Goal: Information Seeking & Learning: Compare options

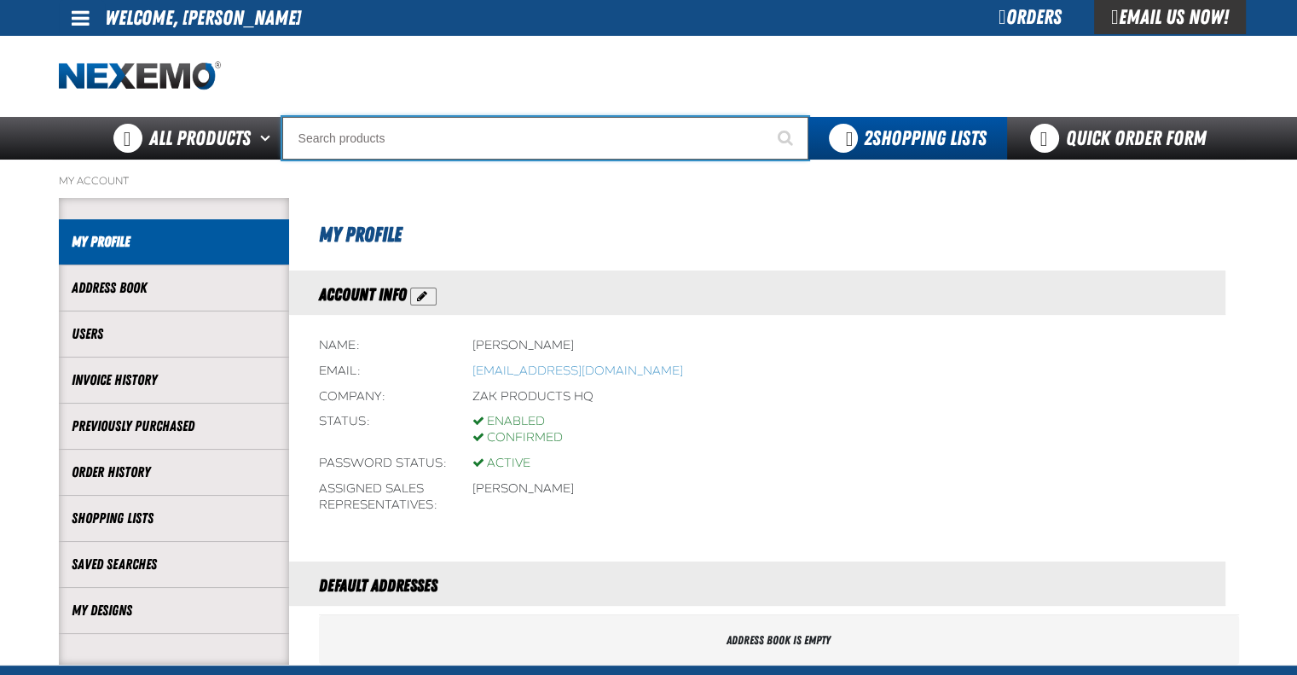
click at [405, 139] on input "Search" at bounding box center [545, 138] width 526 height 43
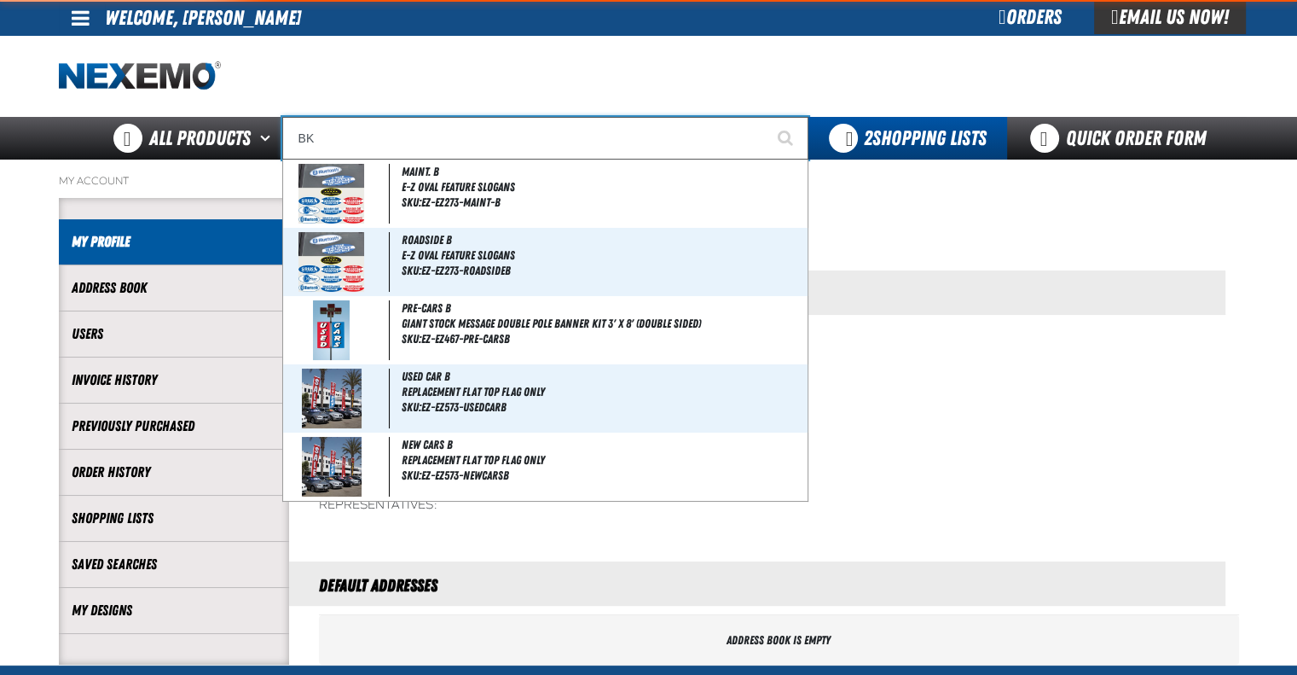
type input "BK1"
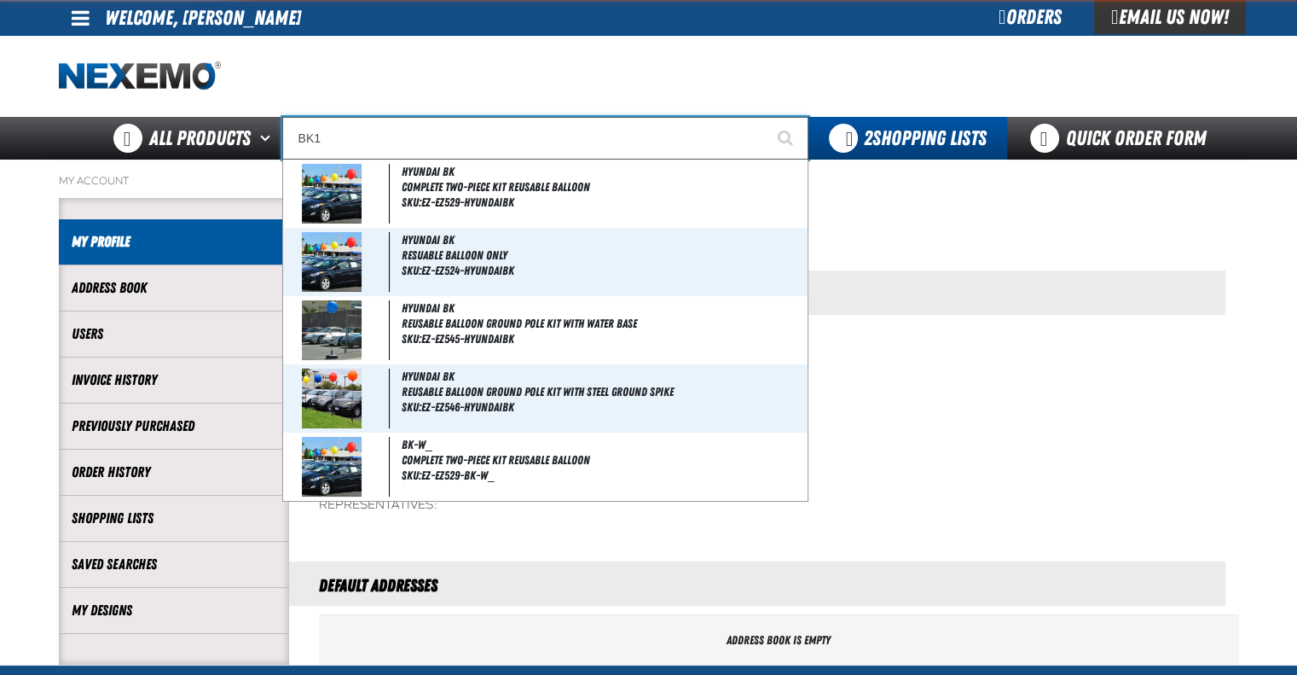
type input "BK1 Bearkat Safety Glasses (Pack of 1)"
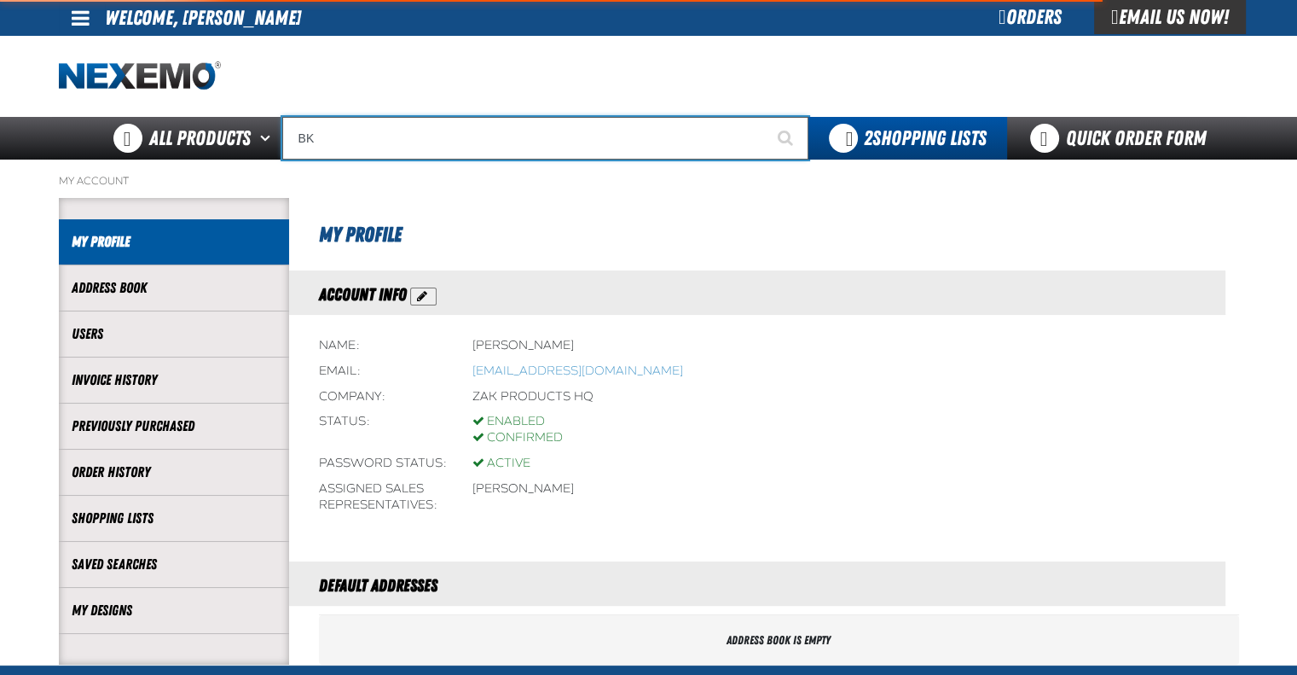
type input "B"
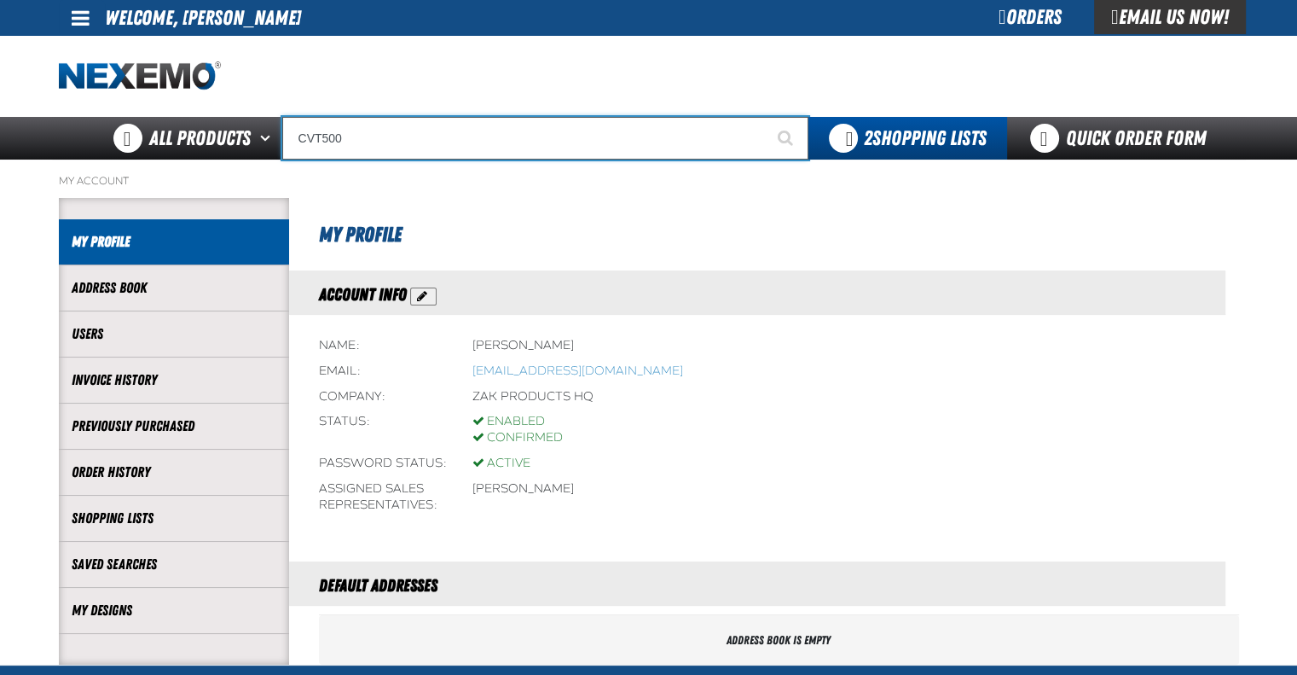
click at [431, 128] on input "CVT500" at bounding box center [545, 138] width 526 height 43
click at [430, 128] on input "CVT500" at bounding box center [545, 138] width 526 height 43
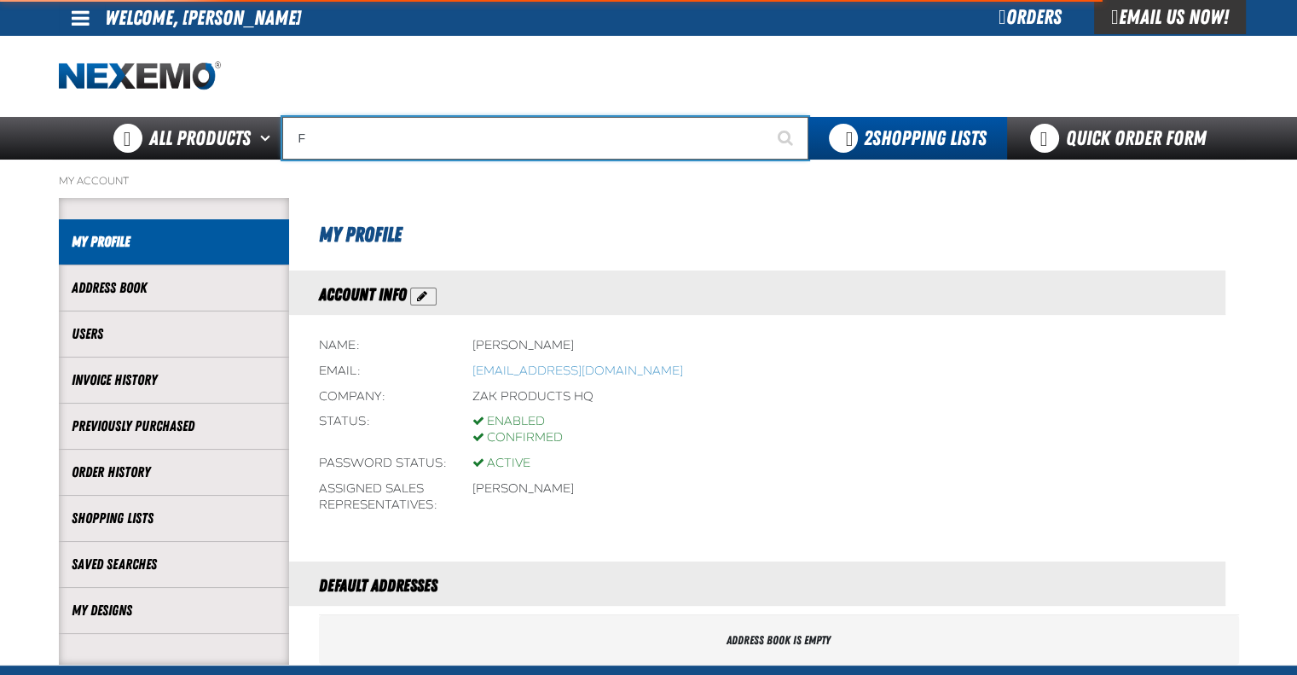
type input "FR"
type input "FROM"
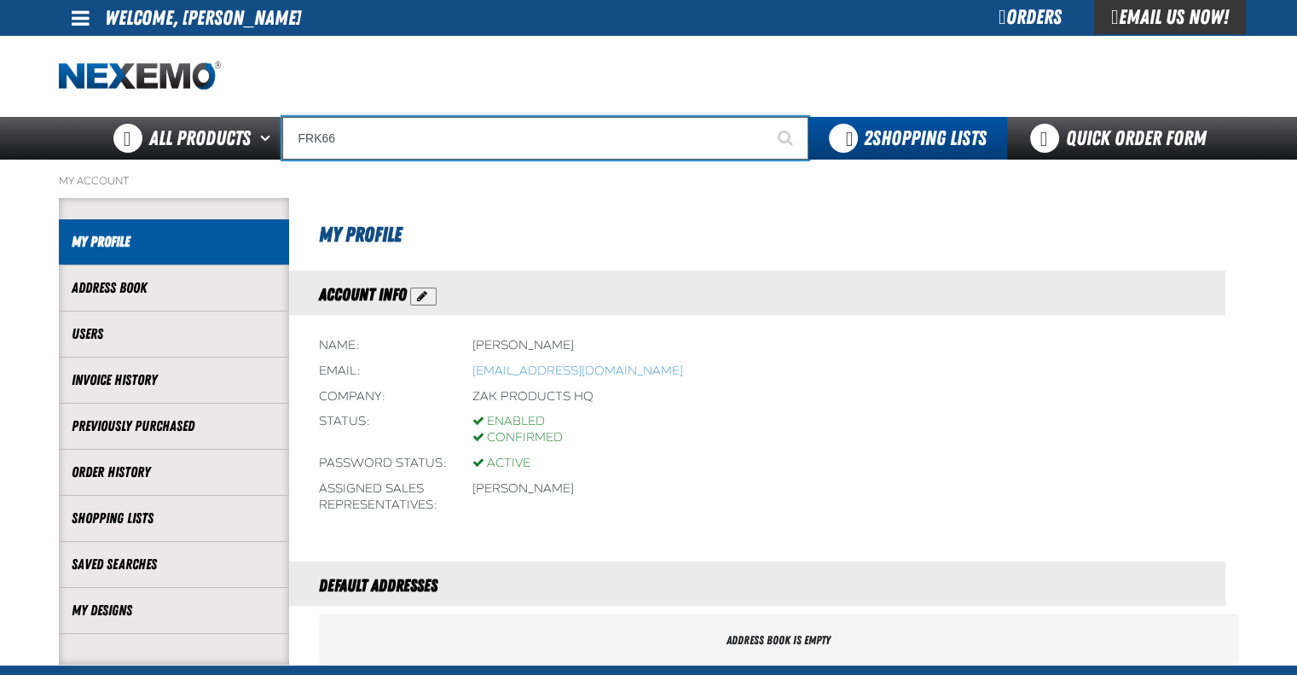
click at [413, 136] on input "FRK66" at bounding box center [545, 138] width 526 height 43
type input "AC"
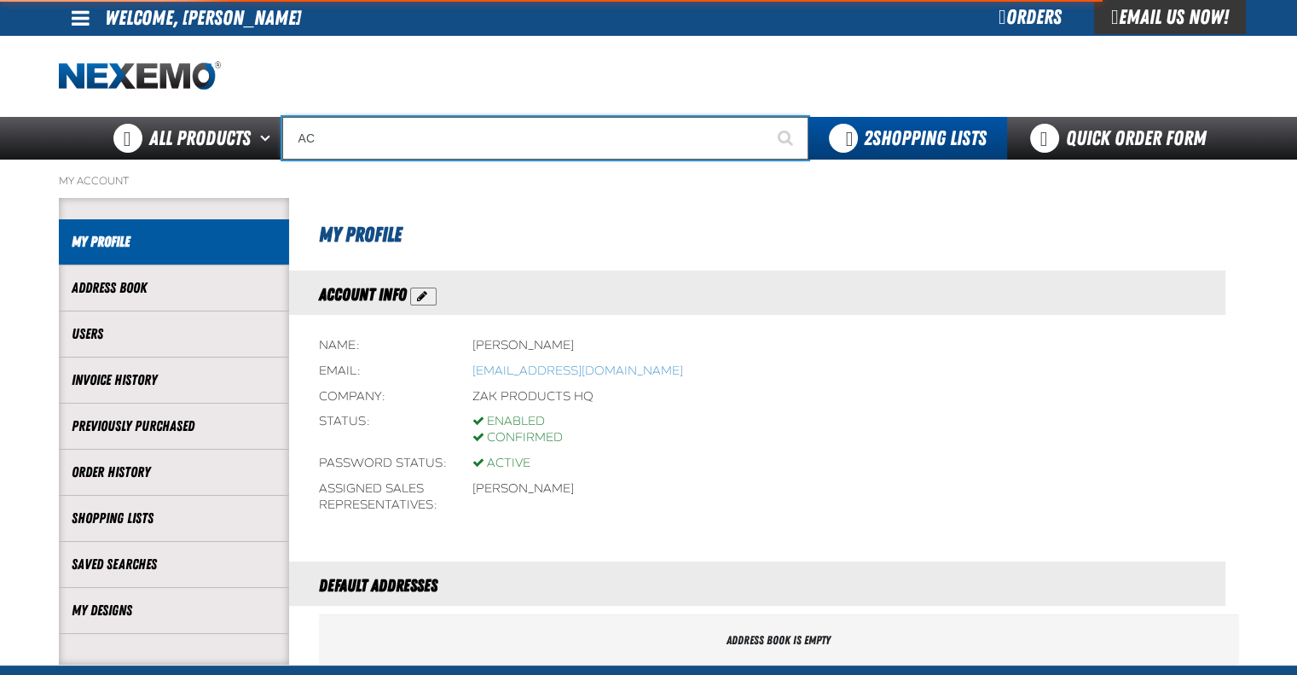
type input "AC Power Booster - ZAK Products"
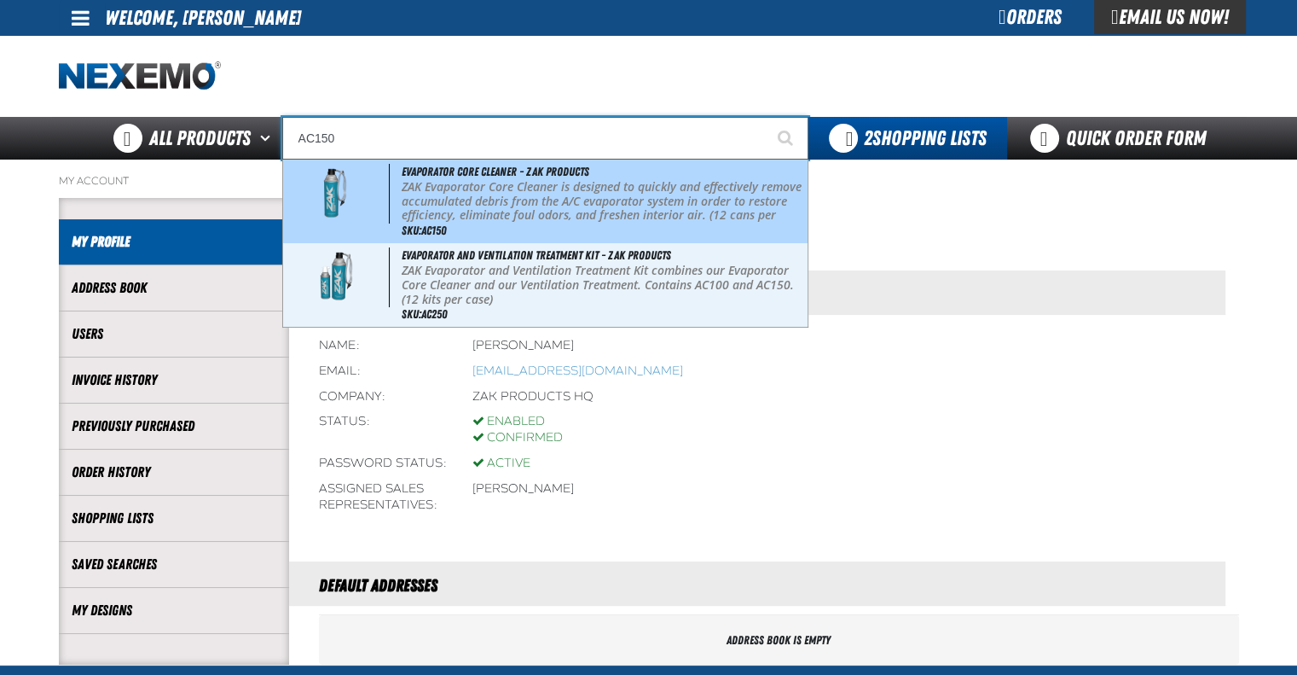
click at [487, 210] on p "ZAK Evaporator Core Cleaner is designed to quickly and effectively remove accum…" at bounding box center [603, 208] width 403 height 57
type input "Evaporator Core Cleaner - ZAK Products"
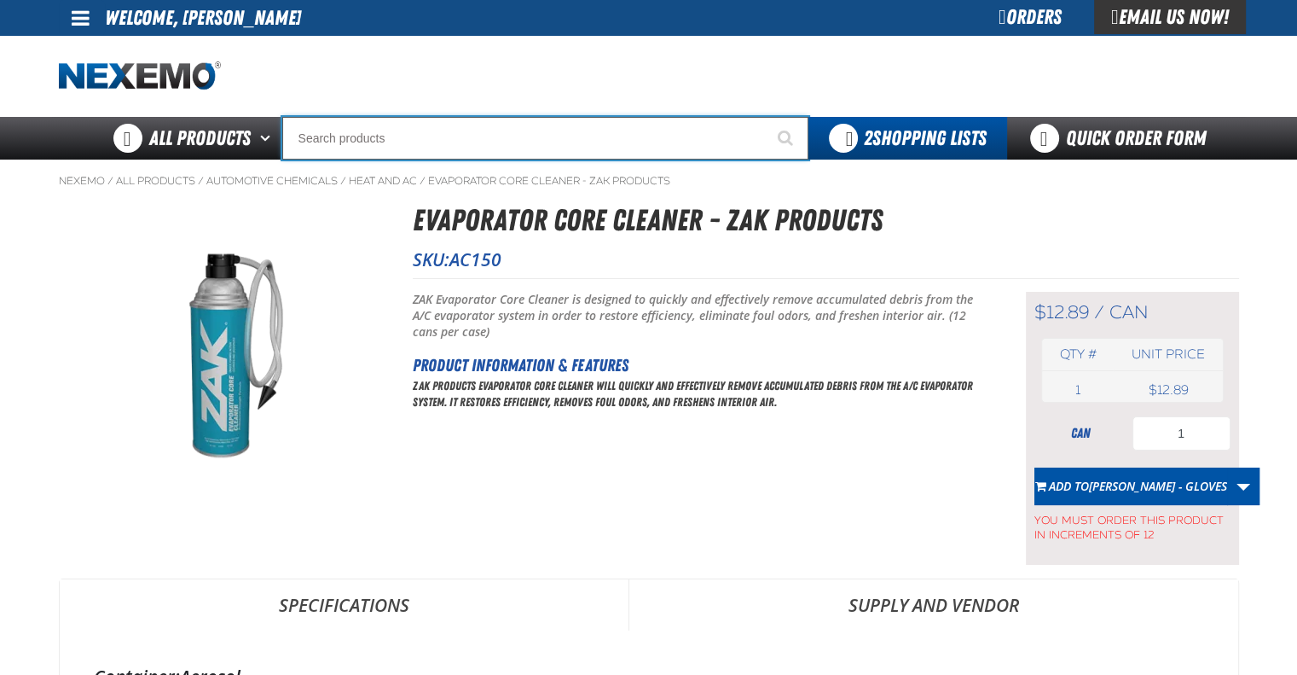
click at [430, 138] on input "Search" at bounding box center [545, 138] width 526 height 43
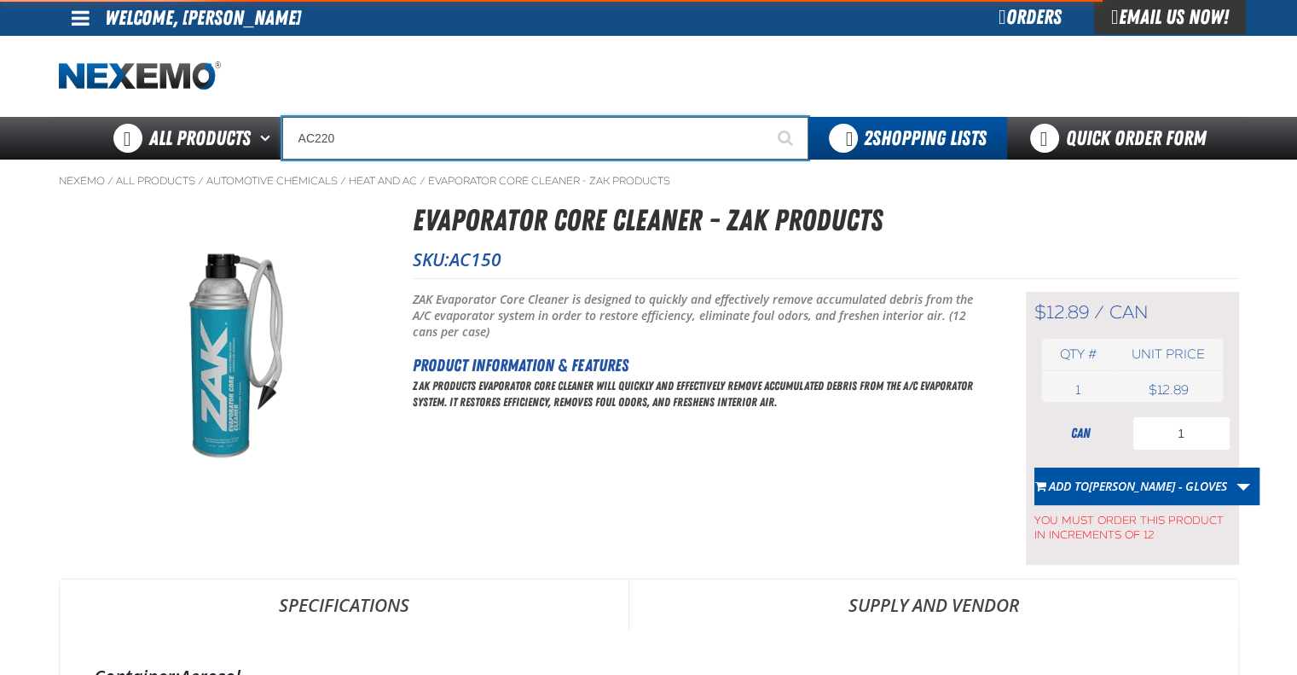
type input "AC220"
click at [766, 117] on button "Start Searching" at bounding box center [787, 138] width 43 height 43
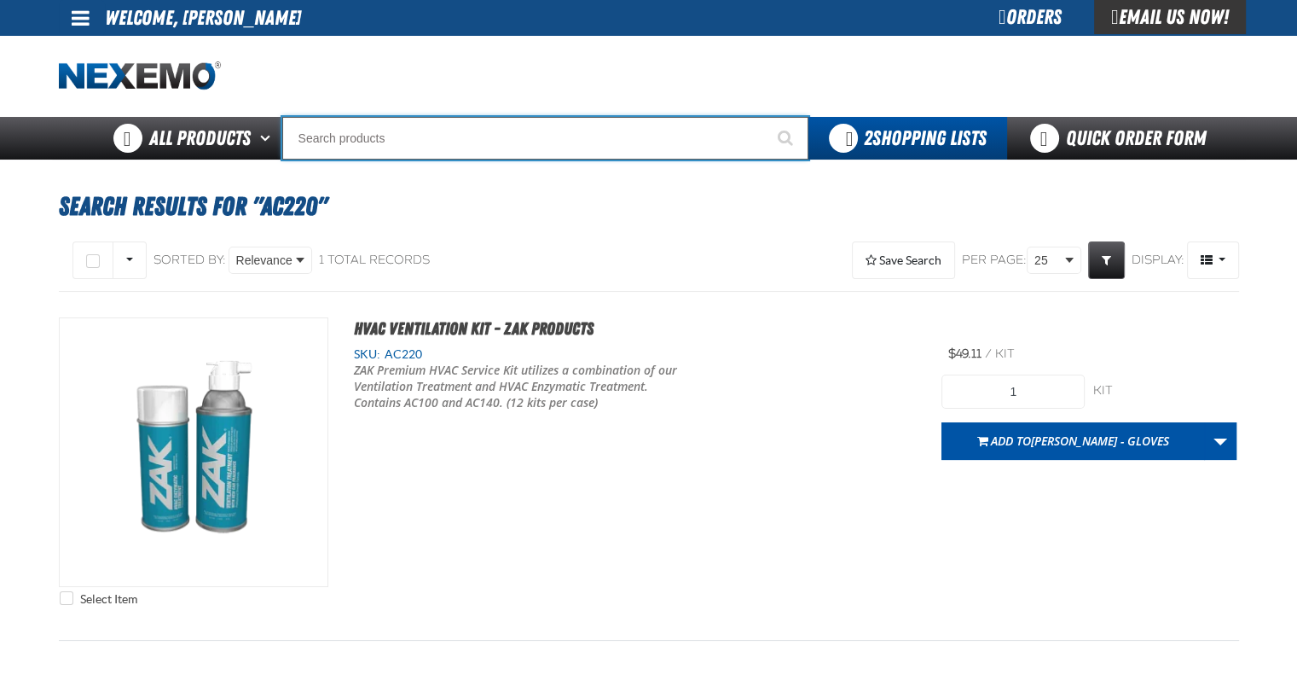
click at [449, 147] on input "Search" at bounding box center [545, 138] width 526 height 43
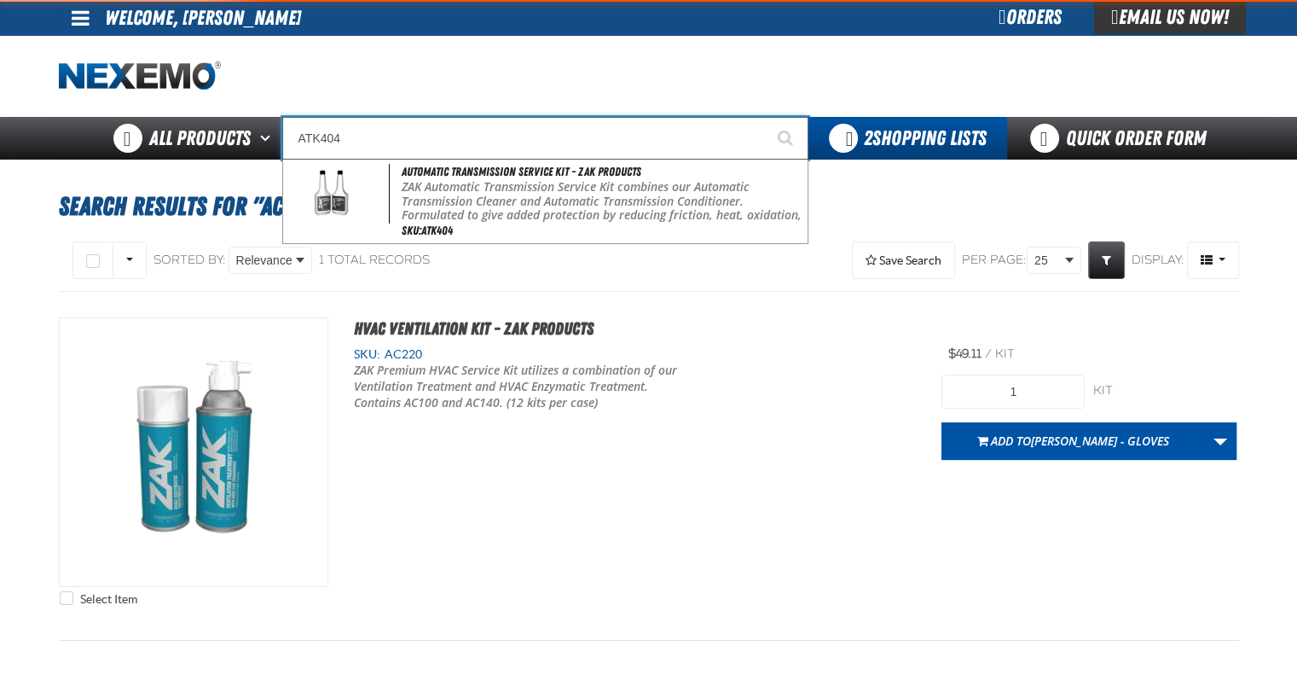
type input "ATK404"
click at [766, 117] on button "Start Searching" at bounding box center [787, 138] width 43 height 43
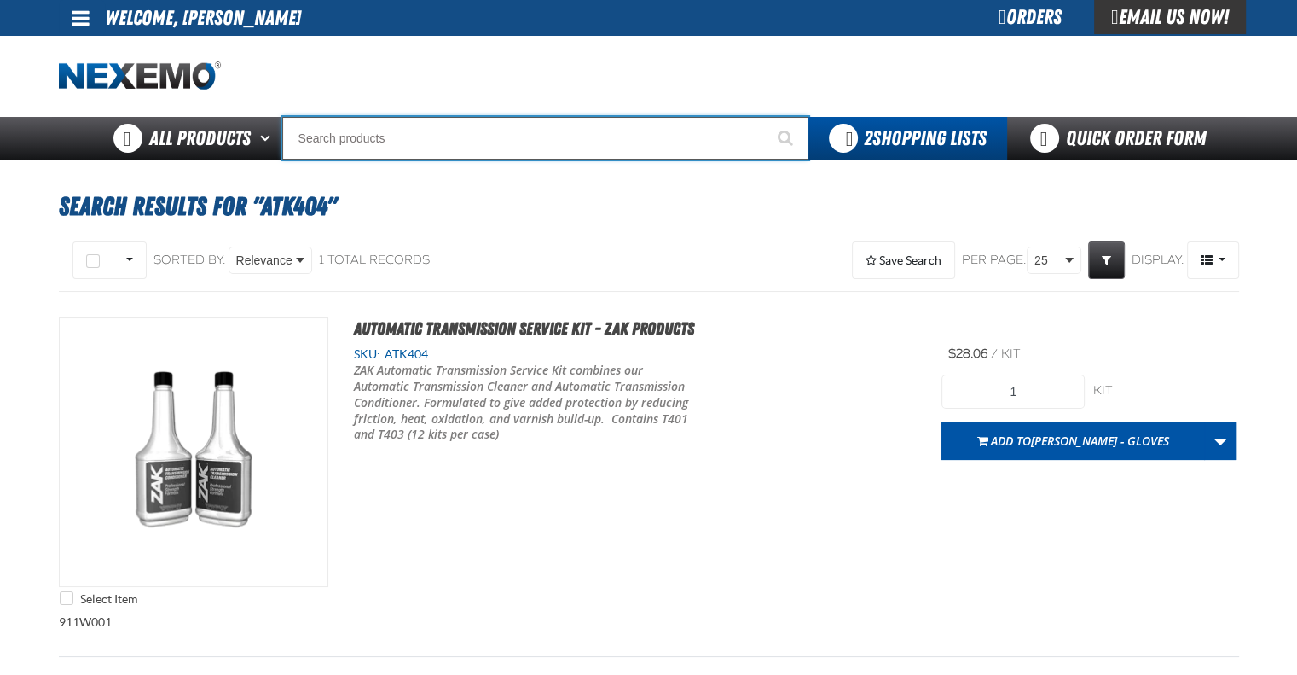
click at [529, 123] on input "Search" at bounding box center [545, 138] width 526 height 43
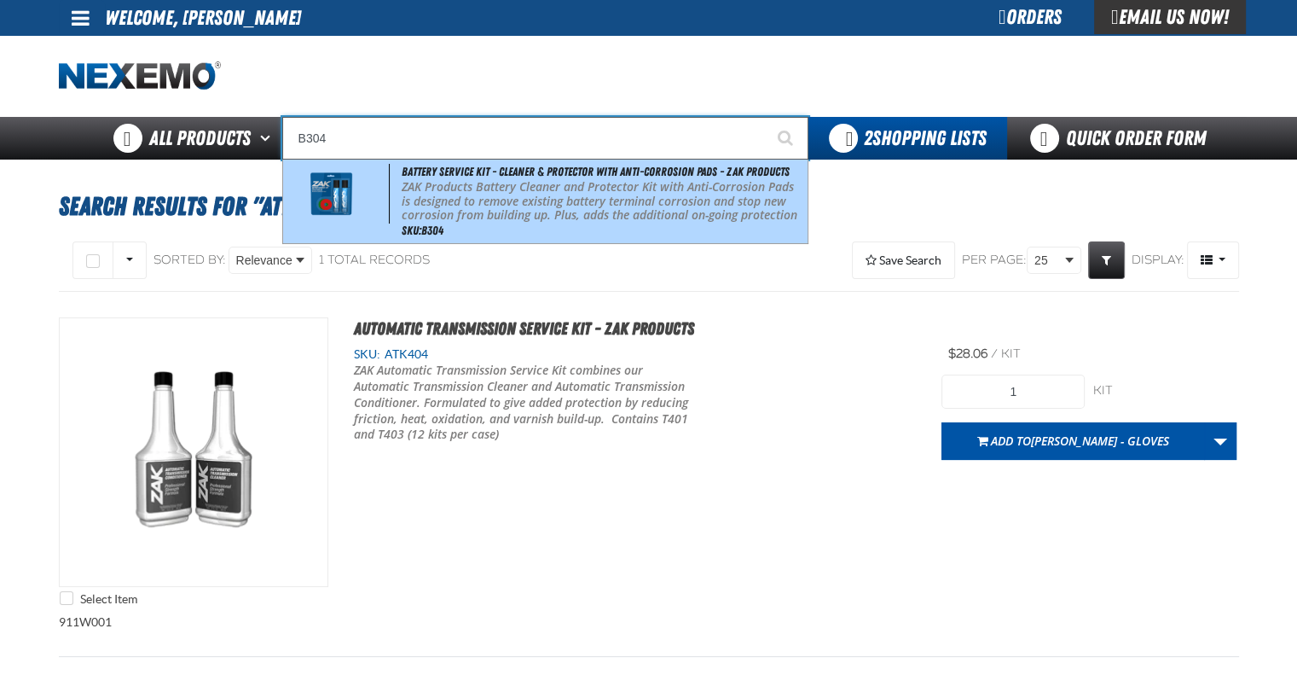
click at [531, 176] on span "Battery Service Kit - Cleaner & Protector with Anti-Corrosion Pads - ZAK Produc…" at bounding box center [596, 172] width 388 height 14
type input "Battery Service Kit - Cleaner & Protector with Anti-Corrosion Pads - ZAK Produc…"
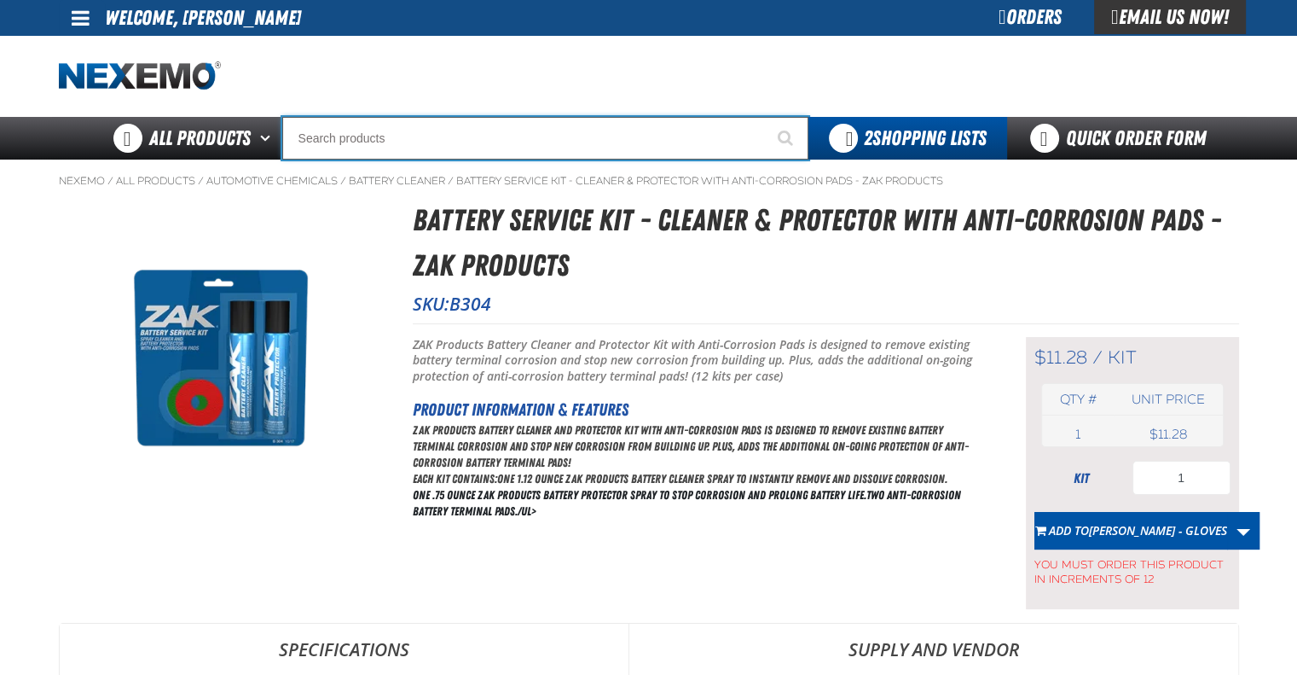
click at [486, 132] on input "Search" at bounding box center [545, 138] width 526 height 43
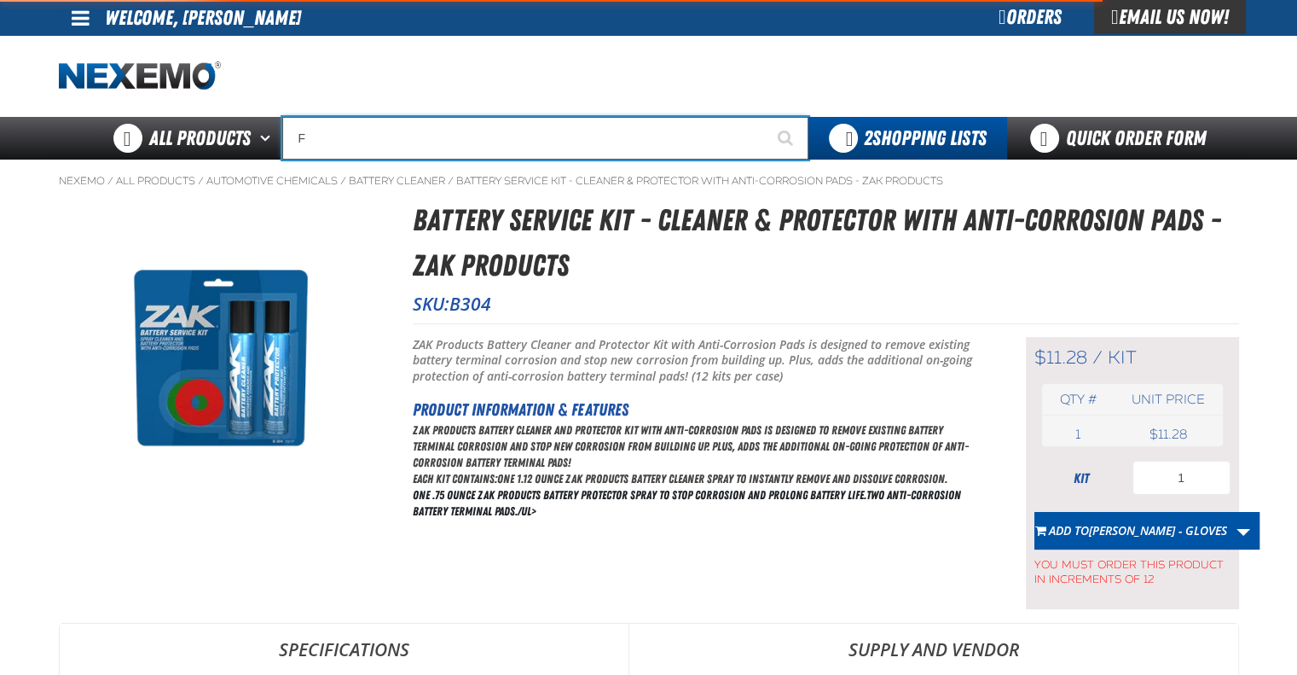
type input "FR"
type input "FROM"
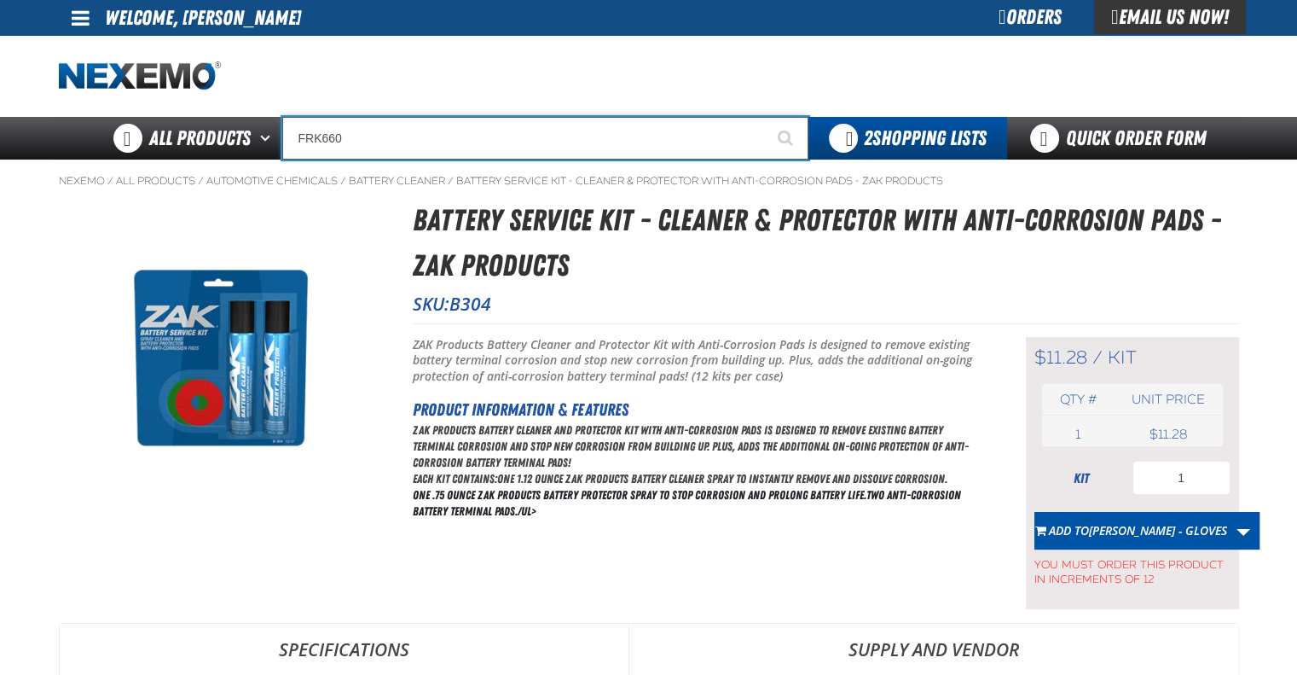
click at [464, 141] on input "FRK660" at bounding box center [545, 138] width 526 height 43
click at [463, 140] on input "FRK660" at bounding box center [545, 138] width 526 height 43
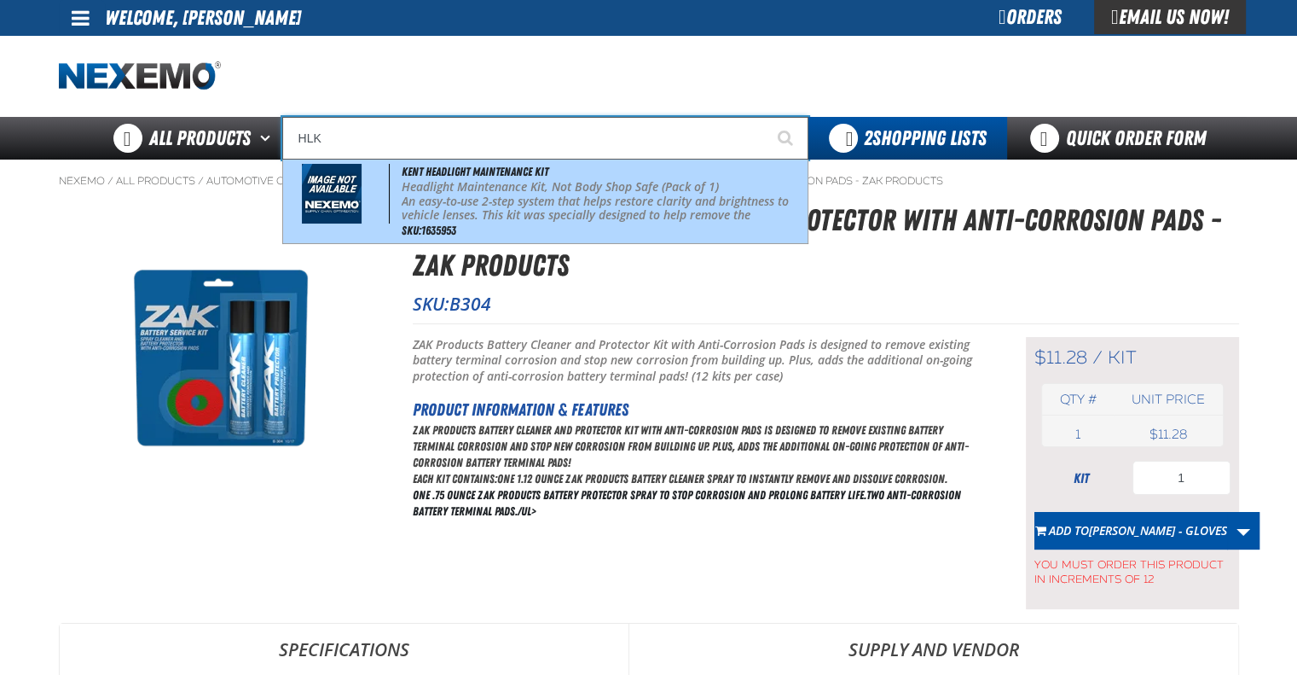
click at [508, 200] on span "An easy-to-use 2-step system that helps restore clarity and brightness to vehic…" at bounding box center [603, 287] width 402 height 188
type input "Kent Headlight Maintenance Kit"
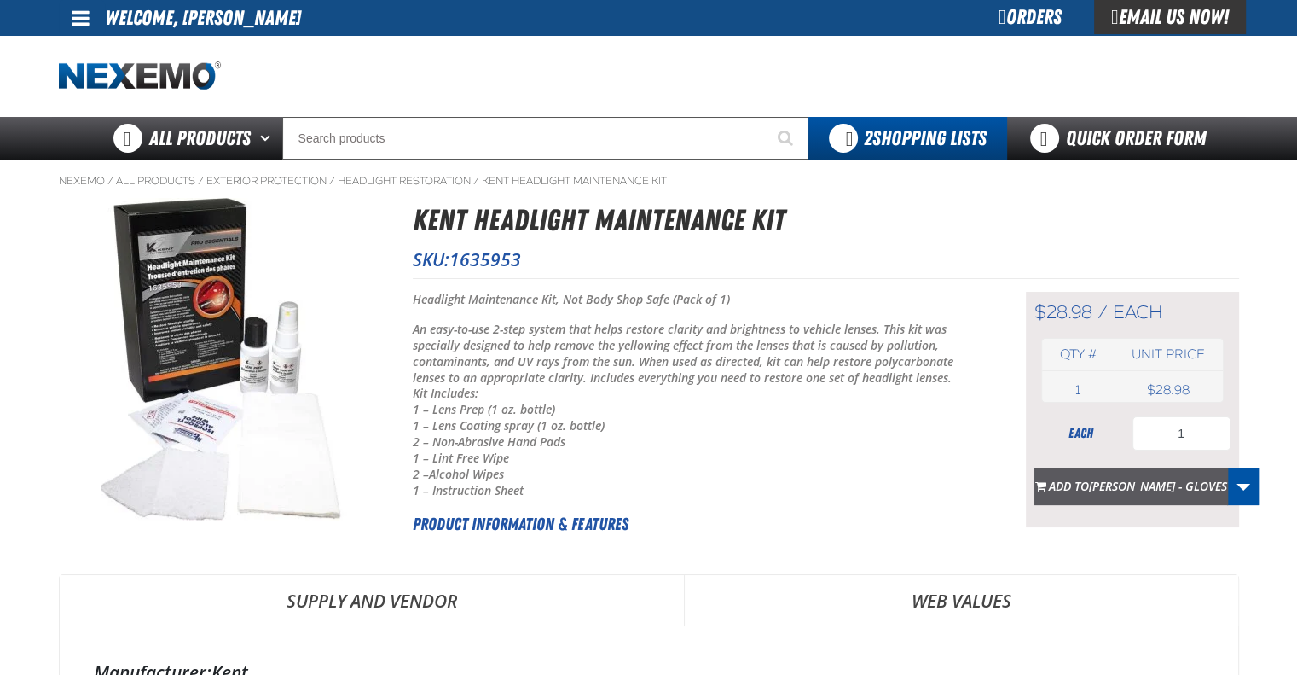
click at [1074, 489] on span "Add to [PERSON_NAME] - GLOVES" at bounding box center [1138, 486] width 178 height 16
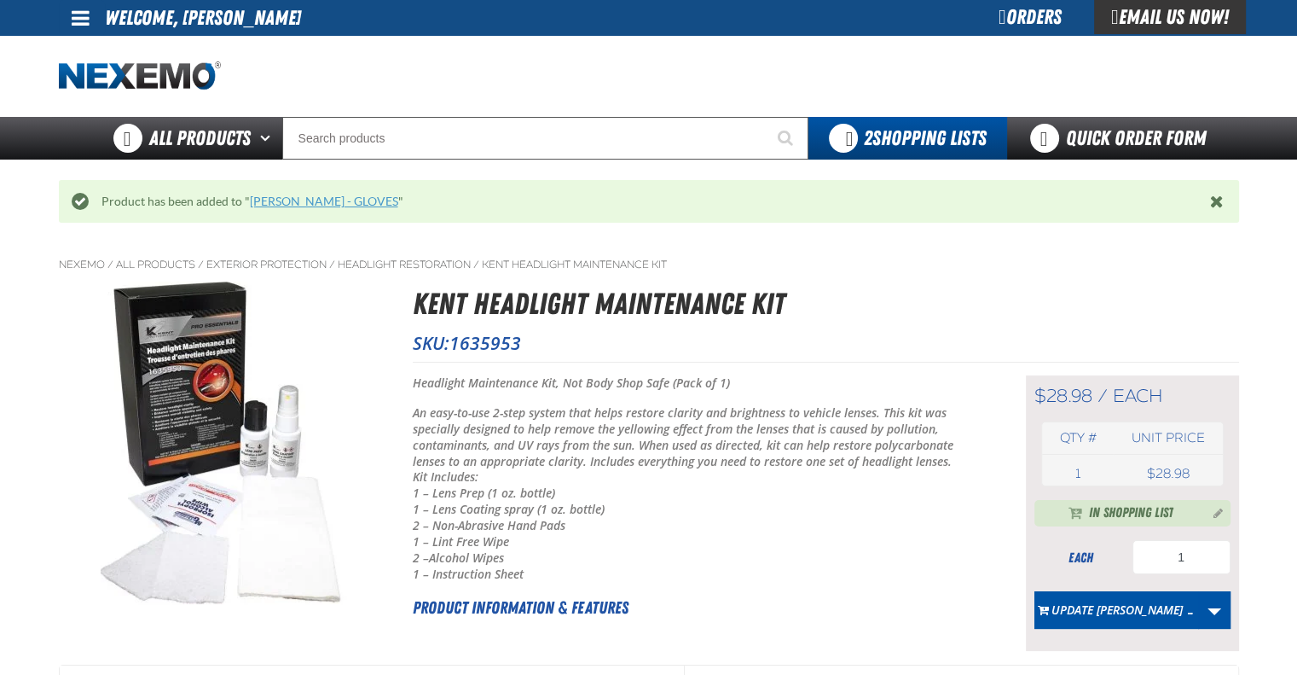
click at [374, 206] on link "[PERSON_NAME] - GLOVES" at bounding box center [324, 201] width 148 height 14
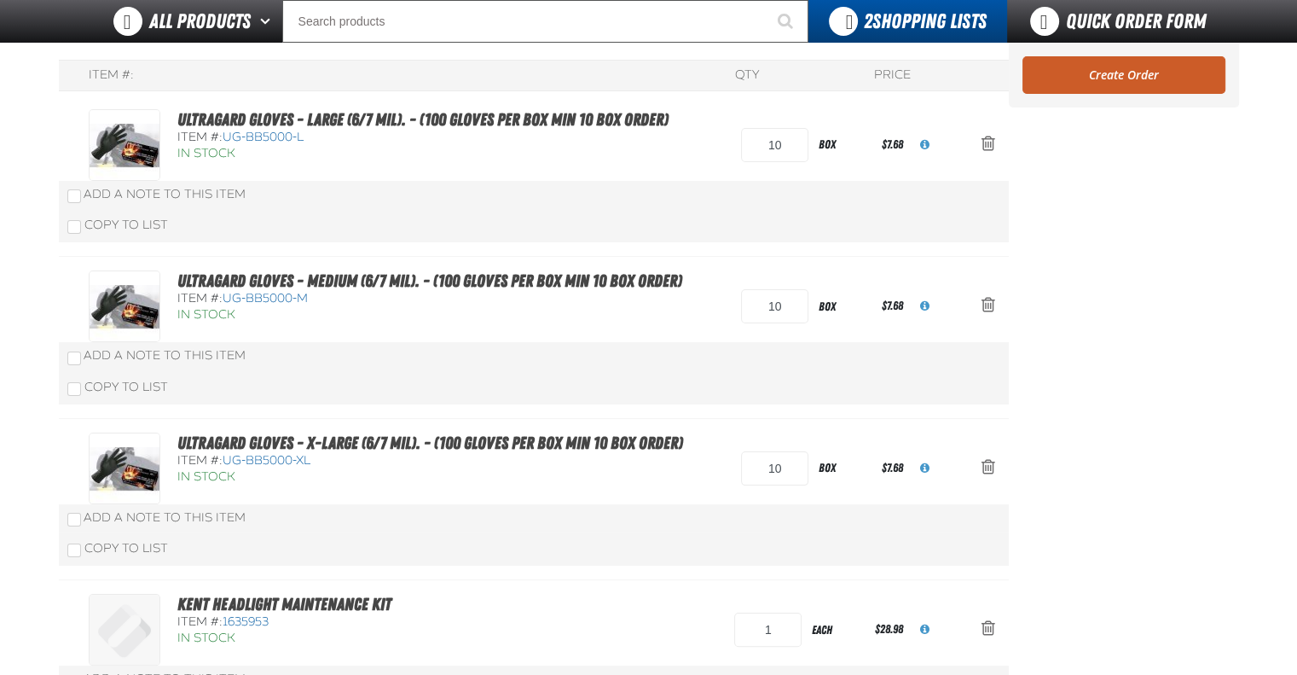
scroll to position [341, 0]
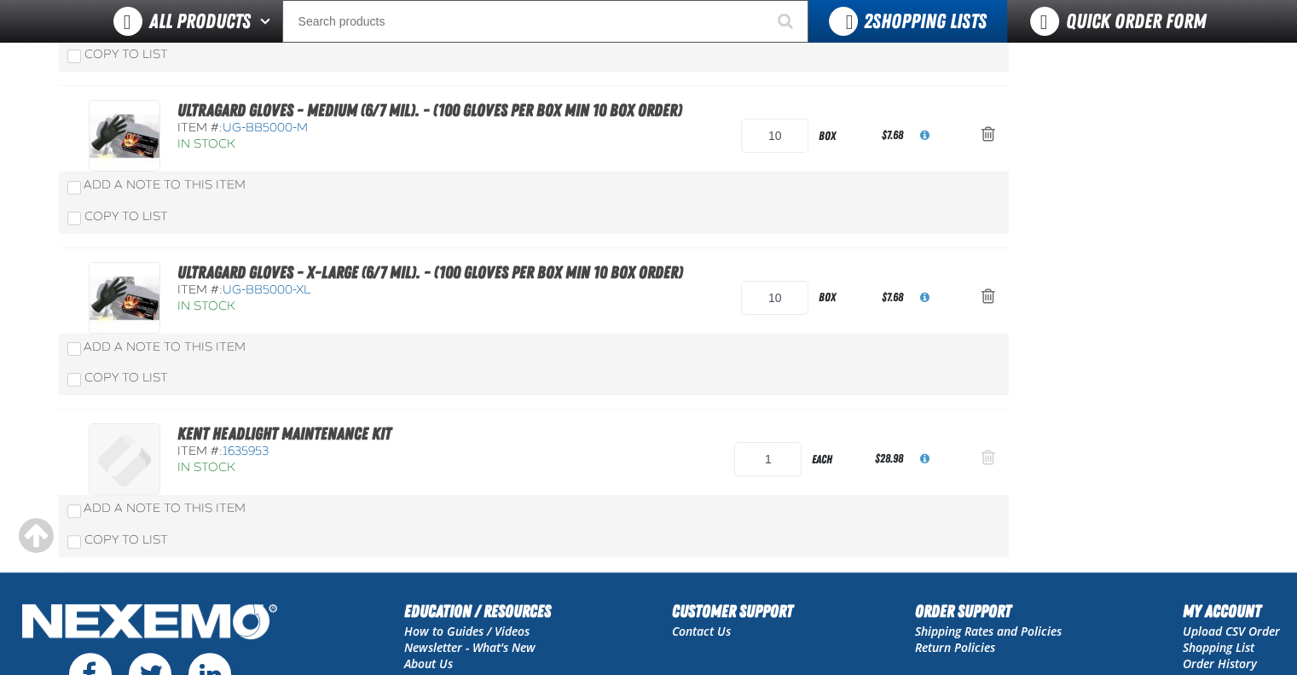
click at [994, 456] on span "Action Remove Kent Headlight Maintenance Kit from BRAD PERKINS - GLOVES" at bounding box center [989, 457] width 14 height 17
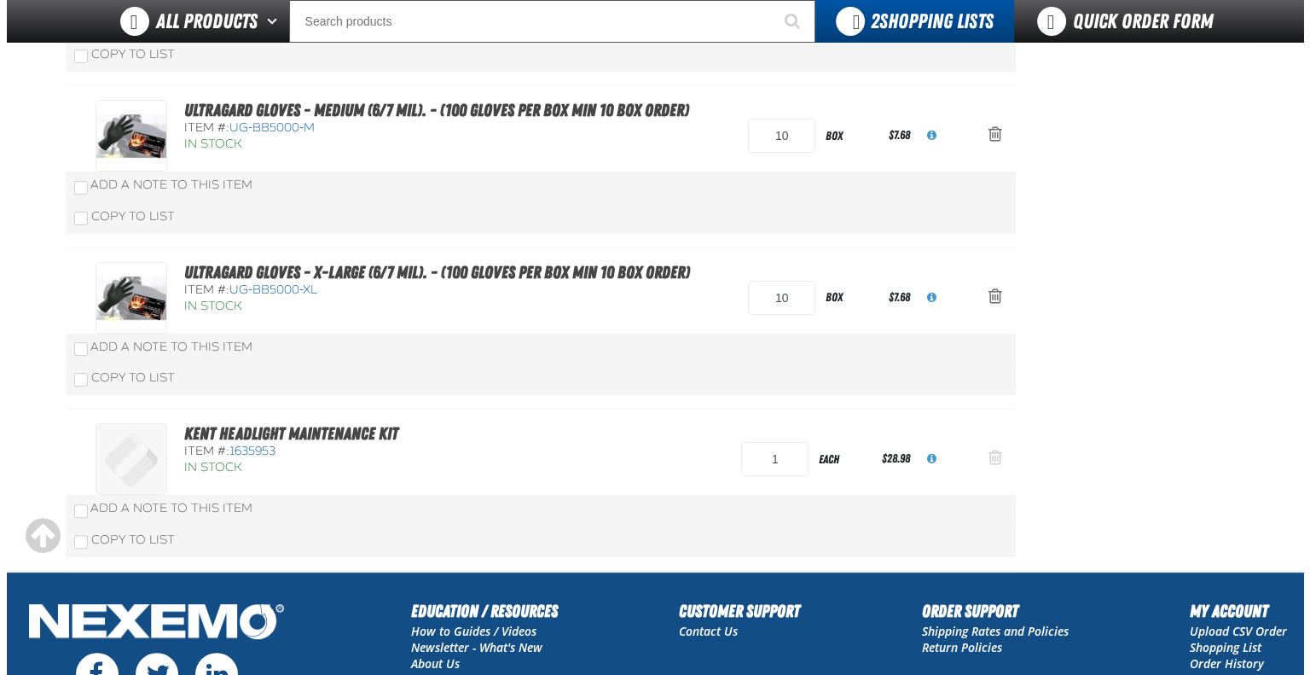
scroll to position [0, 0]
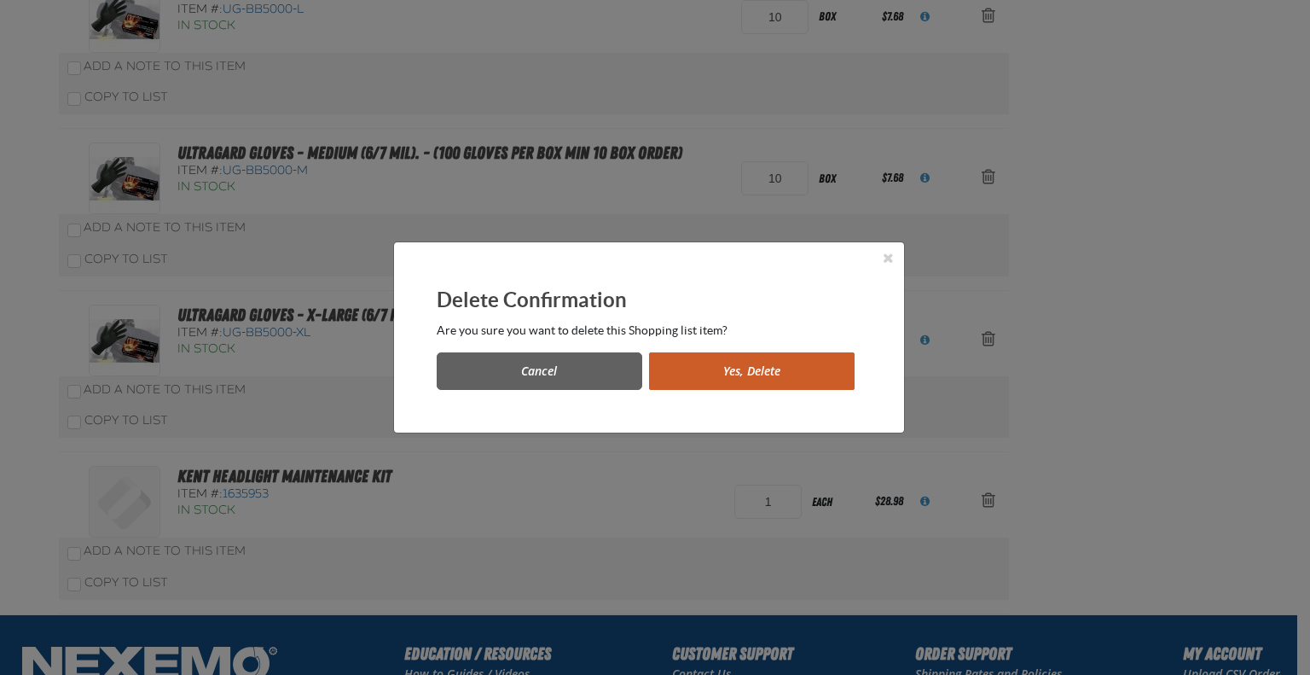
click at [714, 378] on button "Yes, Delete" at bounding box center [752, 371] width 206 height 38
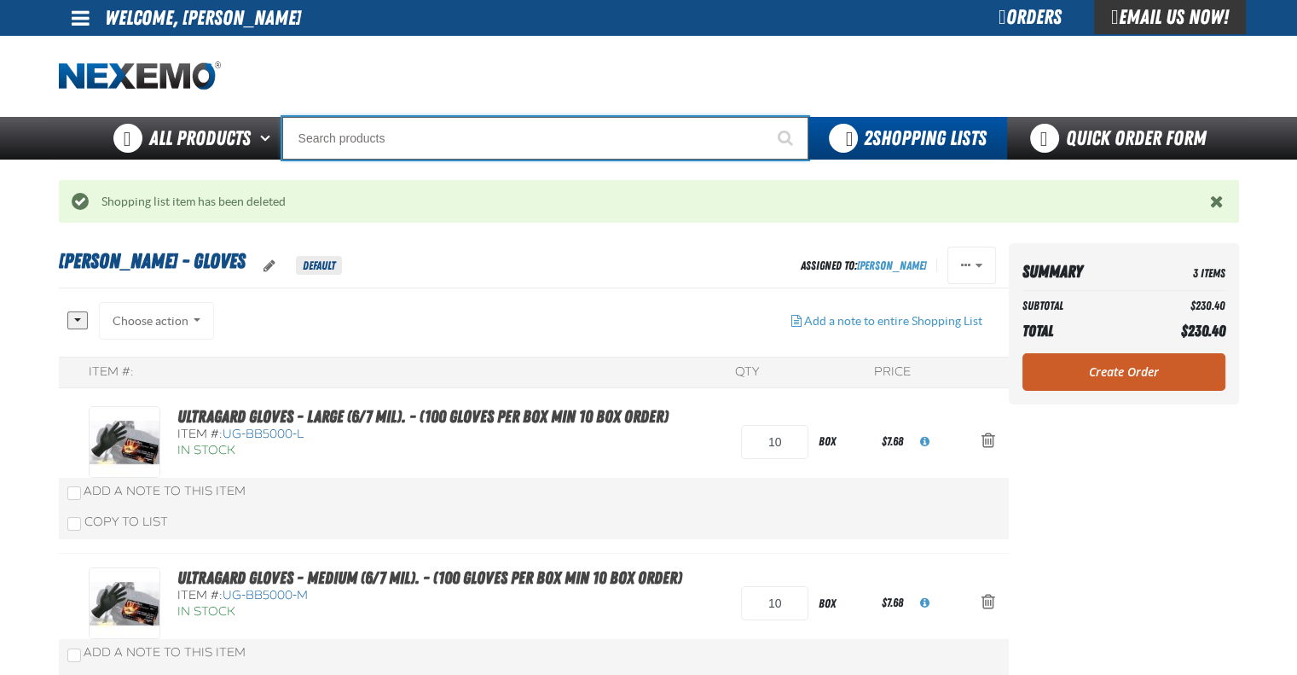
click at [406, 130] on input "Search" at bounding box center [545, 138] width 526 height 43
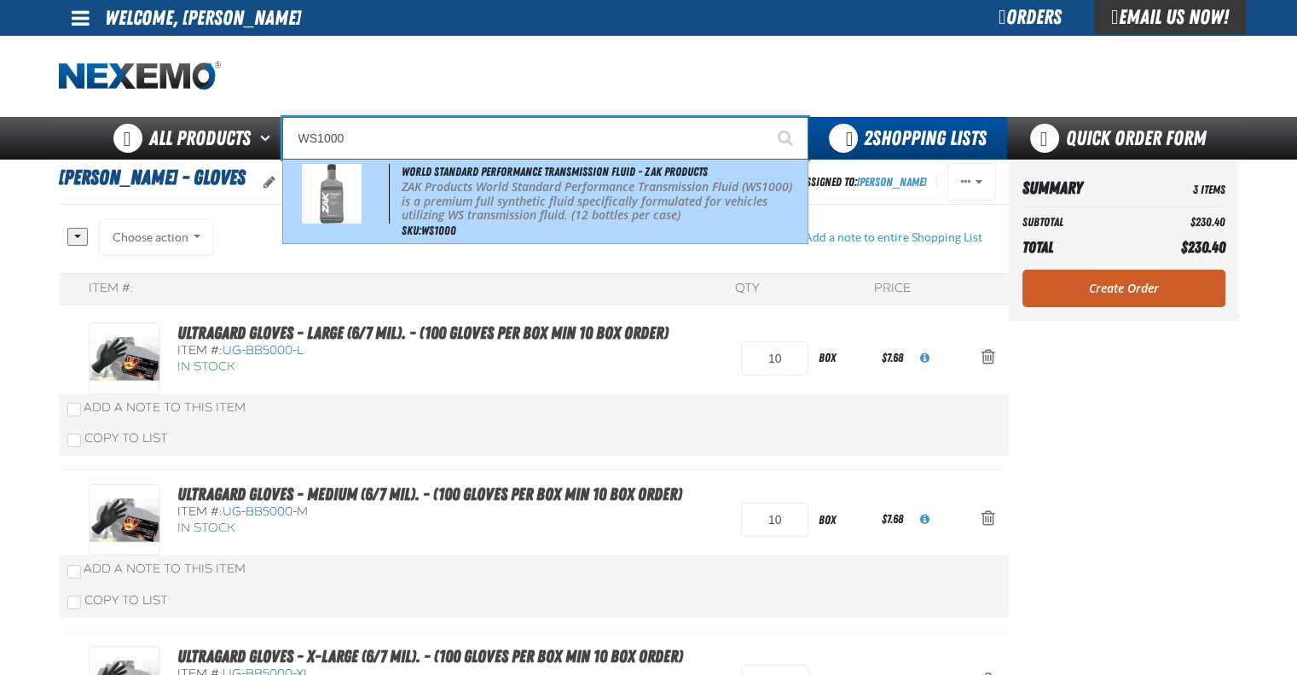
click at [527, 217] on p "ZAK Products World Standard Performance Transmission Fluid (WS1000) is a premiu…" at bounding box center [603, 201] width 403 height 43
type input "World Standard Performance Transmission Fluid - ZAK Products"
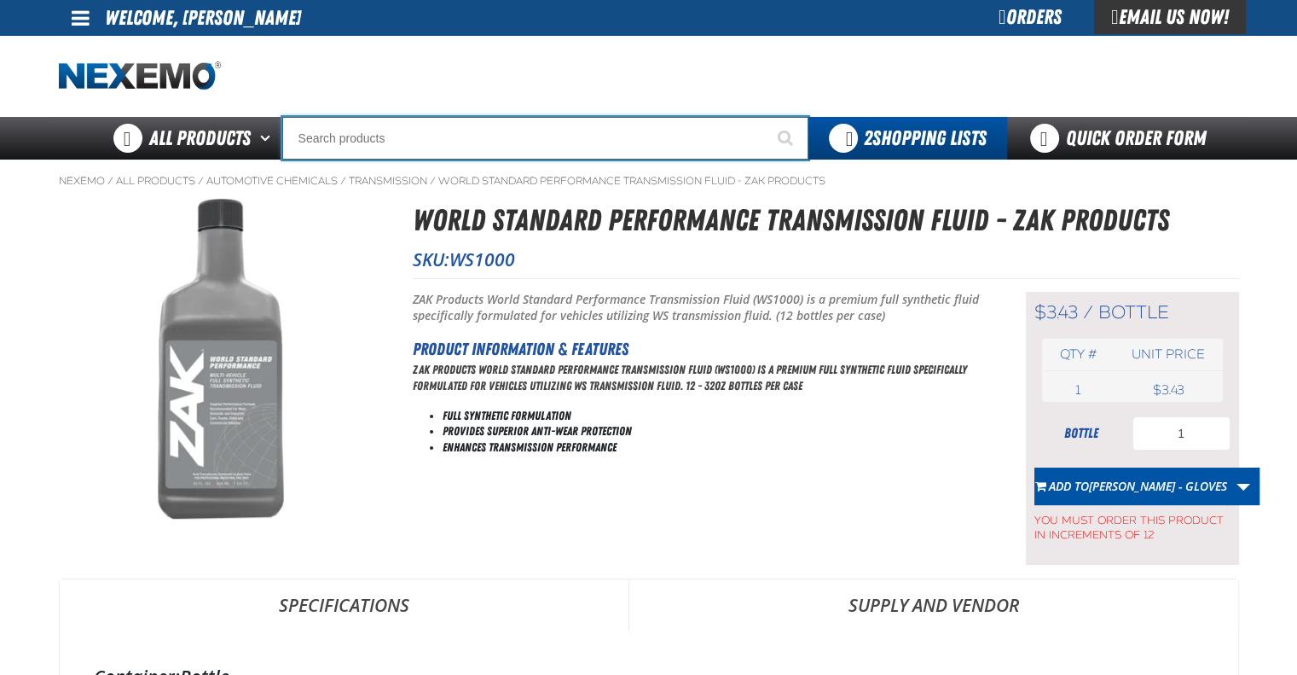
click at [511, 130] on input "Search" at bounding box center [545, 138] width 526 height 43
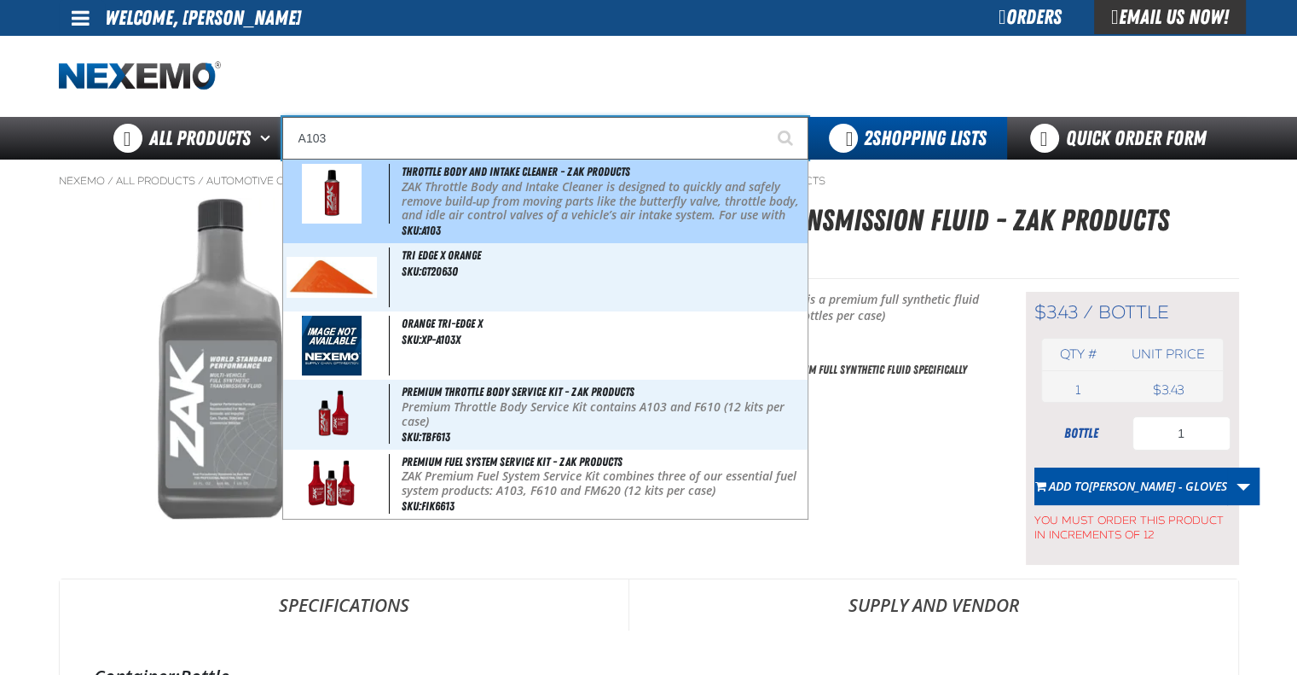
click at [540, 212] on p "ZAK Throttle Body and Intake Cleaner is designed to quickly and safely remove b…" at bounding box center [603, 208] width 403 height 57
type input "Throttle Body and Intake Cleaner - ZAK Products"
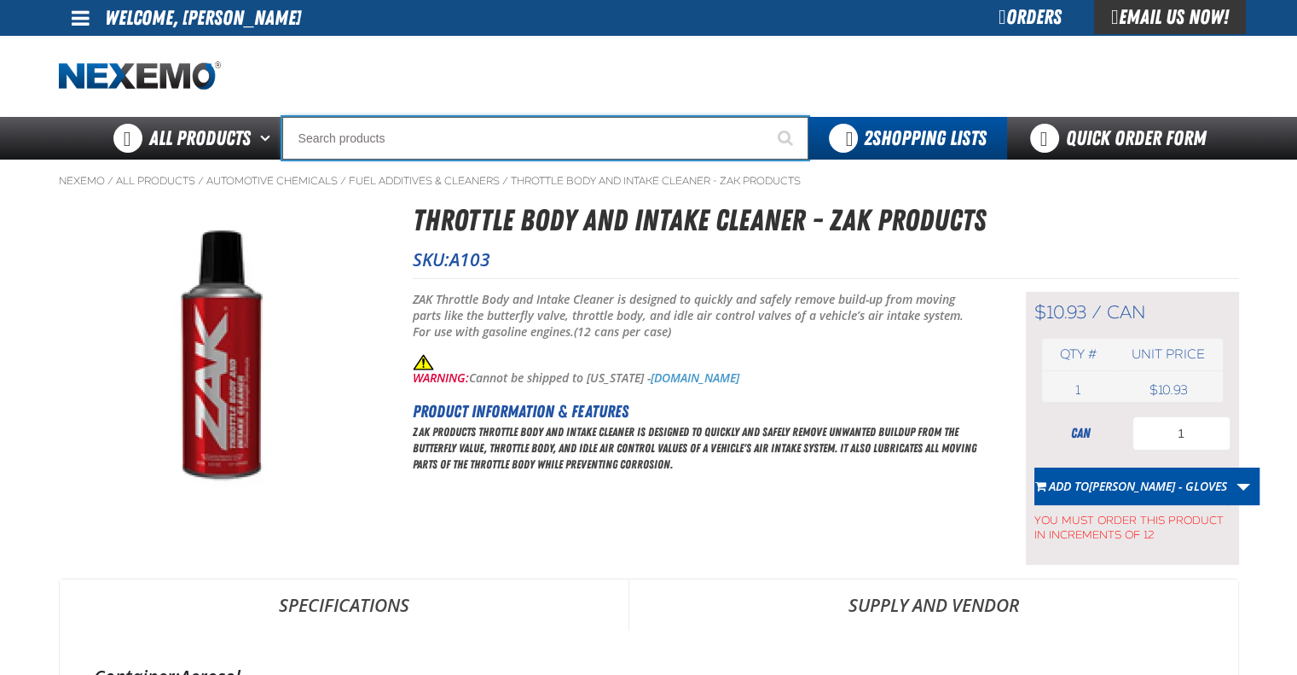
click at [452, 141] on input "Search" at bounding box center [545, 138] width 526 height 43
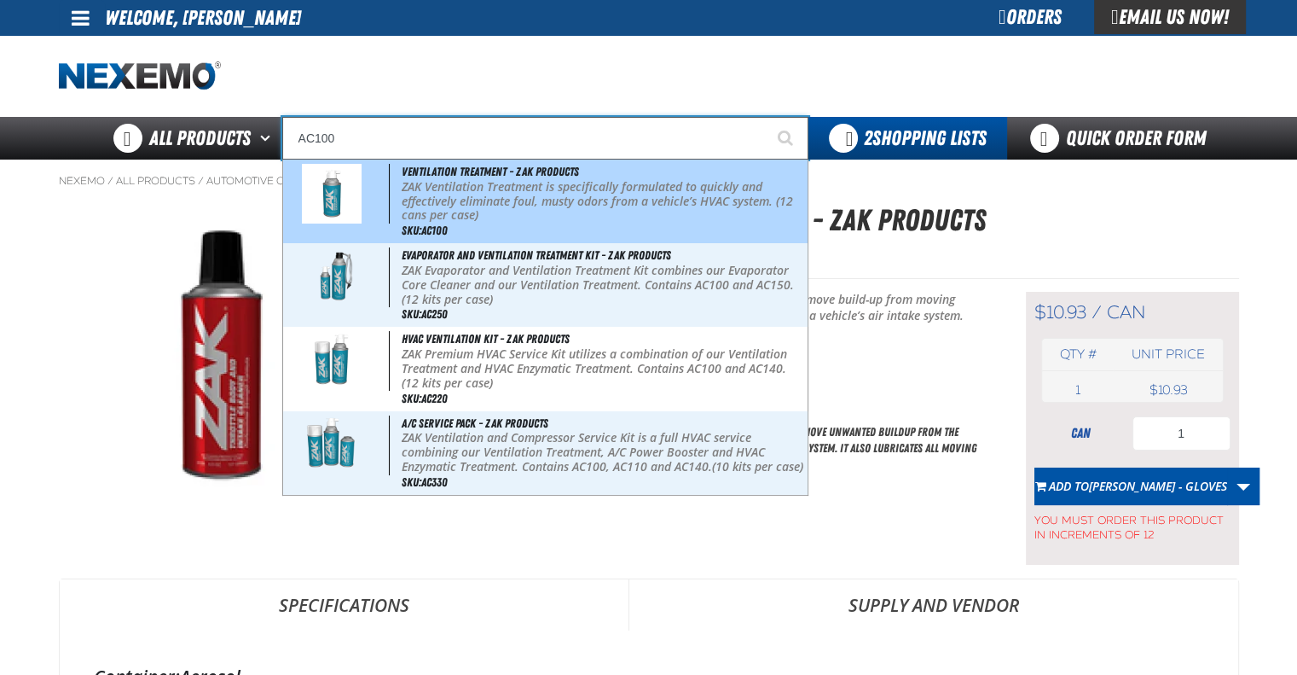
click at [461, 183] on p "ZAK Ventilation Treatment is specifically formulated to quickly and effectively…" at bounding box center [603, 201] width 403 height 43
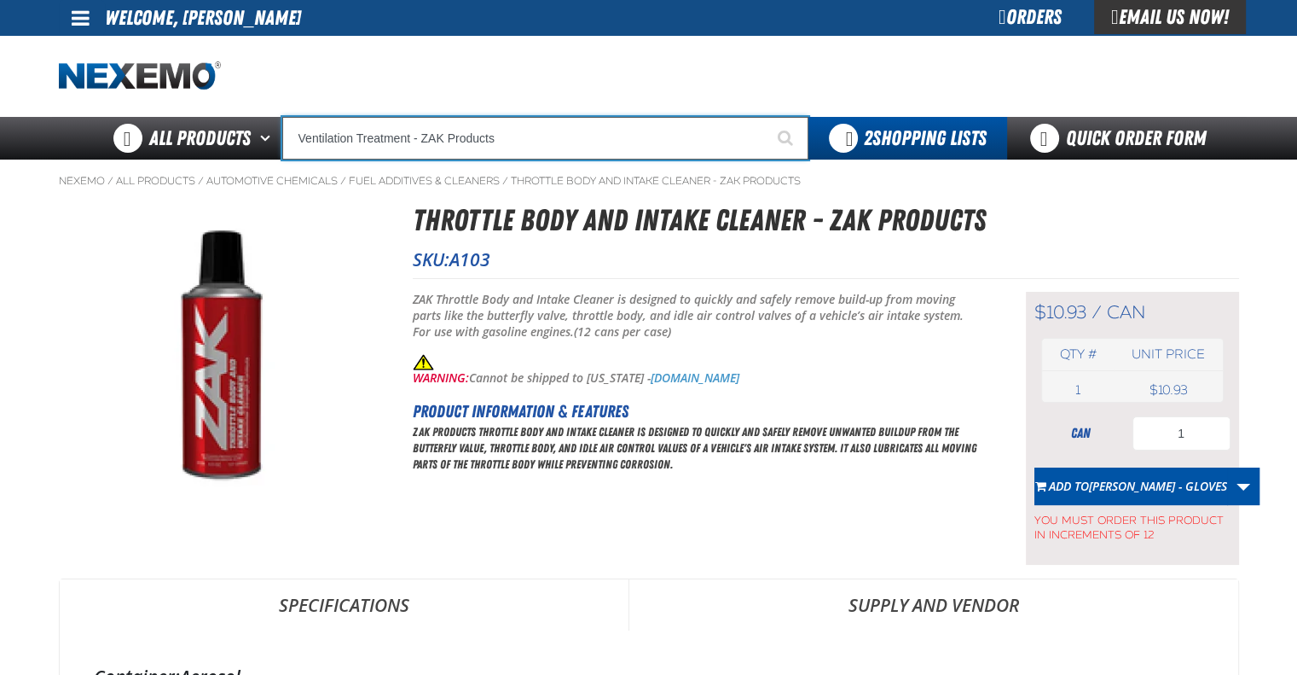
type input "Ventilation Treatment - ZAK Products"
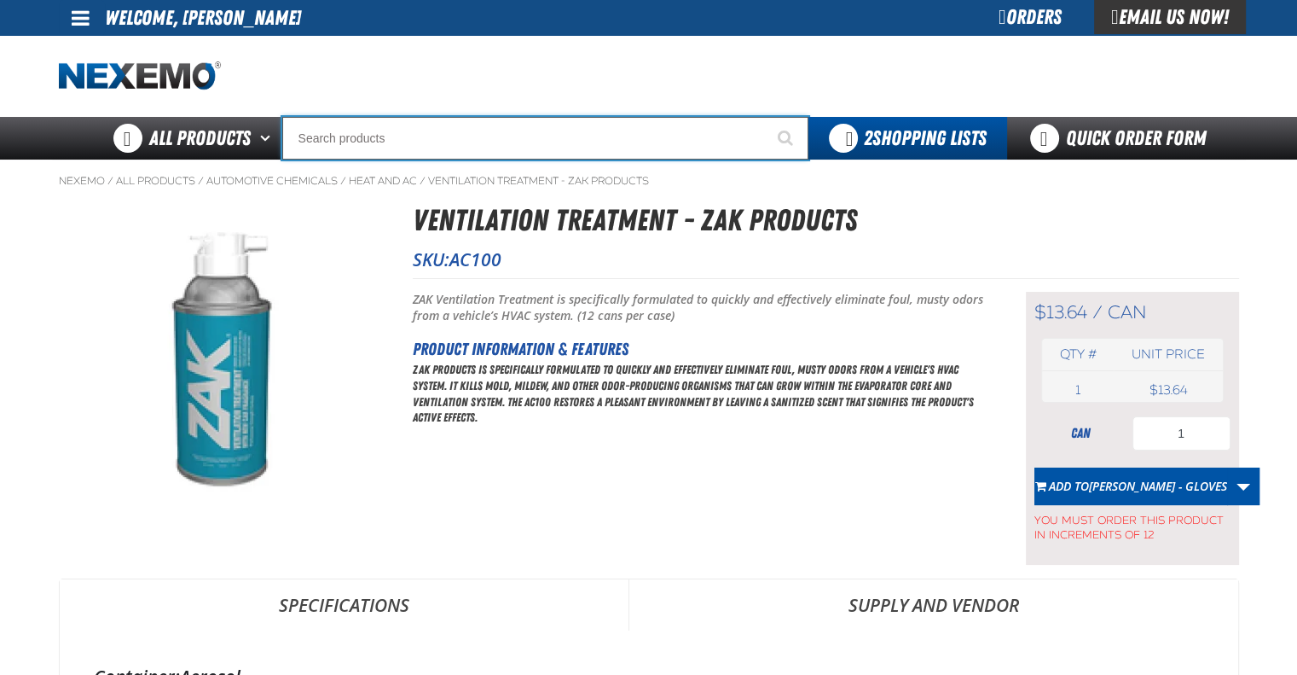
click at [492, 118] on input "Search" at bounding box center [545, 138] width 526 height 43
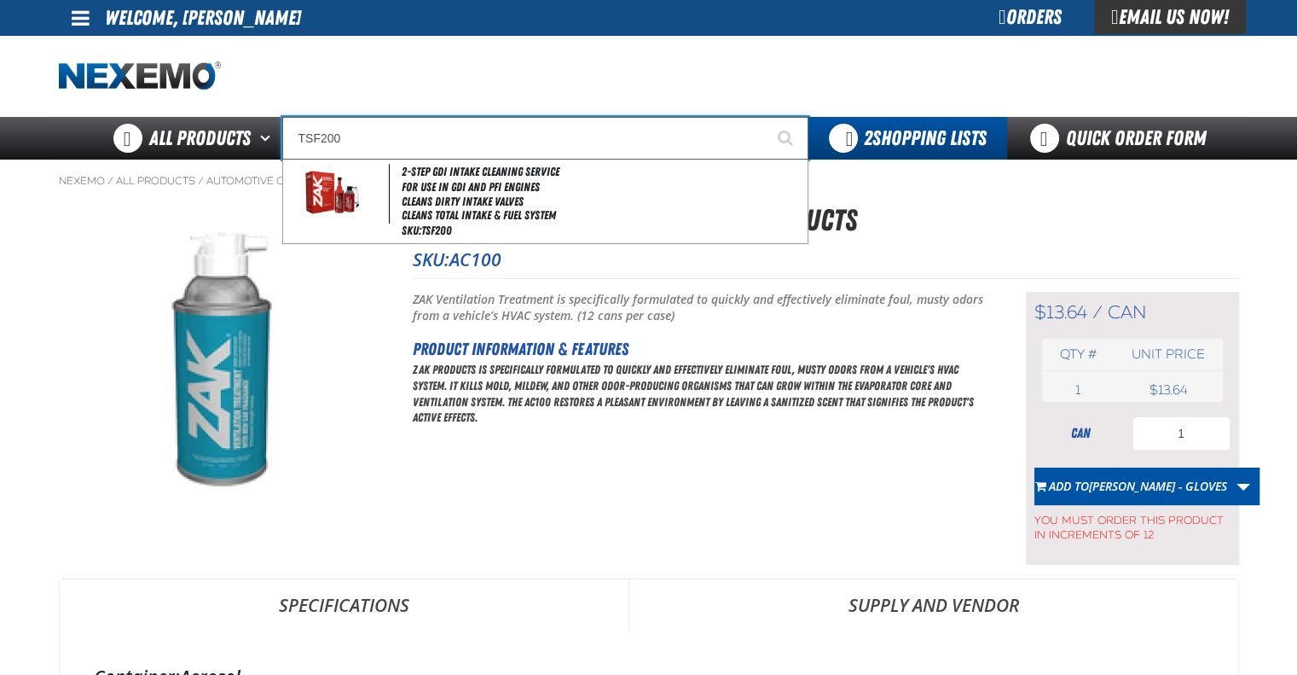
type input "TSF200"
click at [766, 117] on button "Start Searching" at bounding box center [787, 138] width 43 height 43
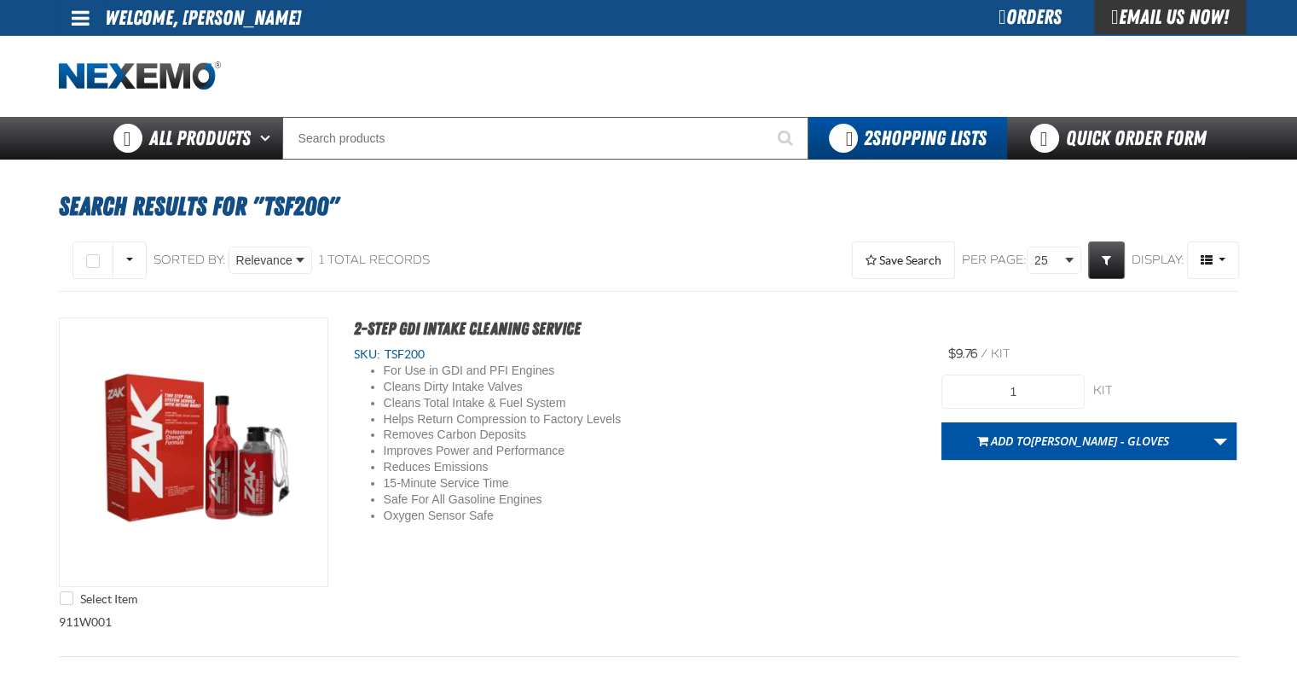
click at [1109, 476] on div "Select Item 2-Step GDI Intake Cleaning Service SKU: TSF200 For Use in GDI and P…" at bounding box center [649, 465] width 1180 height 297
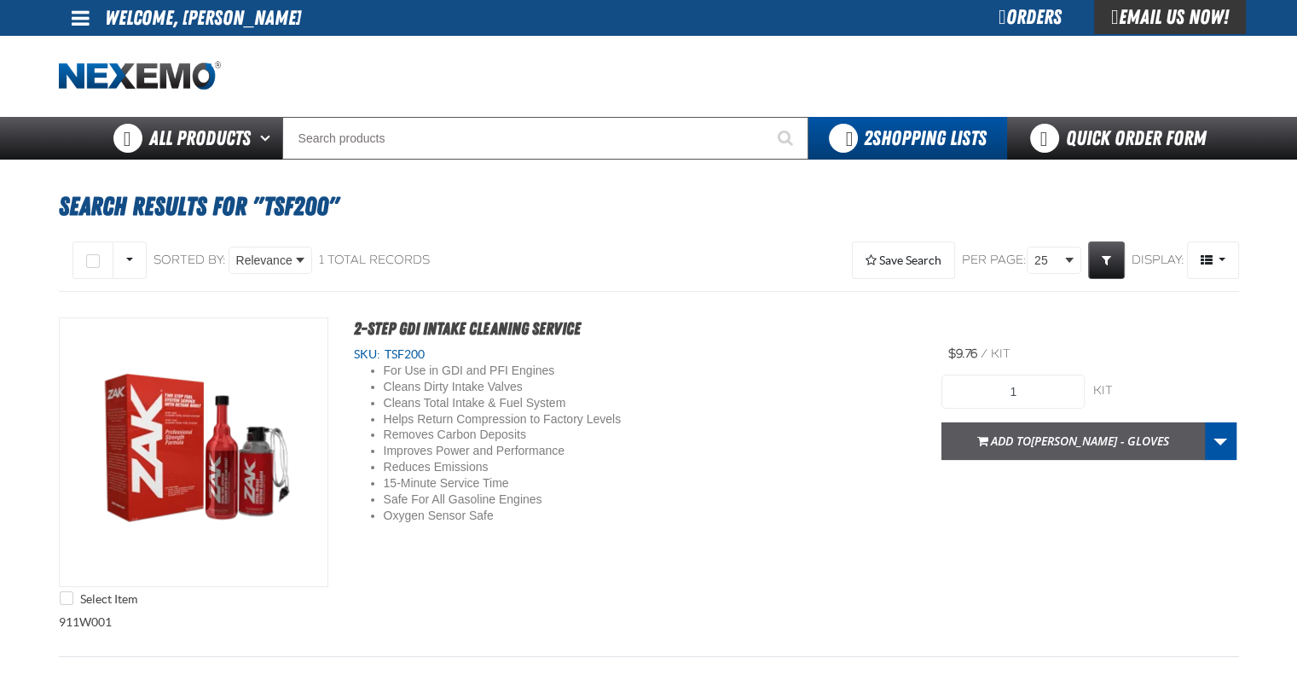
click at [1101, 454] on button "Add to BRAD PERKINS - GLOVES" at bounding box center [1074, 441] width 264 height 38
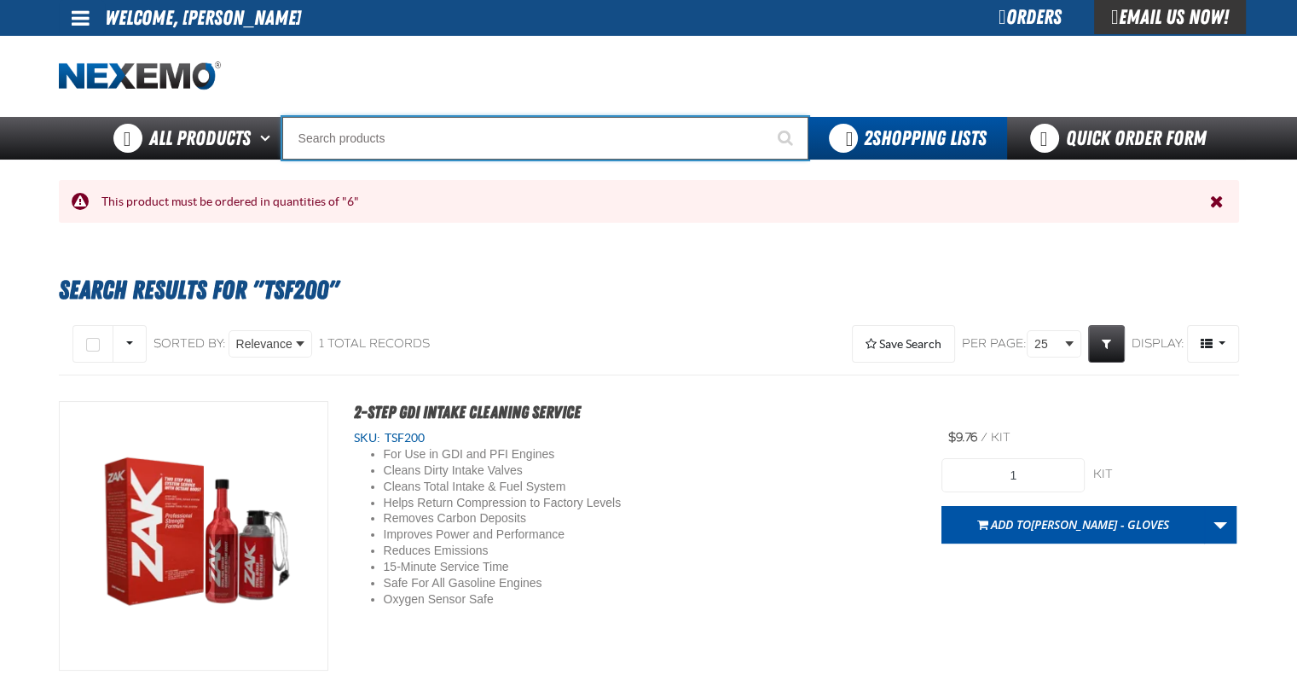
click at [486, 153] on input "Search" at bounding box center [545, 138] width 526 height 43
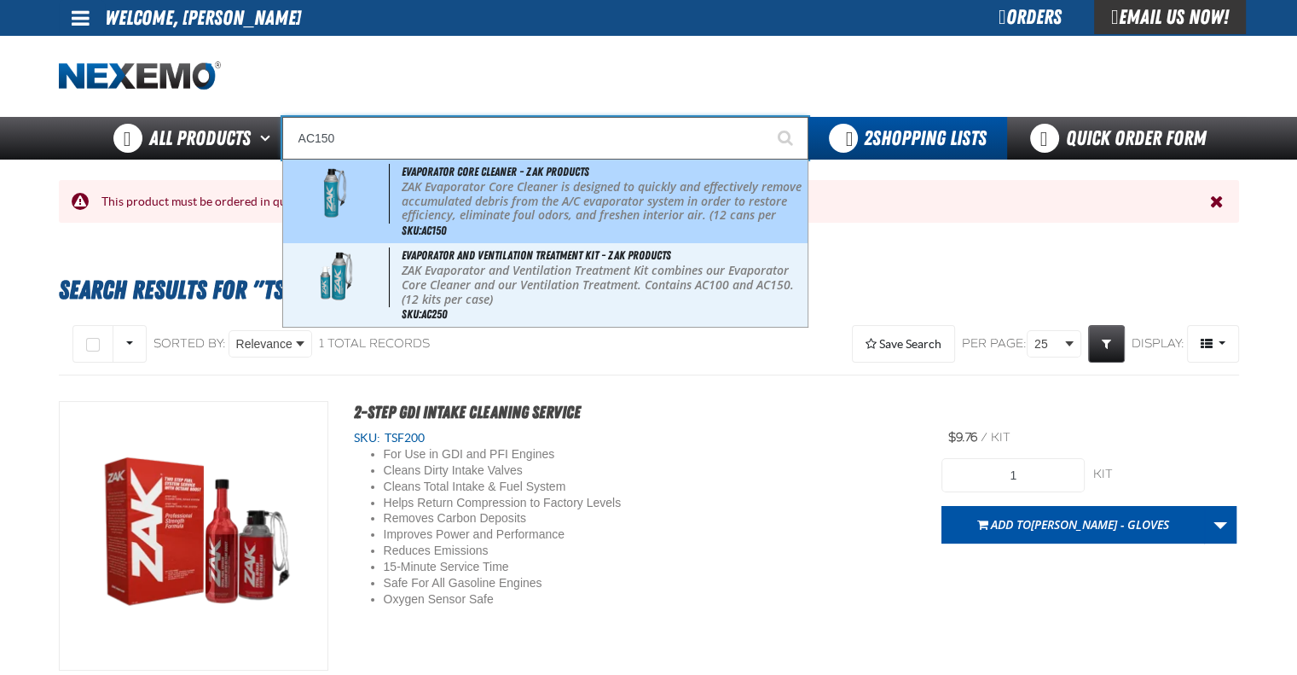
click at [489, 193] on p "ZAK Evaporator Core Cleaner is designed to quickly and effectively remove accum…" at bounding box center [603, 208] width 403 height 57
type input "Evaporator Core Cleaner - ZAK Products"
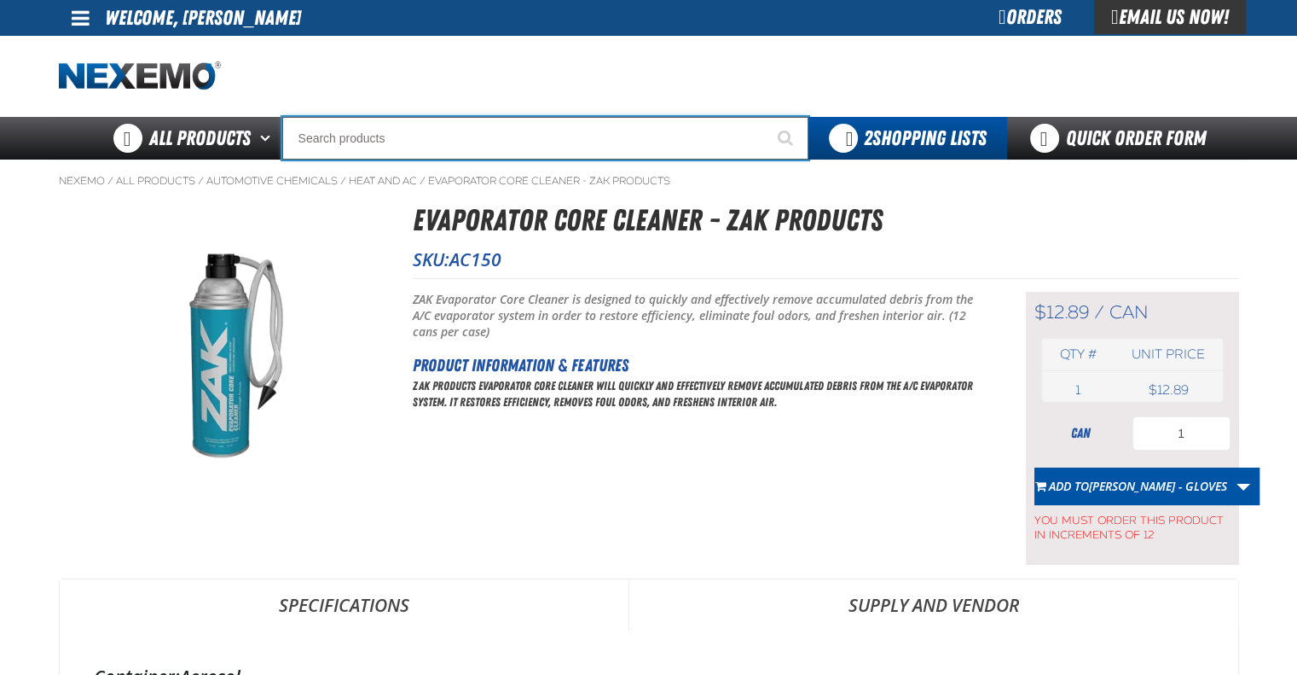
click at [480, 139] on input "Search" at bounding box center [545, 138] width 526 height 43
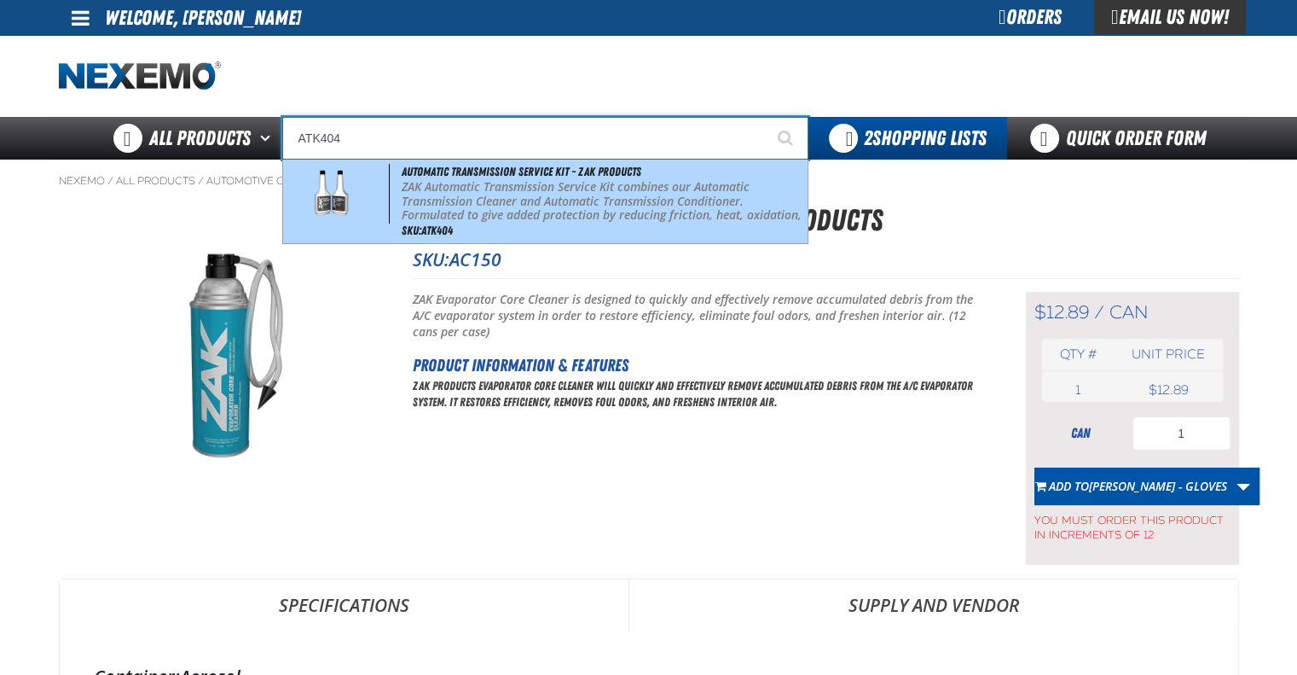
click at [494, 178] on span "Automatic Transmission Service Kit - ZAK Products" at bounding box center [522, 172] width 240 height 14
type input "Automatic Transmission Service Kit - ZAK Products"
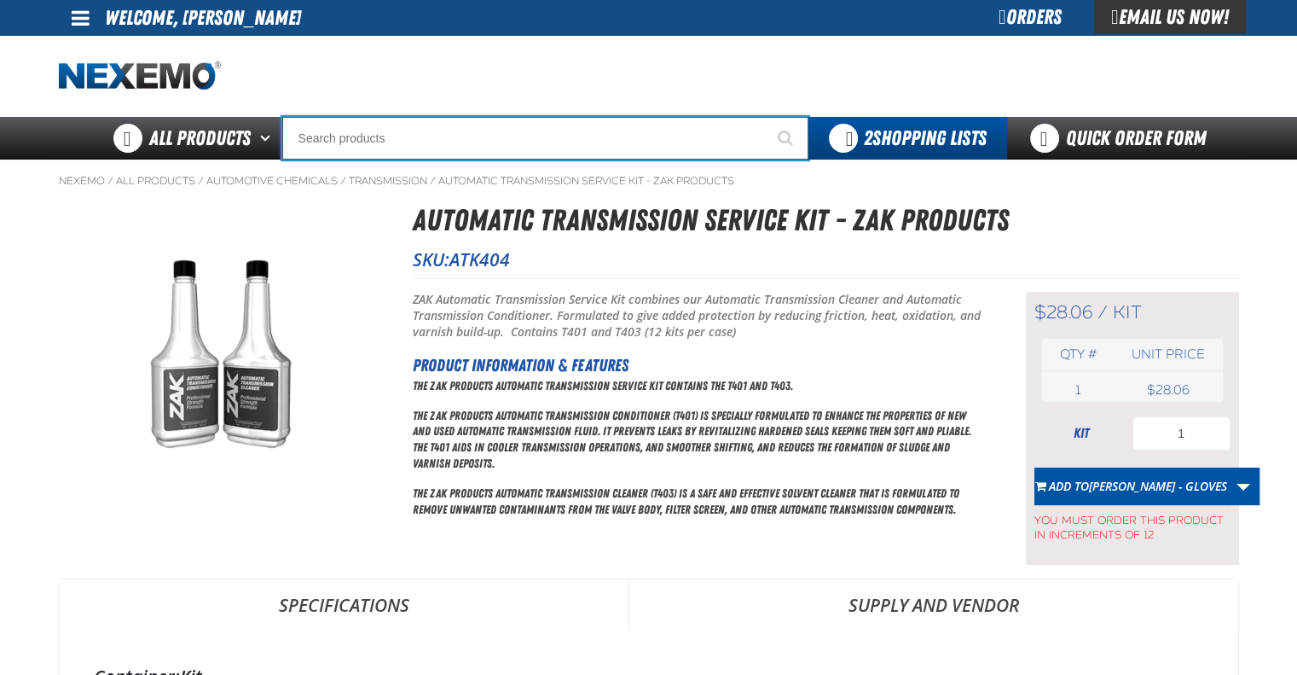
click at [497, 125] on input "Search" at bounding box center [545, 138] width 526 height 43
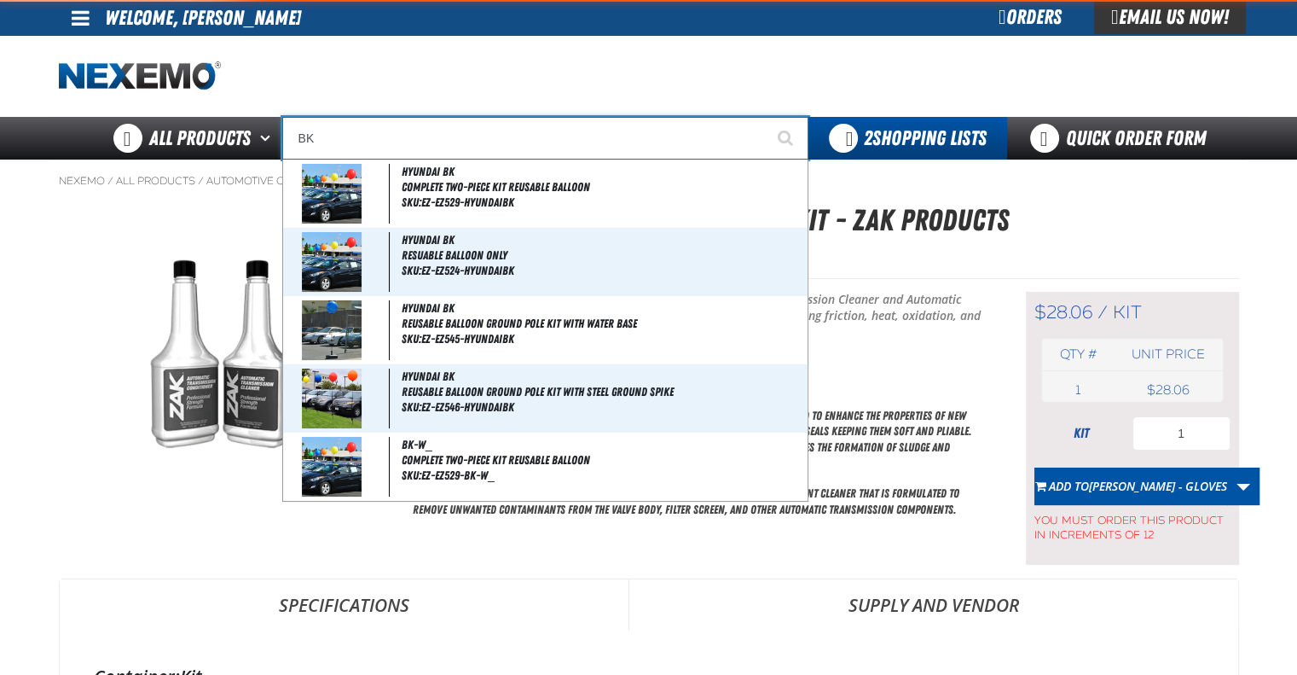
type input "BK1"
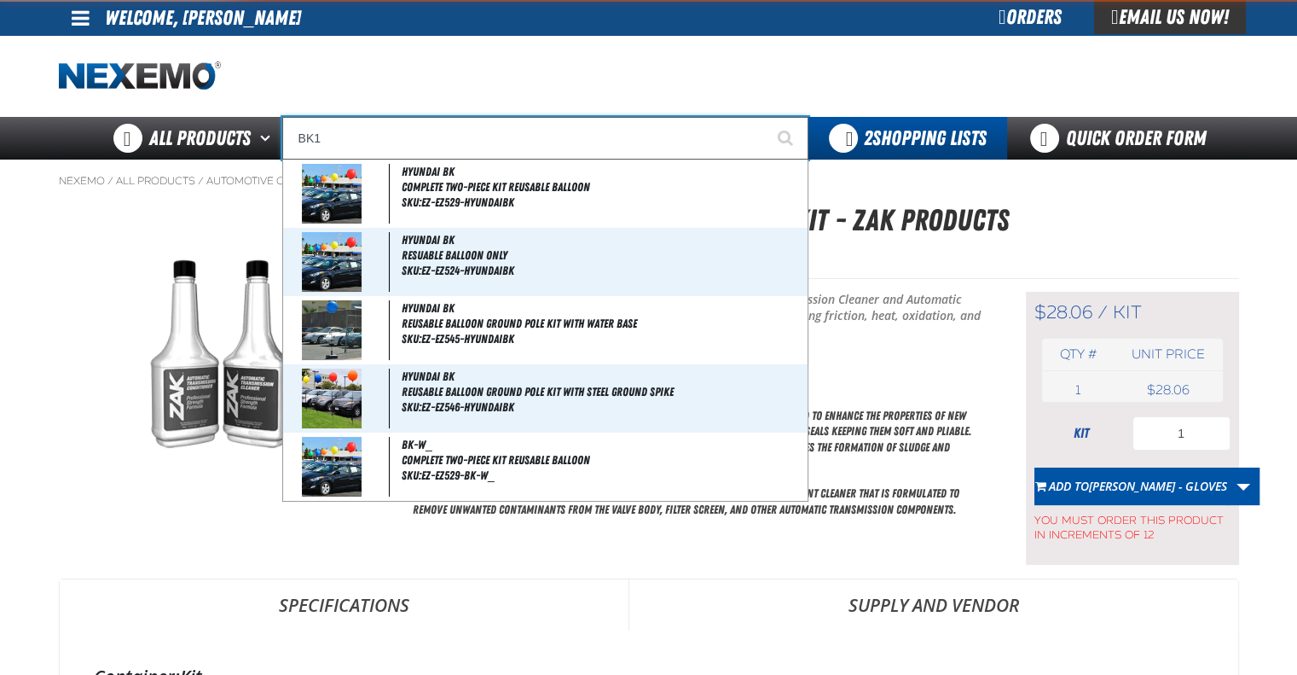
type input "BK1 Bearkat Safety Glasses (Pack of 1)"
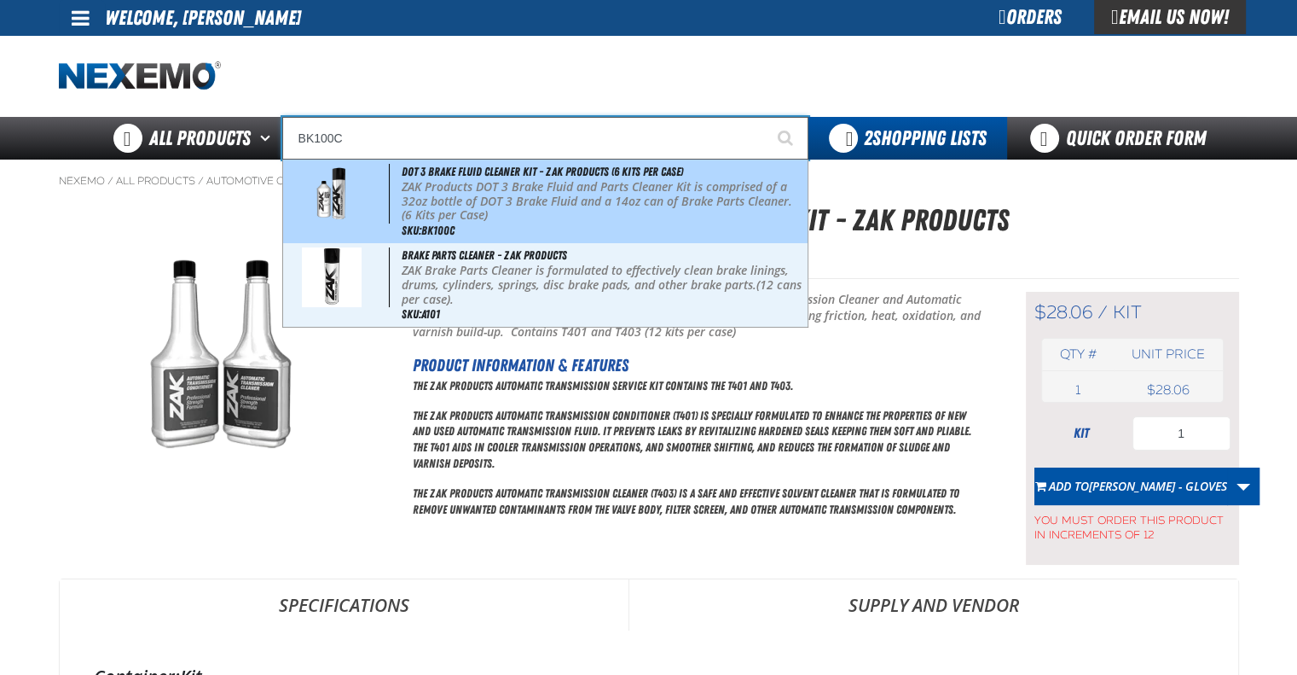
click at [508, 193] on p "ZAK Products DOT 3 Brake Fluid and Parts Cleaner Kit is comprised of a 32oz bot…" at bounding box center [603, 201] width 403 height 43
type input "DOT 3 Brake Fluid Cleaner Kit - ZAK Products (6 Kits per Case)"
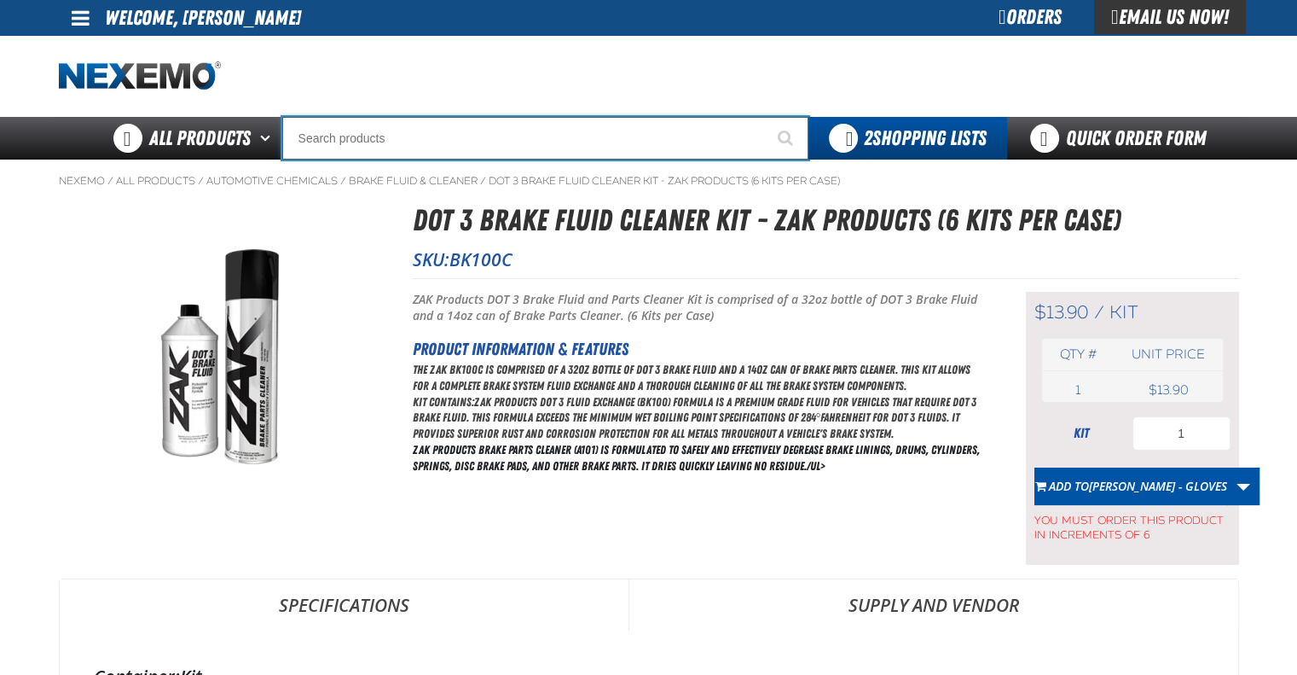
click at [515, 146] on input "Search" at bounding box center [545, 138] width 526 height 43
type input "V"
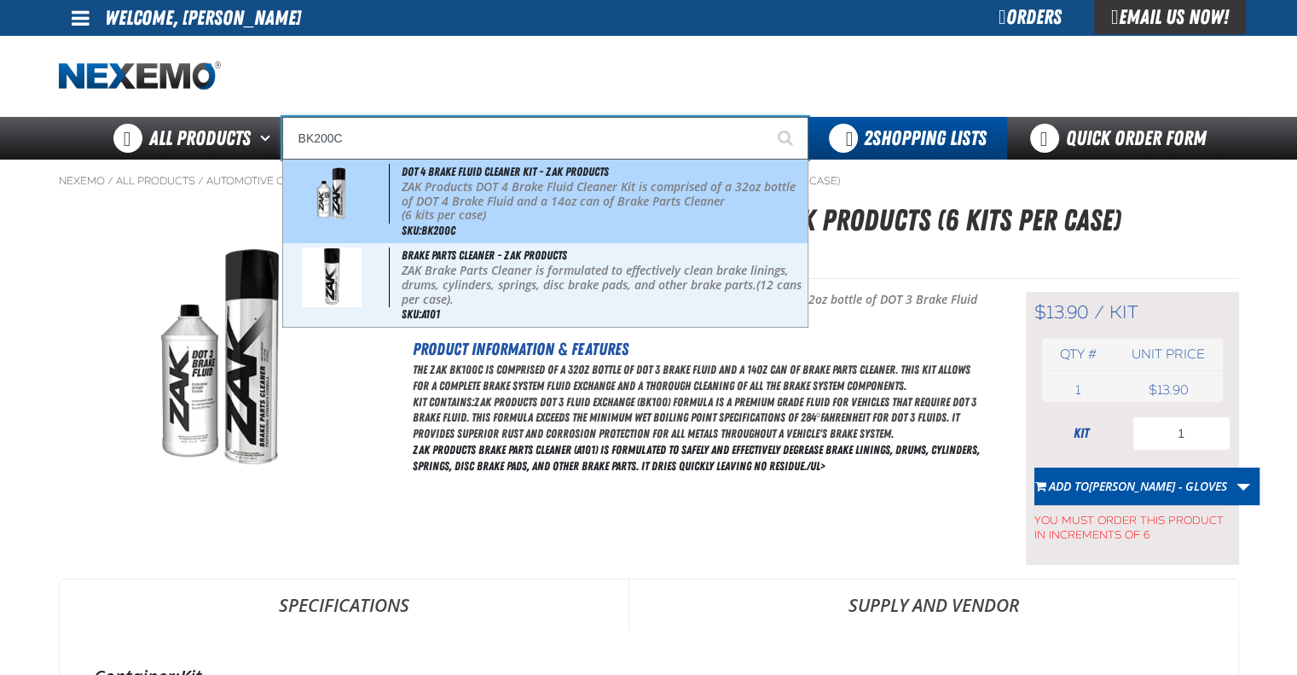
click at [519, 172] on span "DOT 4 Brake Fluid Cleaner Kit - ZAK Products" at bounding box center [505, 172] width 207 height 14
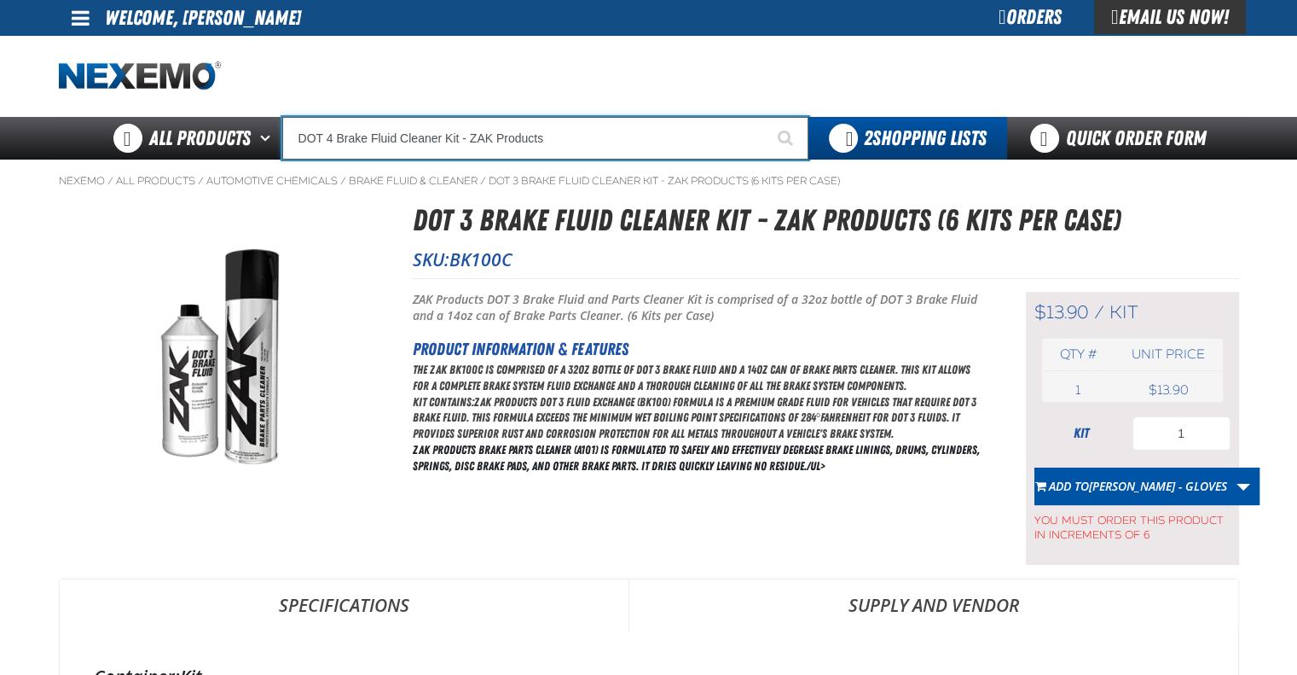
type input "DOT 4 Brake Fluid Cleaner Kit - ZAK Products"
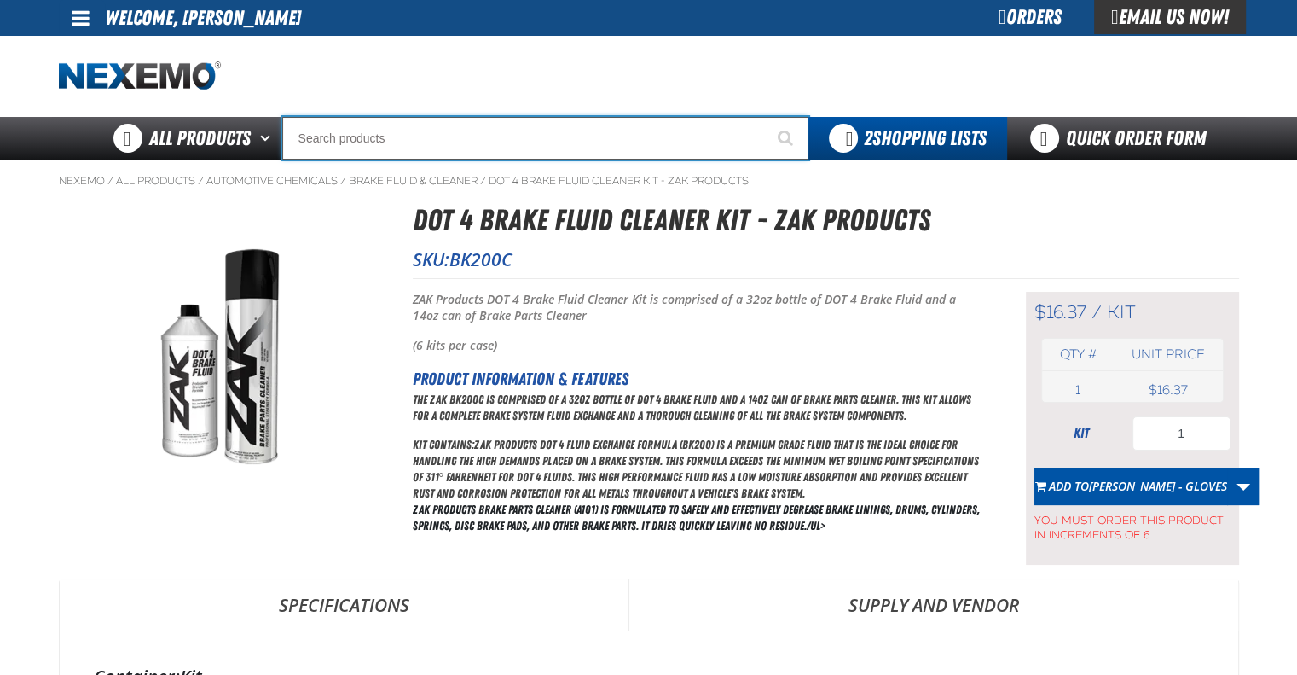
click at [503, 140] on input "Search" at bounding box center [545, 138] width 526 height 43
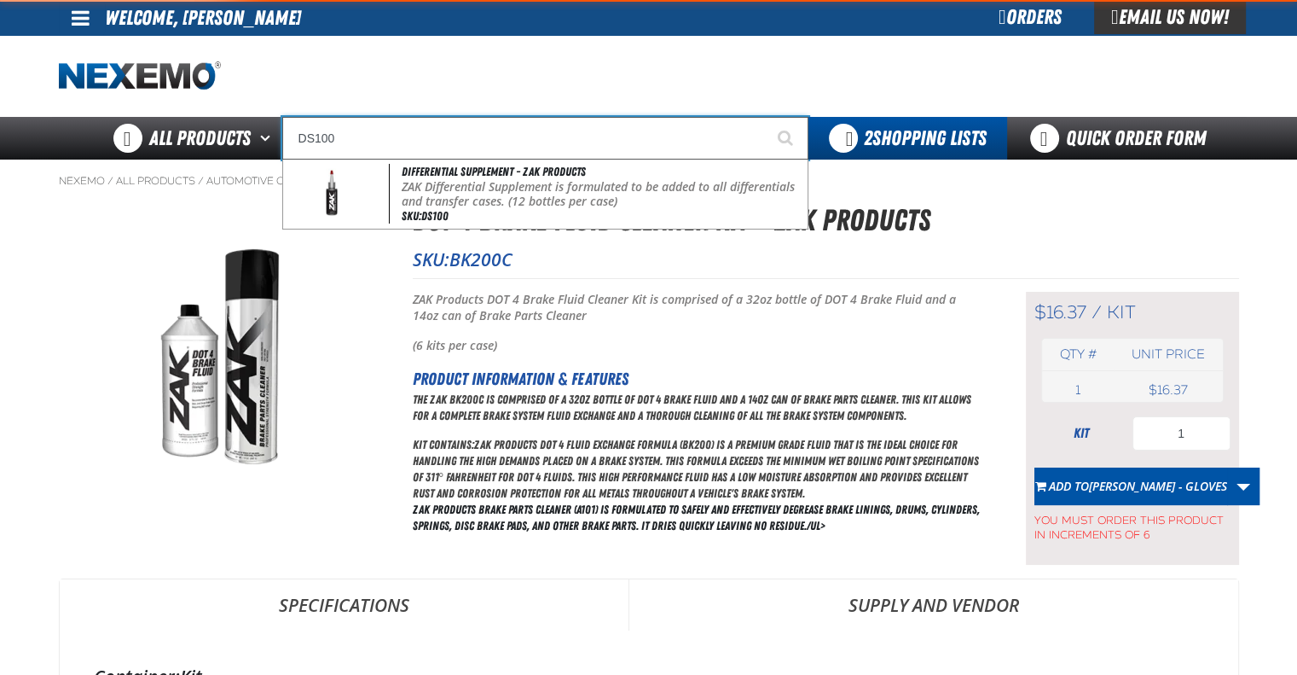
type input "DS100"
click at [766, 117] on button "Start Searching" at bounding box center [787, 138] width 43 height 43
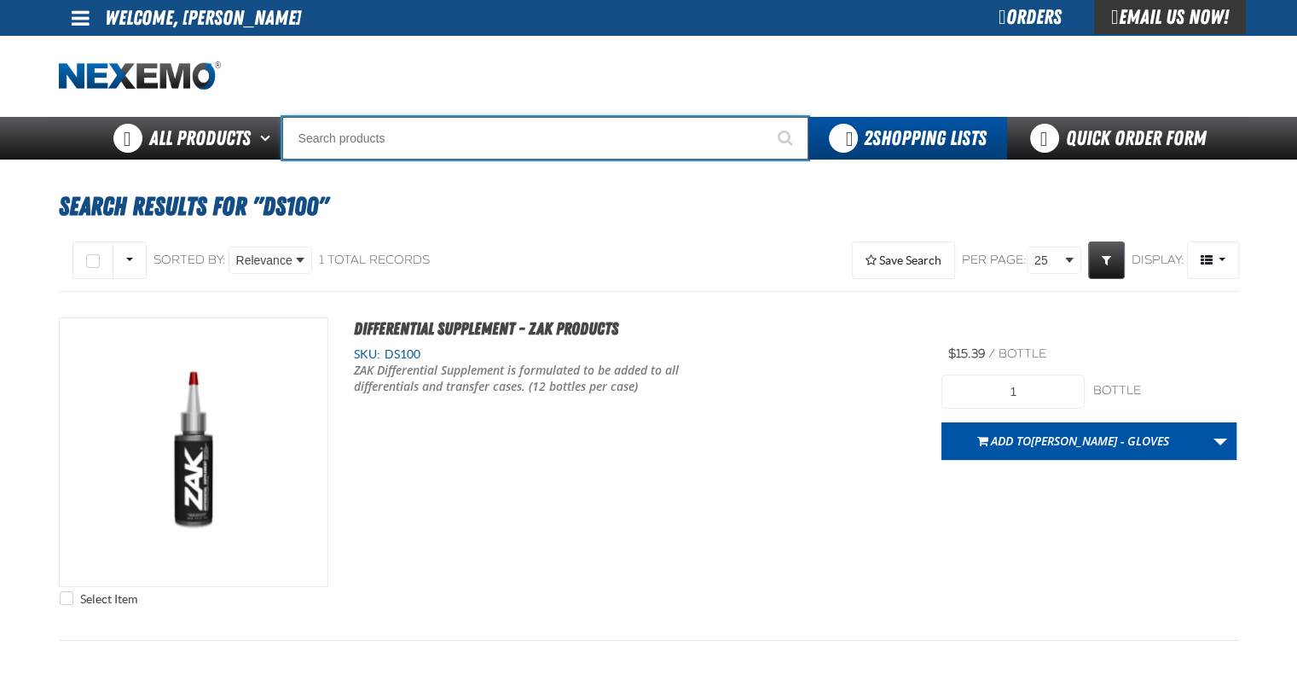
click at [478, 142] on input "Search" at bounding box center [545, 138] width 526 height 43
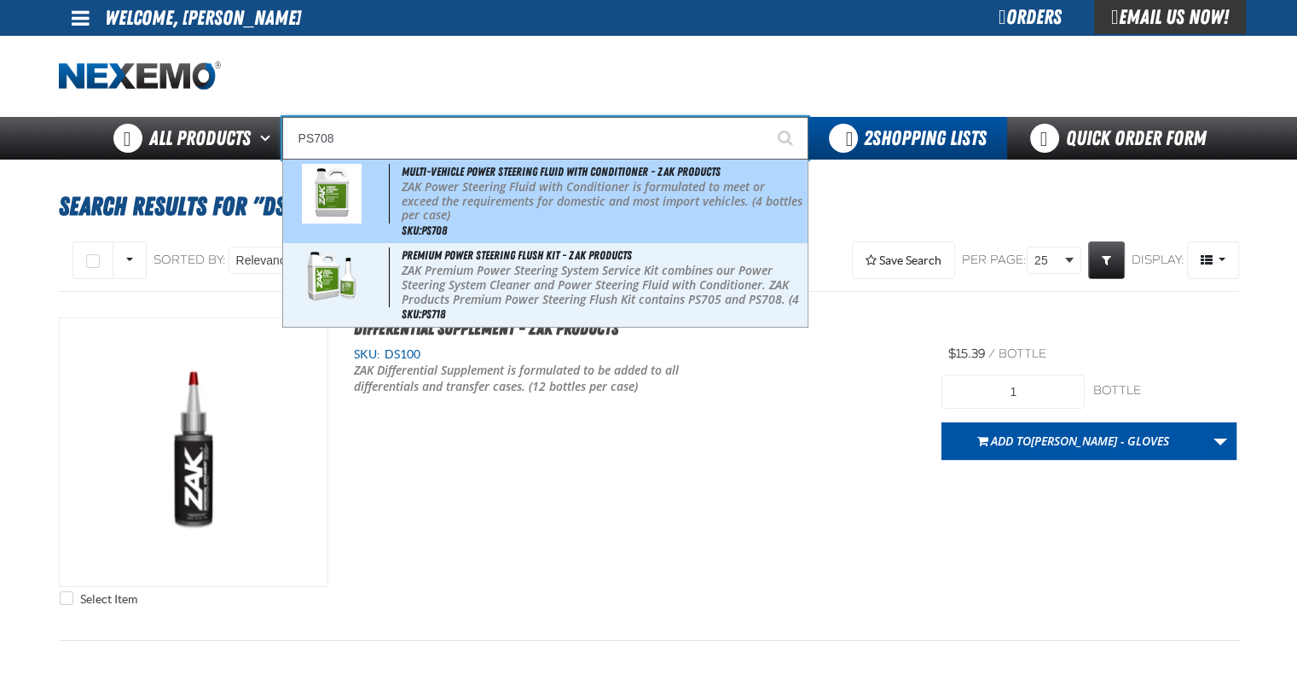
click at [488, 189] on p "ZAK Power Steering Fluid with Conditioner is formulated to meet or exceed the r…" at bounding box center [603, 201] width 403 height 43
type input "Multi-Vehicle Power Steering Fluid with Conditioner - ZAK Products"
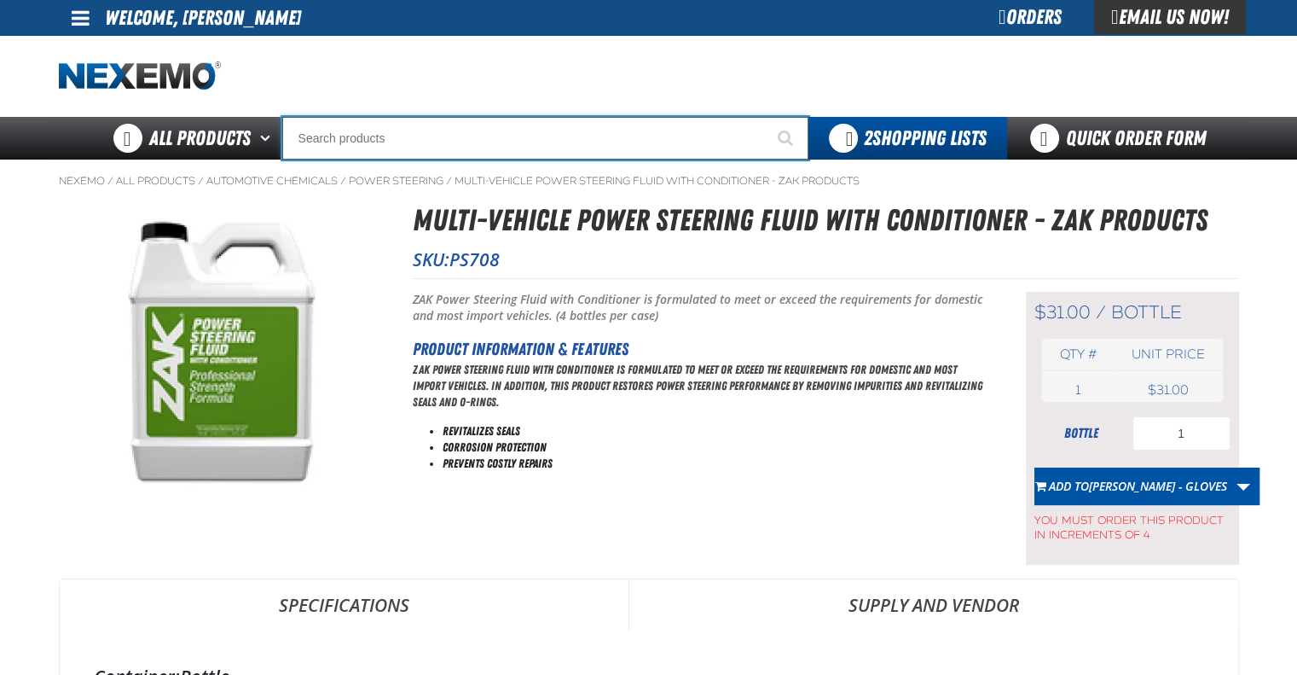
click at [495, 152] on input "Search" at bounding box center [545, 138] width 526 height 43
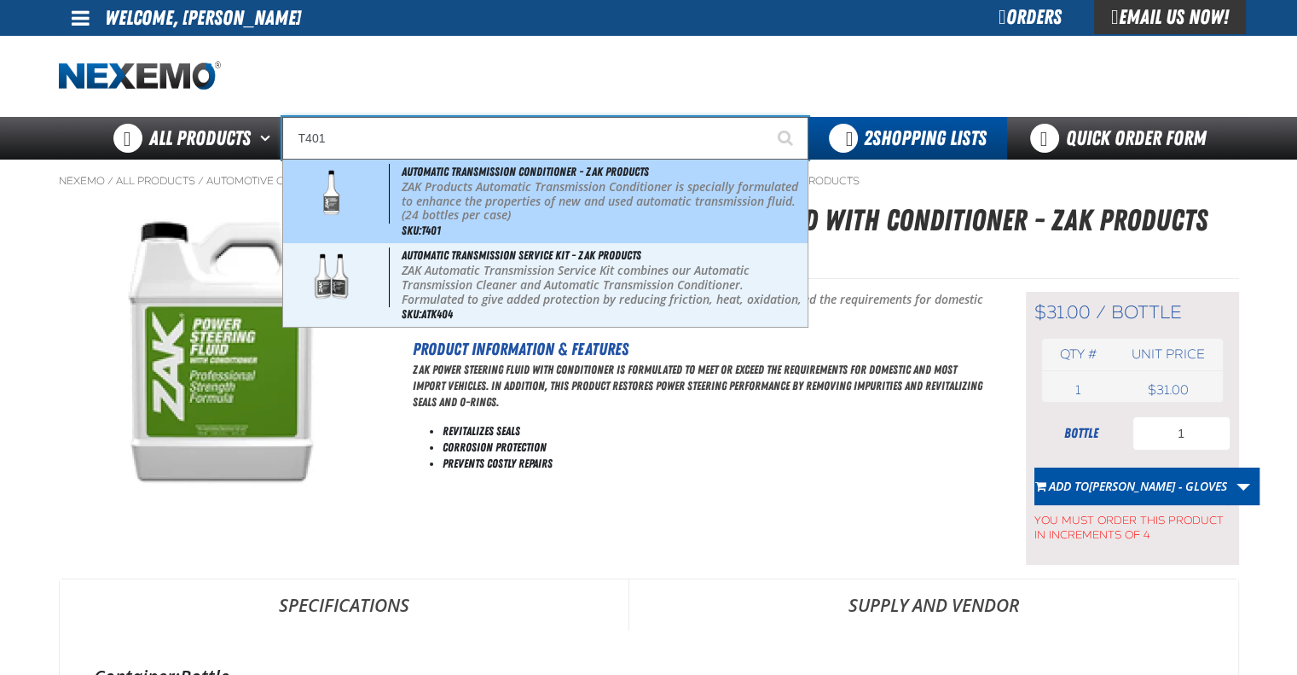
click at [512, 180] on p "ZAK Products Automatic Transmission Conditioner is specially formulated to enha…" at bounding box center [603, 201] width 403 height 43
type input "Automatic Transmission Conditioner - ZAK Products"
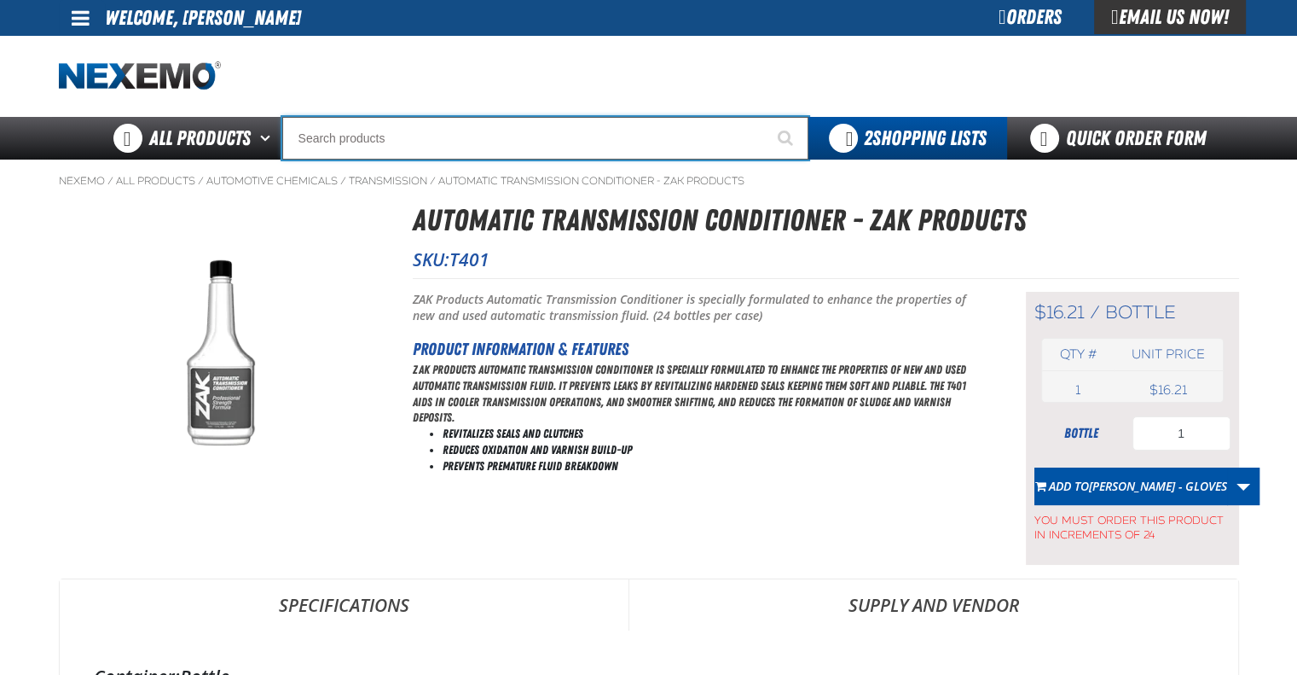
click at [452, 145] on input "Search" at bounding box center [545, 138] width 526 height 43
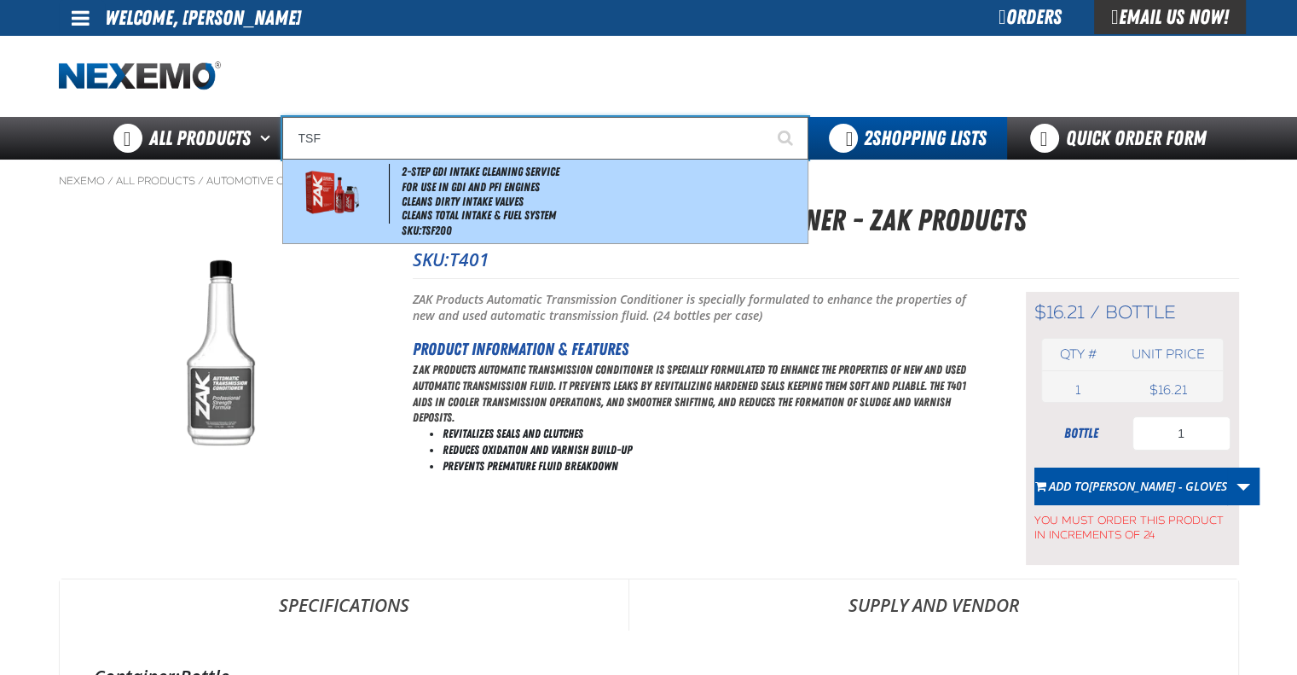
click at [465, 214] on li "Cleans Total Intake & Fuel System" at bounding box center [603, 215] width 403 height 14
type input "2-Step GDI Intake Cleaning Service"
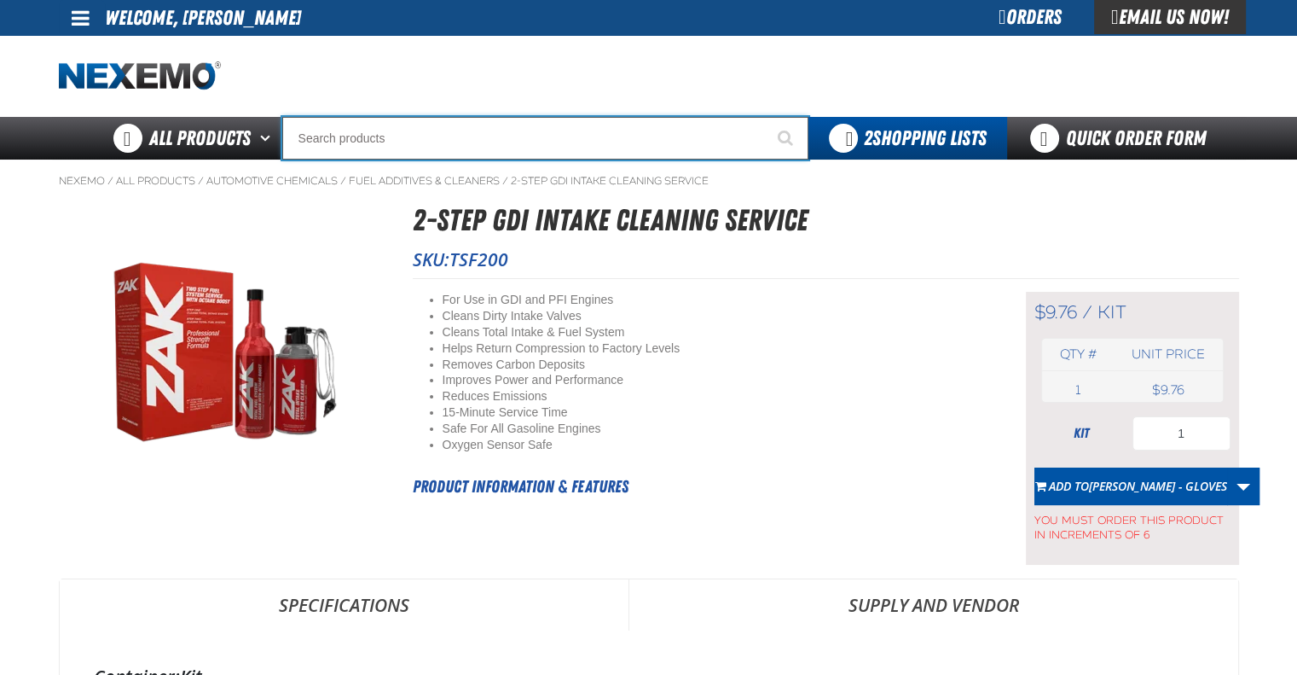
click at [421, 130] on input "Search" at bounding box center [545, 138] width 526 height 43
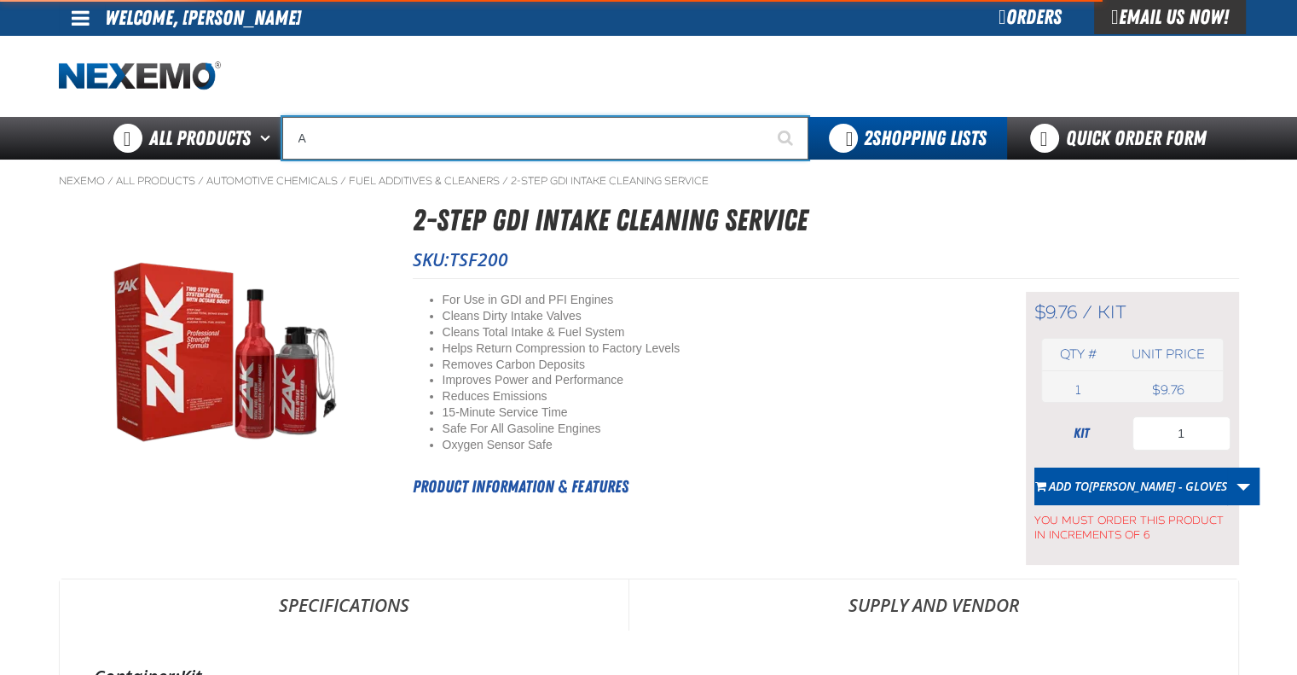
type input "AC"
type input "AC Power Booster - ZAK Products"
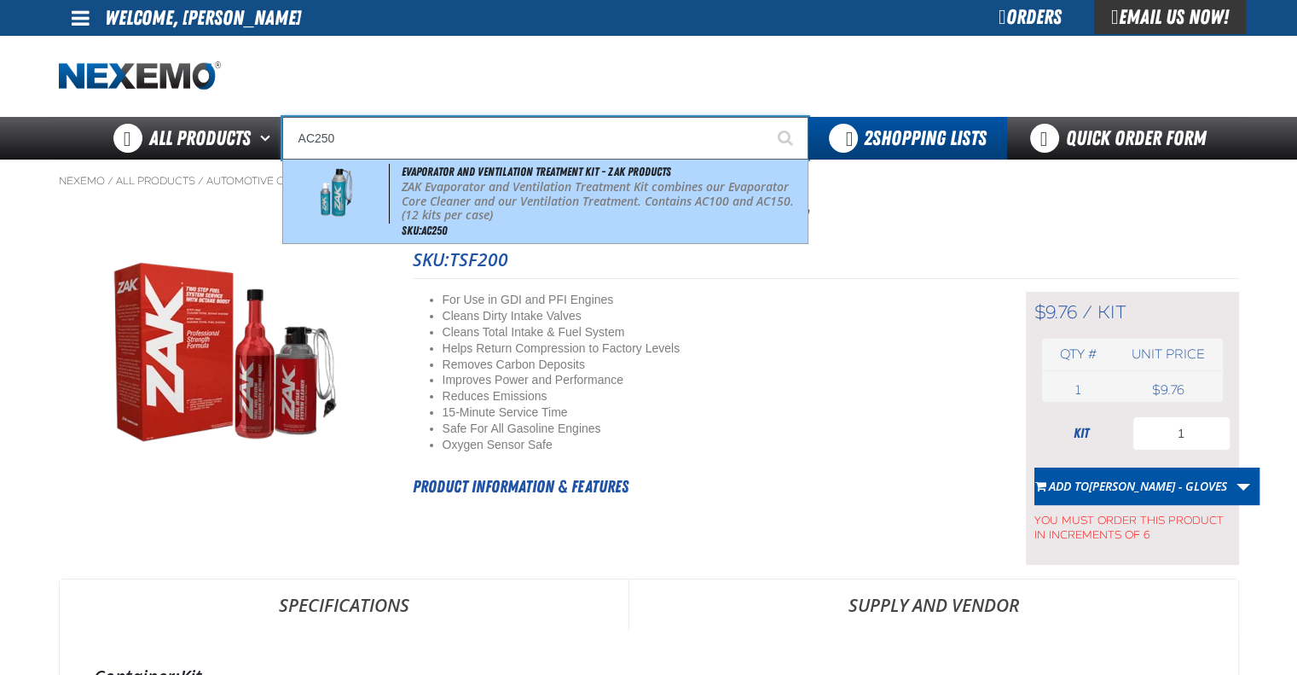
click at [512, 201] on p "ZAK Evaporator and Ventilation Treatment Kit combines our Evaporator Core Clean…" at bounding box center [603, 201] width 403 height 43
type input "Evaporator and Ventilation Treatment Kit - ZAK Products"
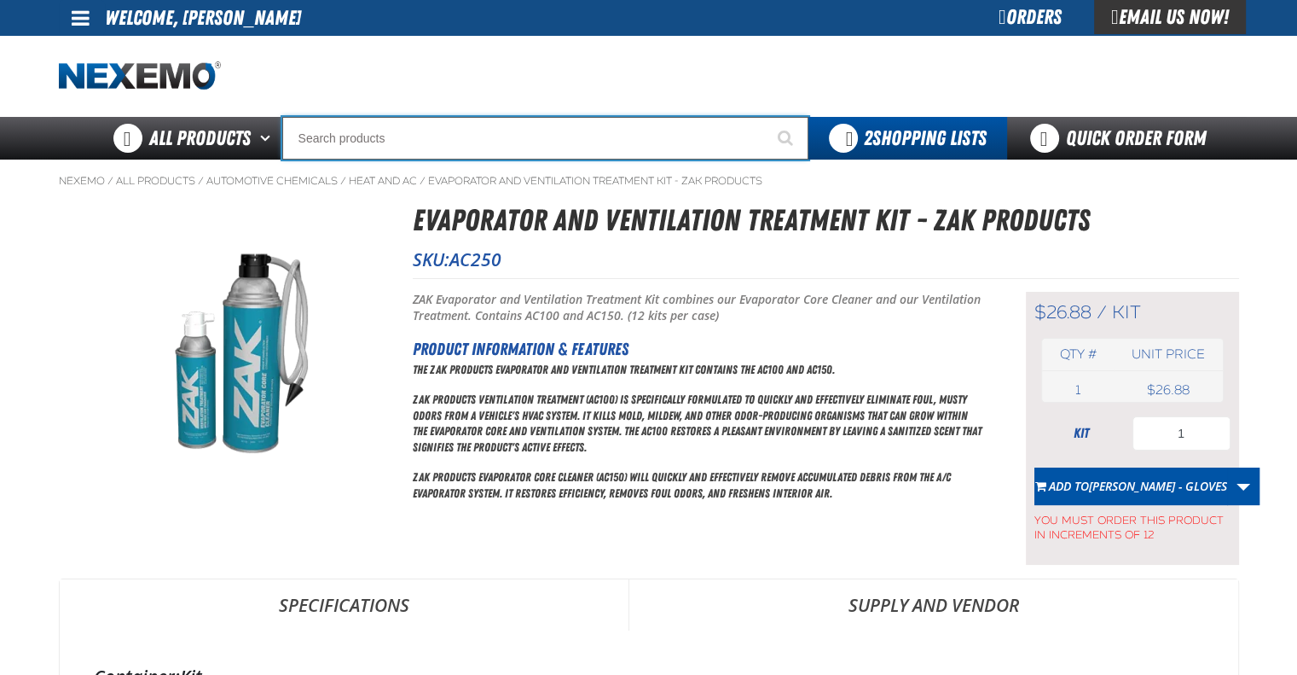
click at [450, 136] on input "Search" at bounding box center [545, 138] width 526 height 43
click at [442, 150] on input "Search" at bounding box center [545, 138] width 526 height 43
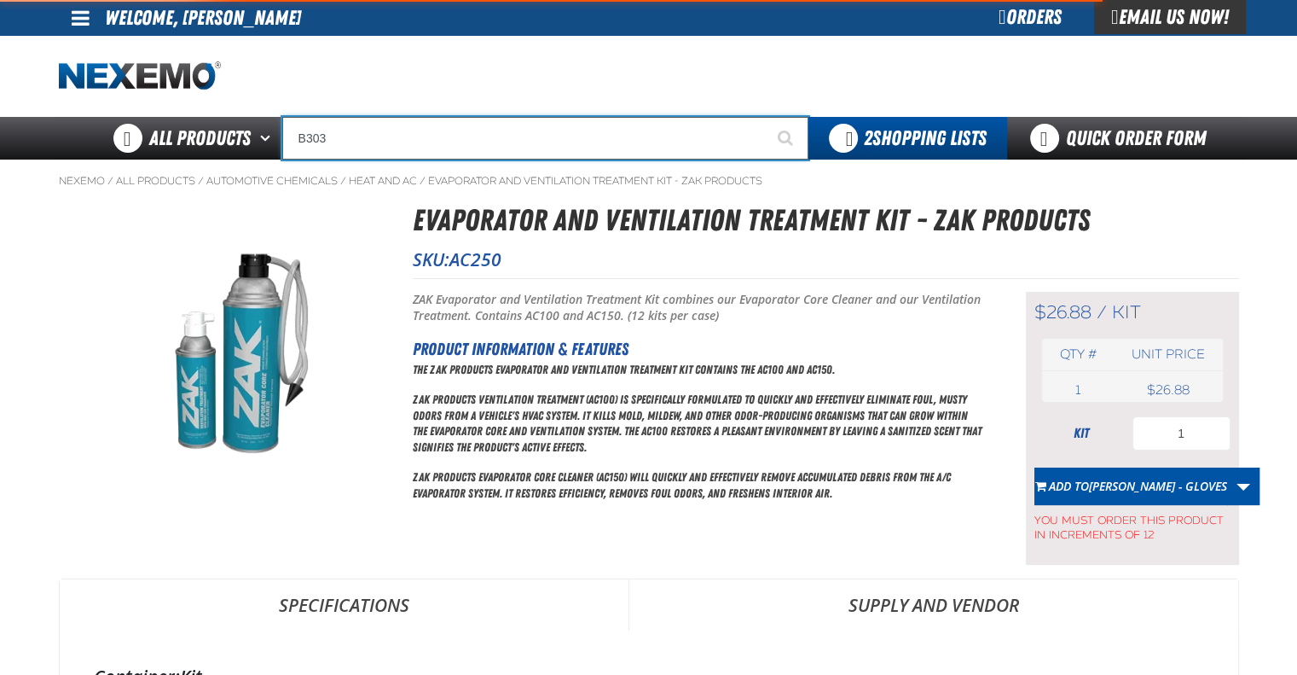
type input "B303"
click at [766, 117] on button "Start Searching" at bounding box center [787, 138] width 43 height 43
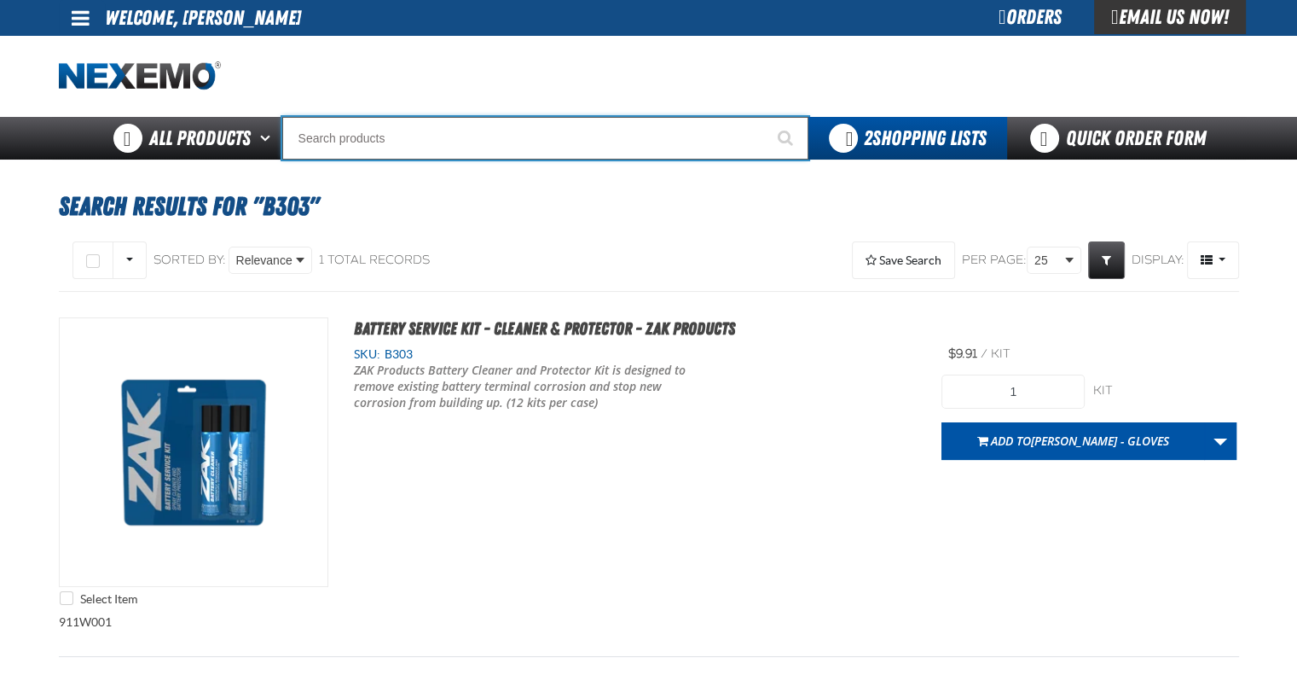
click at [425, 139] on input "Search" at bounding box center [545, 138] width 526 height 43
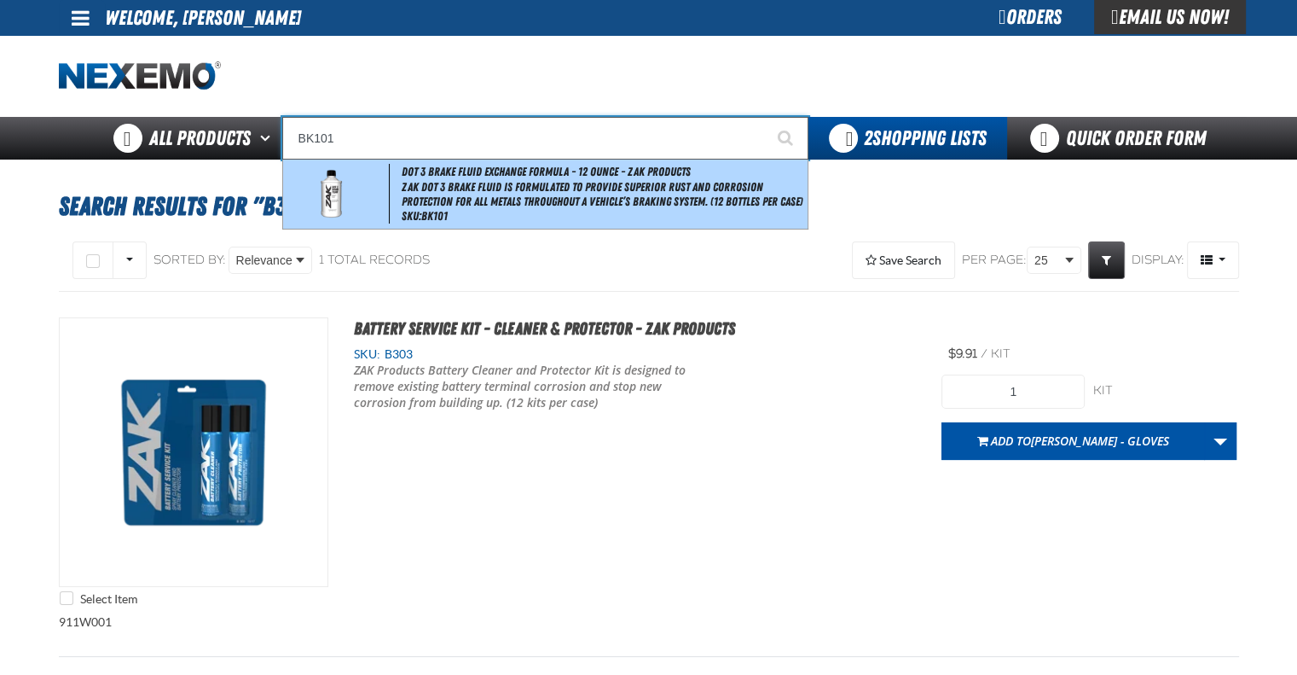
click at [503, 205] on span "ZAK DOT 3 Brake Fluid is formulated to provide superior rust and corrosion prot…" at bounding box center [603, 194] width 403 height 29
type input "DOT 3 Brake Fluid Exchange Formula - 12 Ounce - ZAK Products"
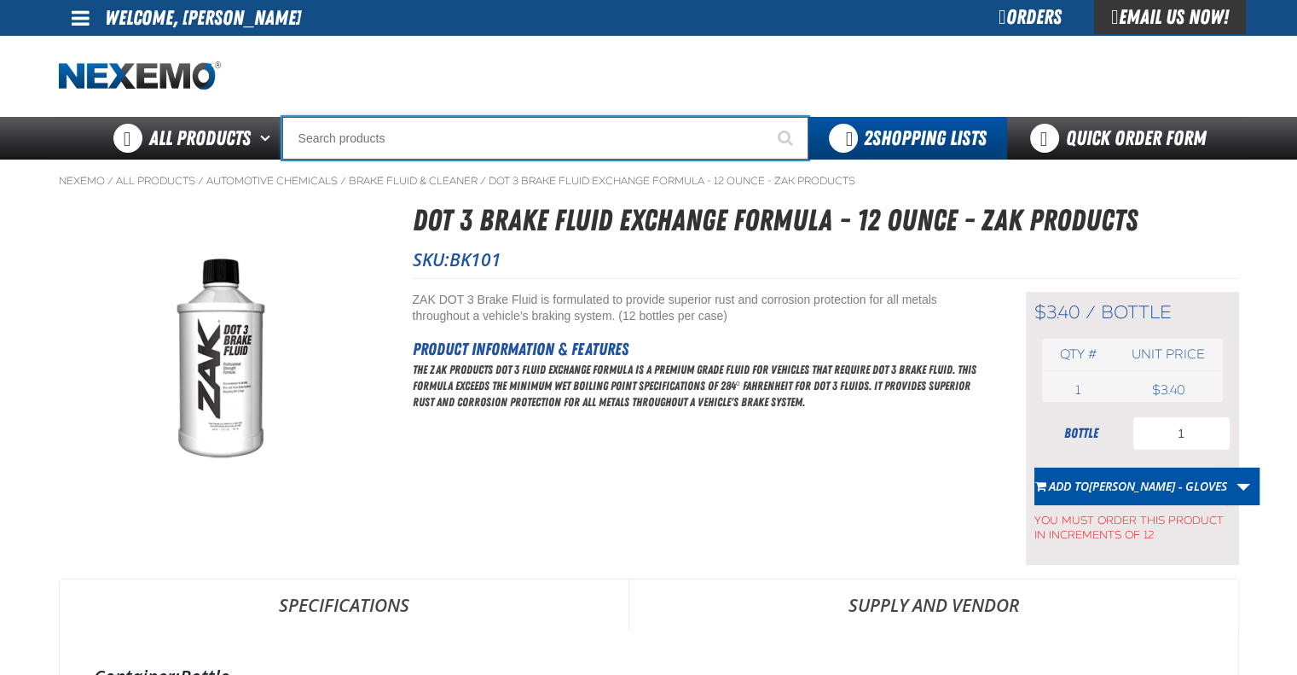
click at [444, 144] on input "Search" at bounding box center [545, 138] width 526 height 43
type input "C"
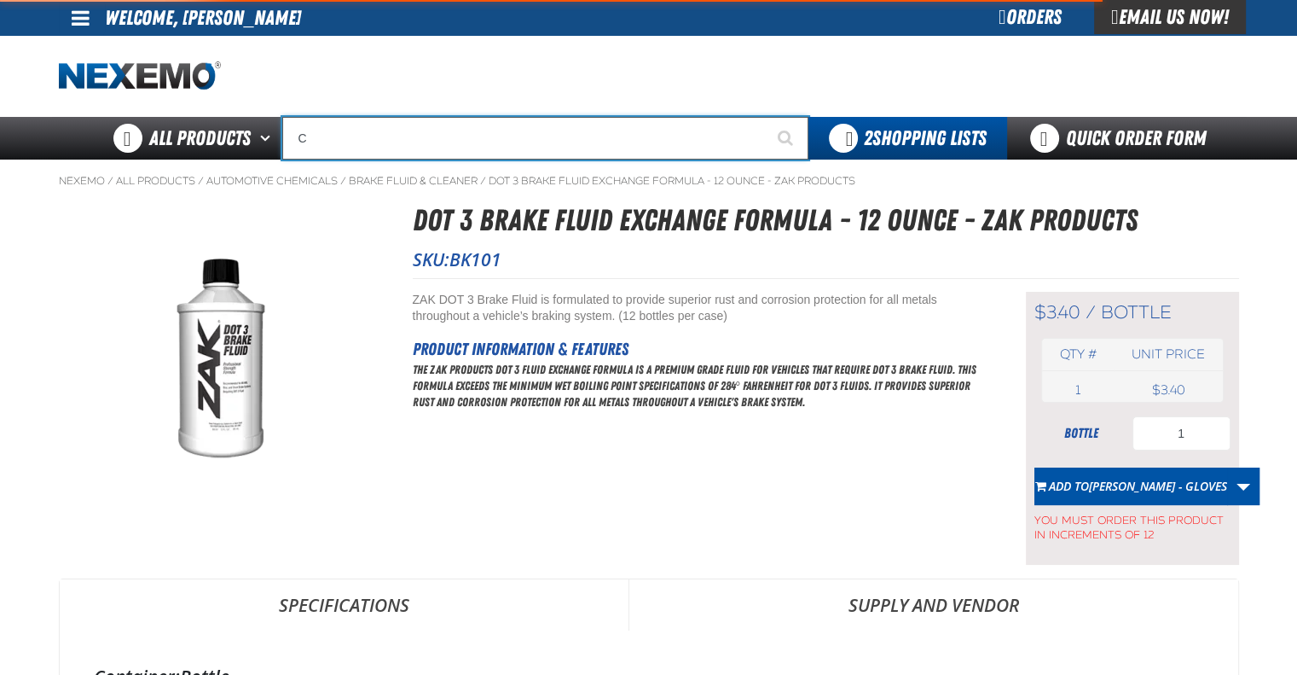
type input "C Alkaline Battery 1.5 Volt (12 per pack)"
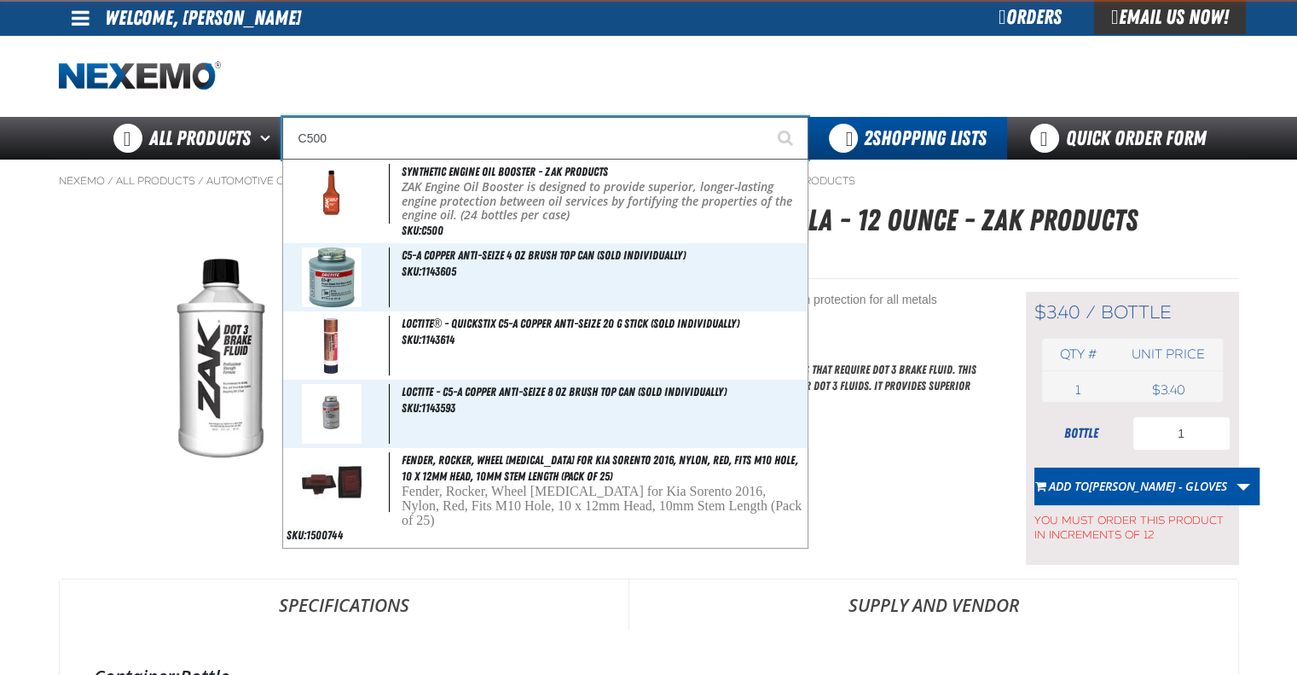
type input "C500"
click at [766, 117] on button "Start Searching" at bounding box center [787, 138] width 43 height 43
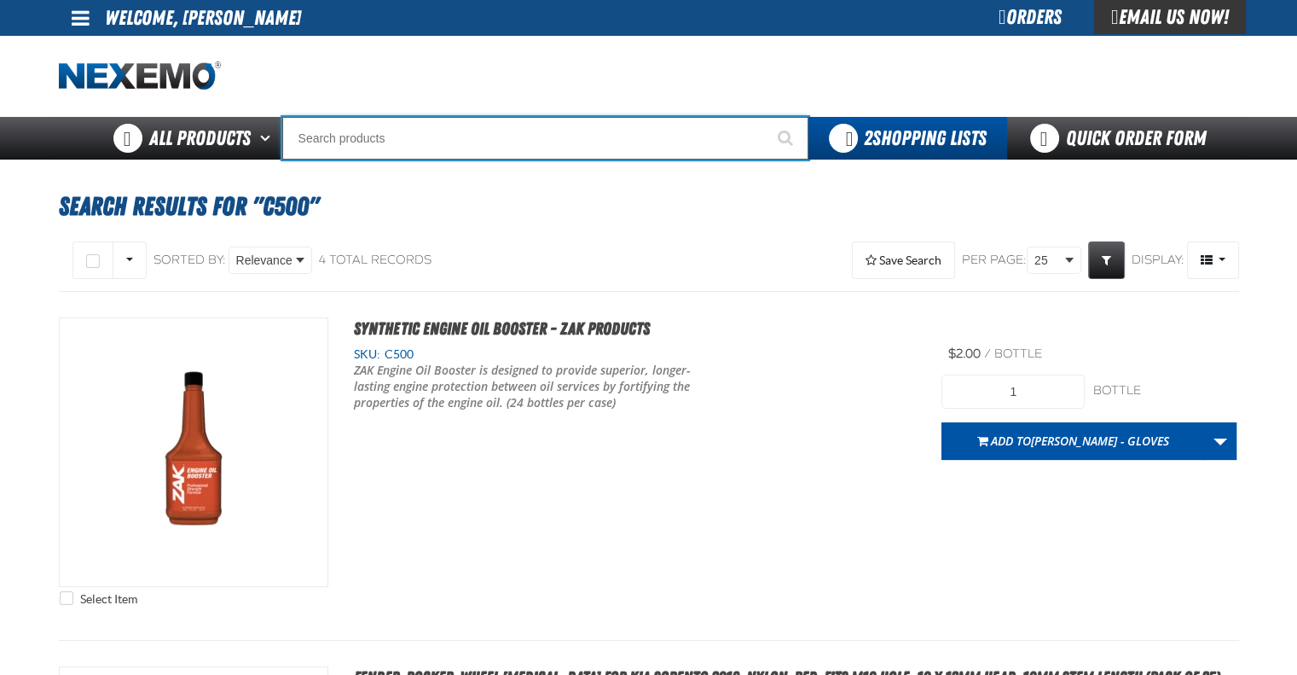
click at [457, 128] on input "Search" at bounding box center [545, 138] width 526 height 43
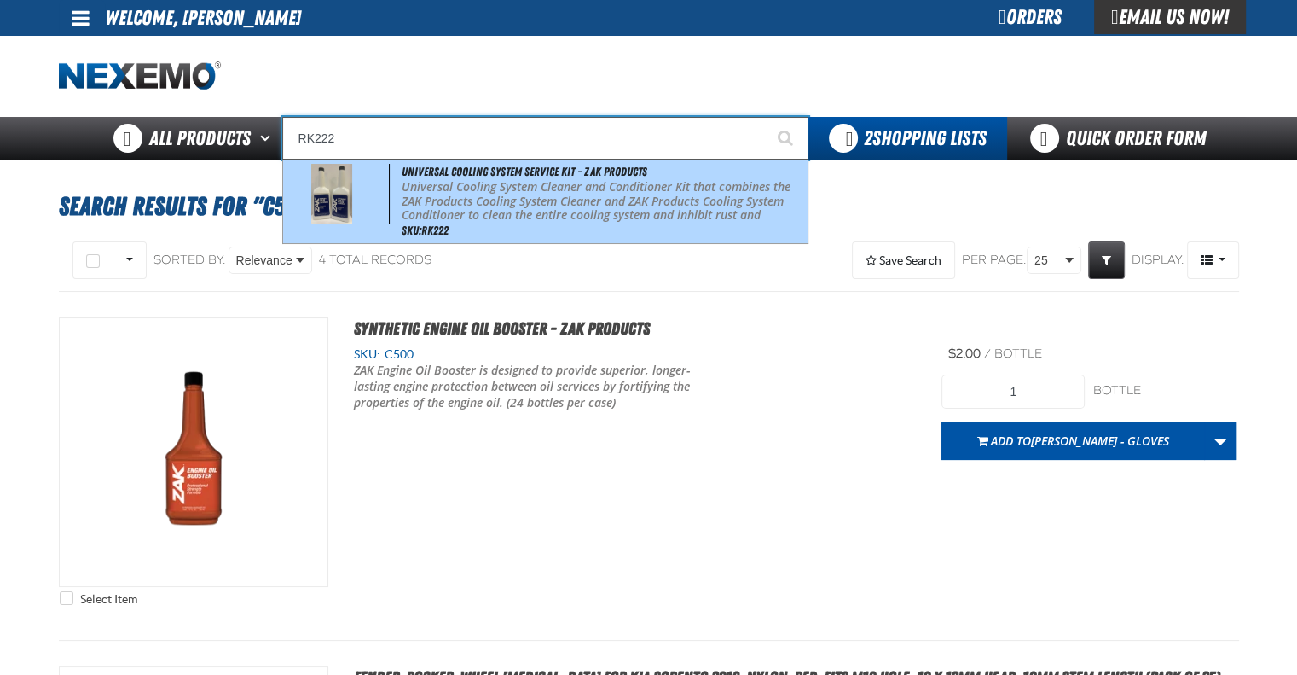
click at [467, 193] on p "Universal Cooling System Cleaner and Conditioner Kit that combines the ZAK Prod…" at bounding box center [603, 208] width 403 height 57
type input "Universal Cooling System Service Kit - ZAK Products"
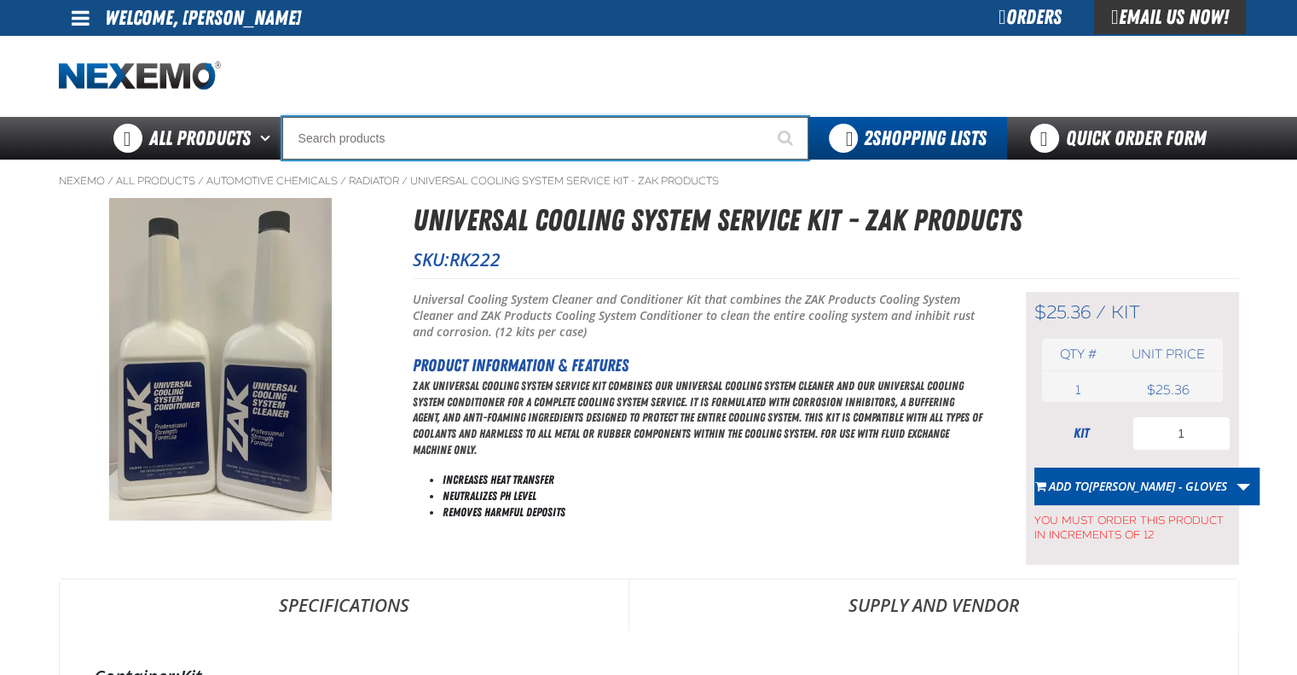
click at [457, 137] on input "Search" at bounding box center [545, 138] width 526 height 43
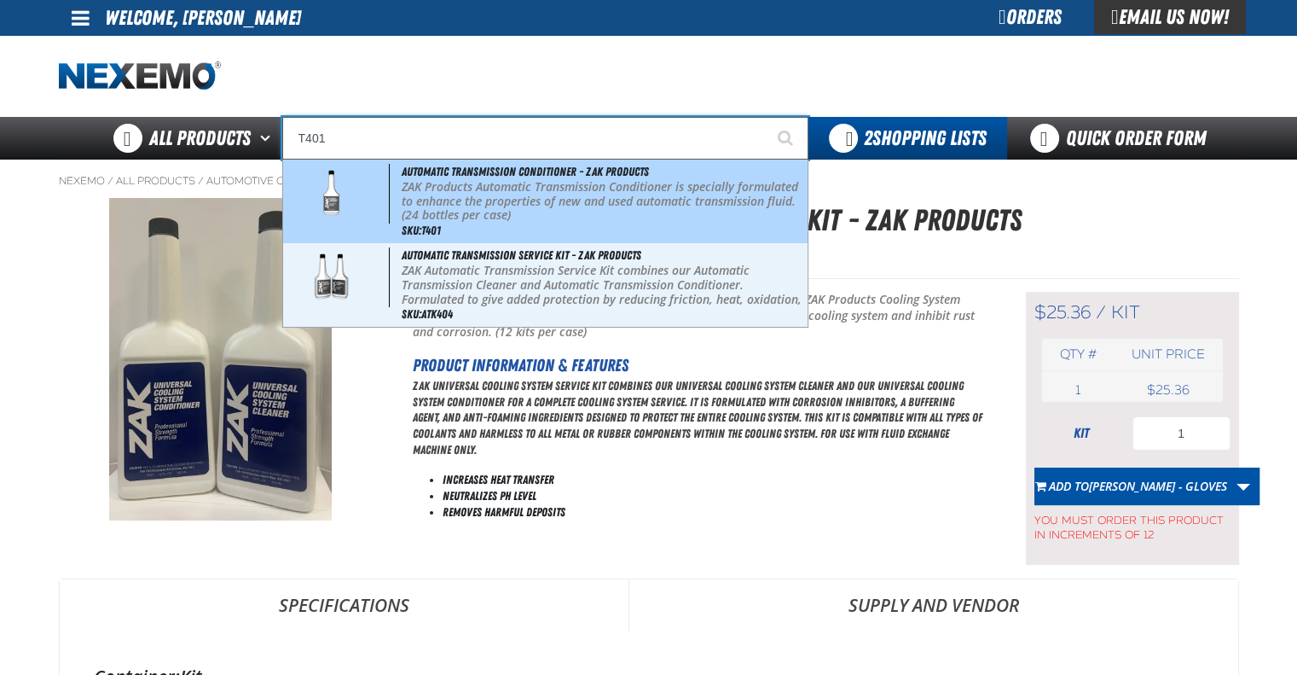
click at [464, 177] on span "Automatic Transmission Conditioner - ZAK Products" at bounding box center [525, 172] width 247 height 14
type input "Automatic Transmission Conditioner - ZAK Products"
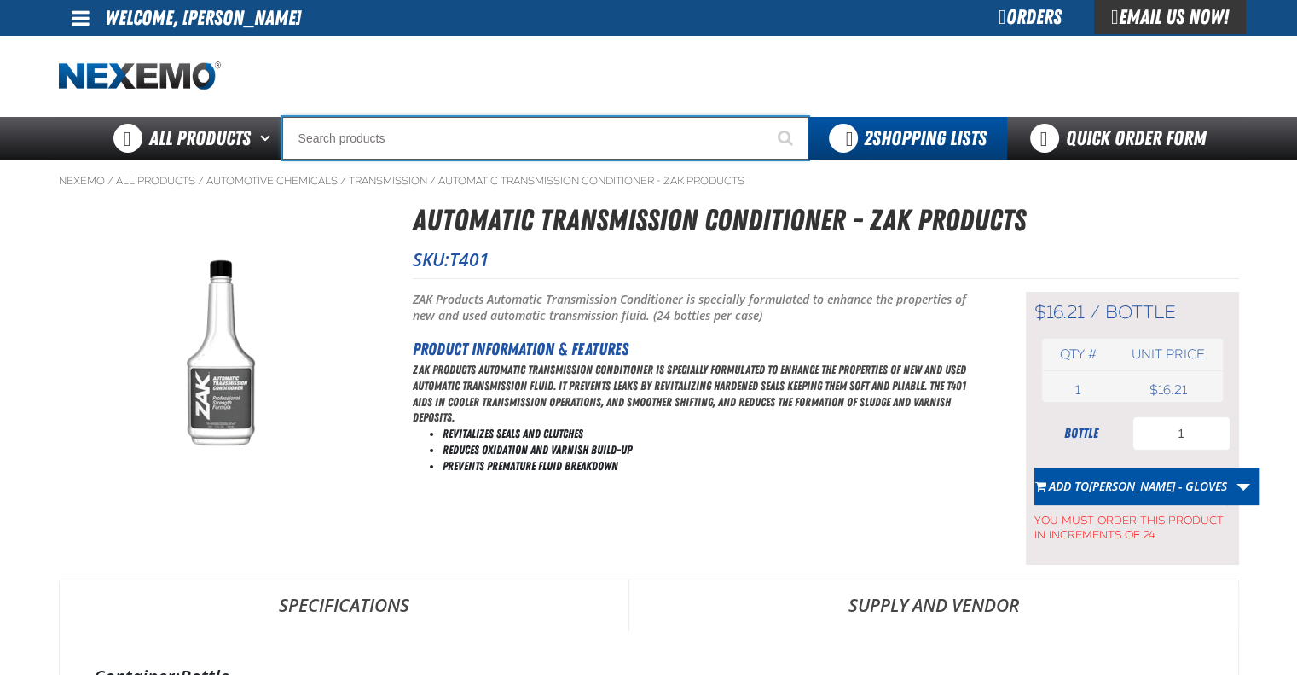
click at [385, 132] on input "Search" at bounding box center [545, 138] width 526 height 43
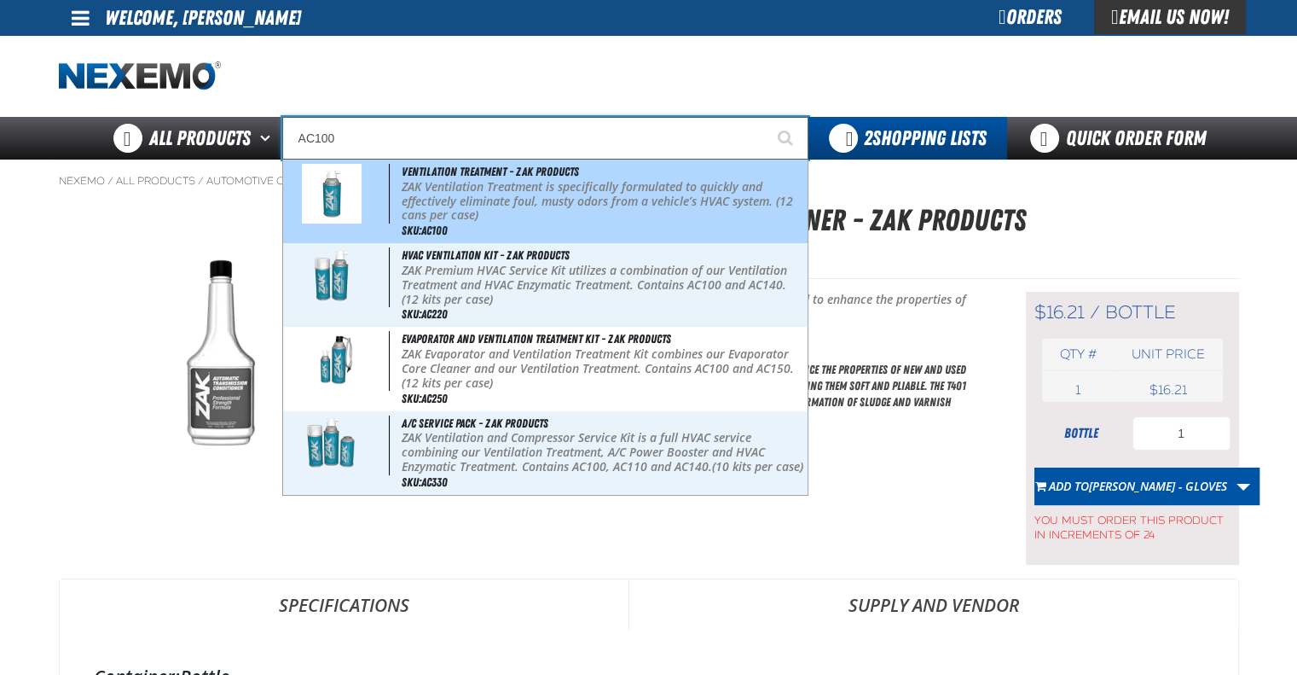
click at [493, 185] on p "ZAK Ventilation Treatment is specifically formulated to quickly and effectively…" at bounding box center [603, 201] width 403 height 43
type input "Ventilation Treatment - ZAK Products"
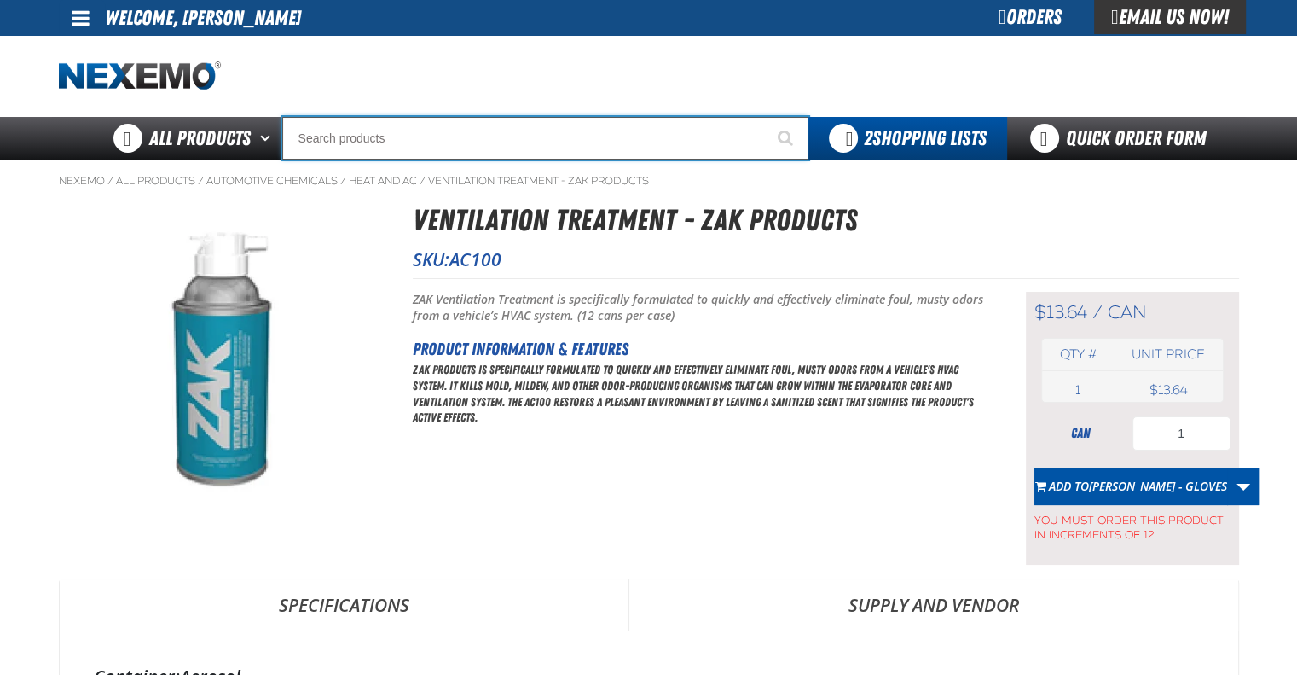
click at [431, 139] on input "Search" at bounding box center [545, 138] width 526 height 43
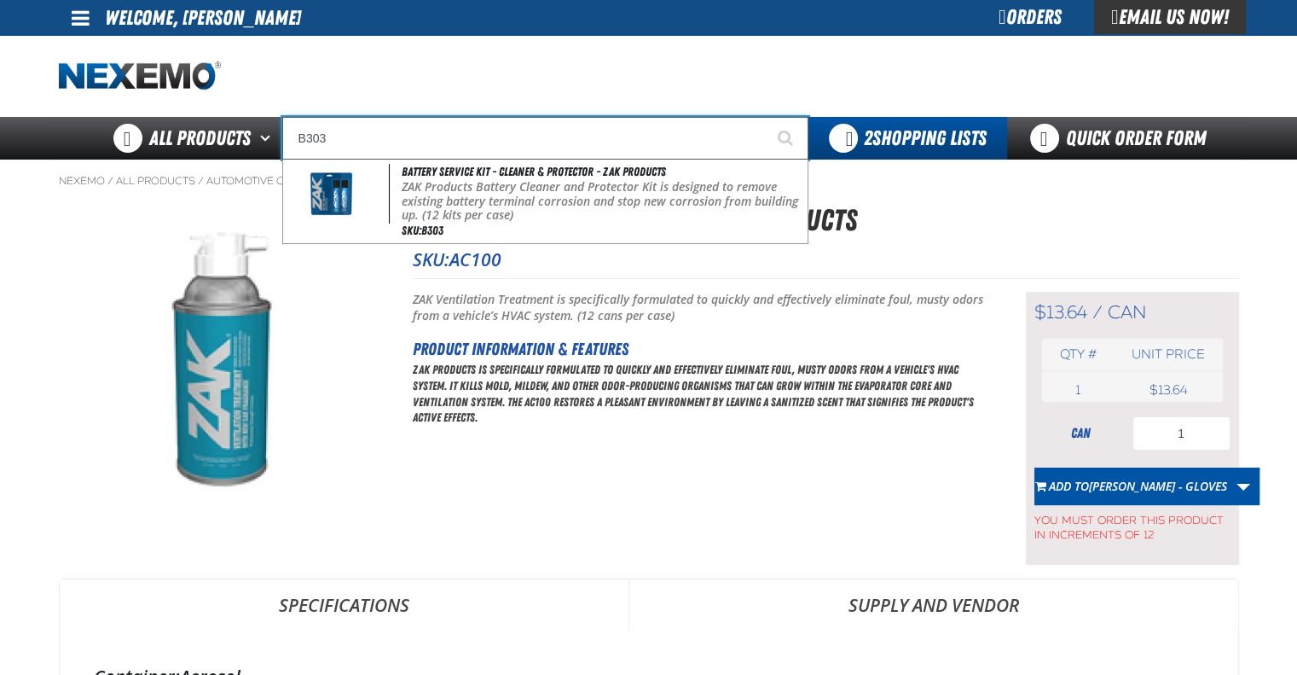
type input "B303"
click at [766, 117] on button "Start Searching" at bounding box center [787, 138] width 43 height 43
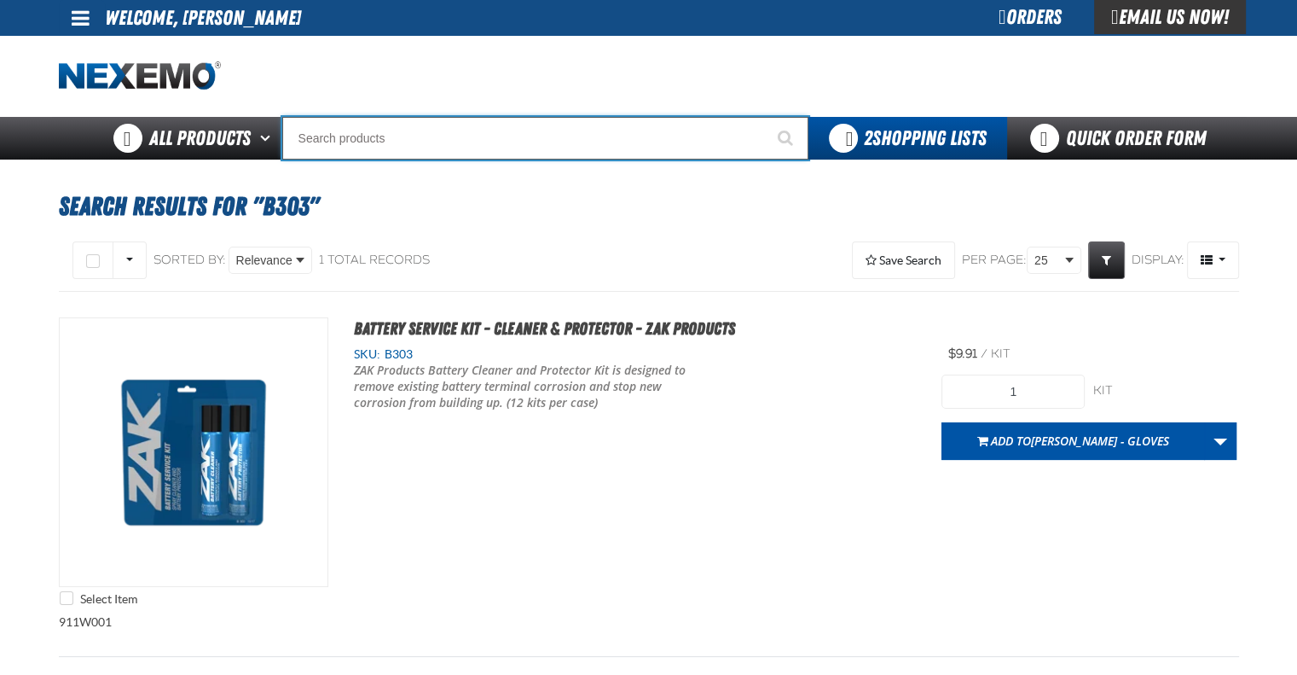
click at [474, 142] on input "Search" at bounding box center [545, 138] width 526 height 43
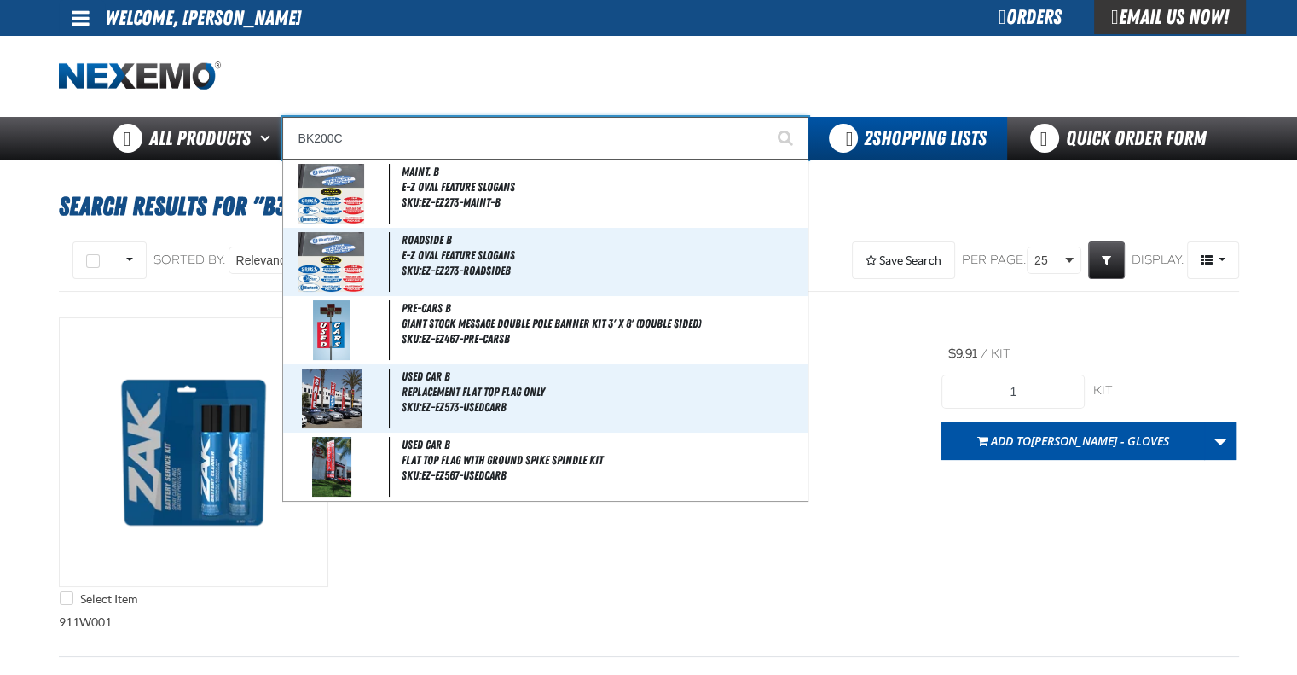
type input "BK200C"
click at [766, 117] on button "Start Searching" at bounding box center [787, 138] width 43 height 43
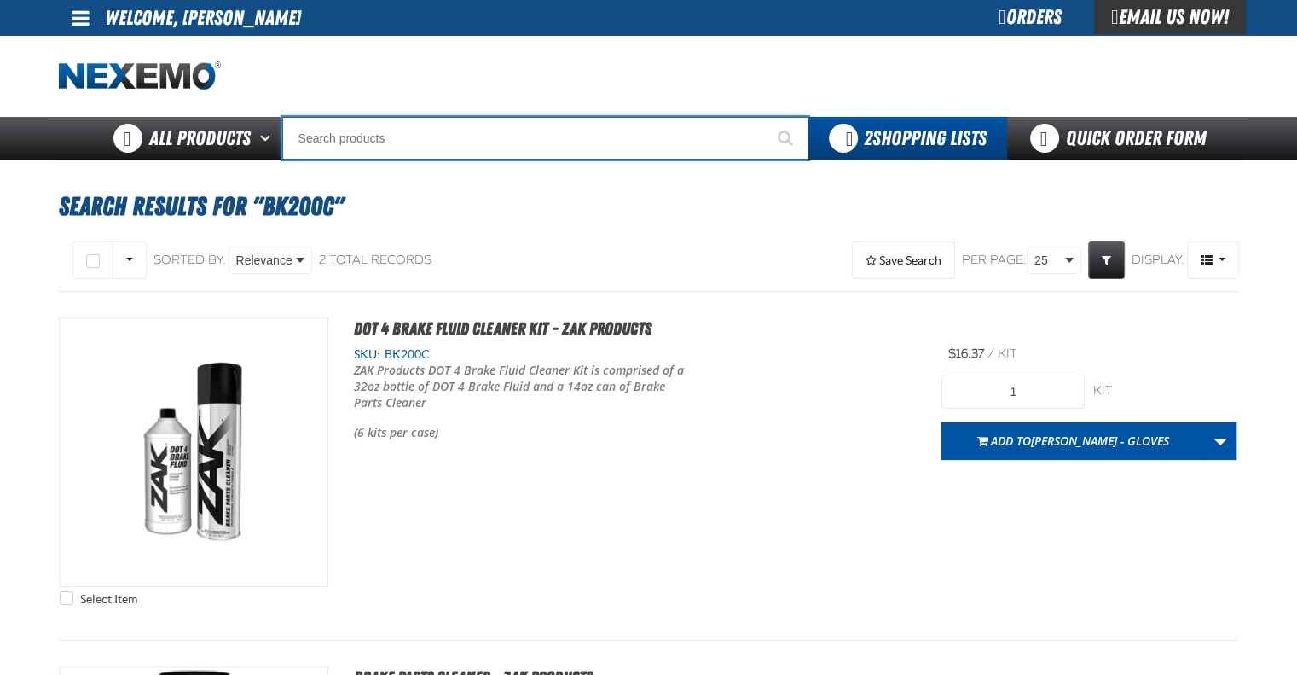
click at [458, 142] on input "Search" at bounding box center [545, 138] width 526 height 43
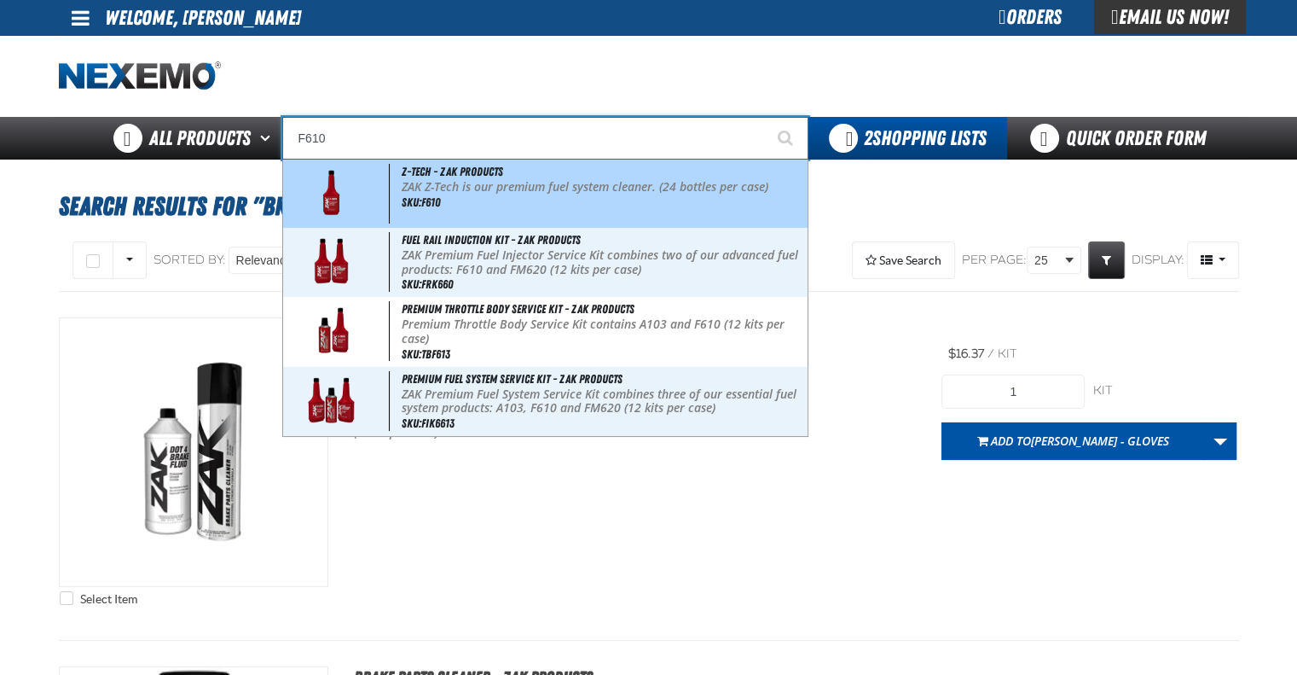
click at [455, 191] on p "ZAK Z-Tech is our premium fuel system cleaner. (24 bottles per case)" at bounding box center [603, 187] width 403 height 14
type input "Z-Tech - ZAK Products"
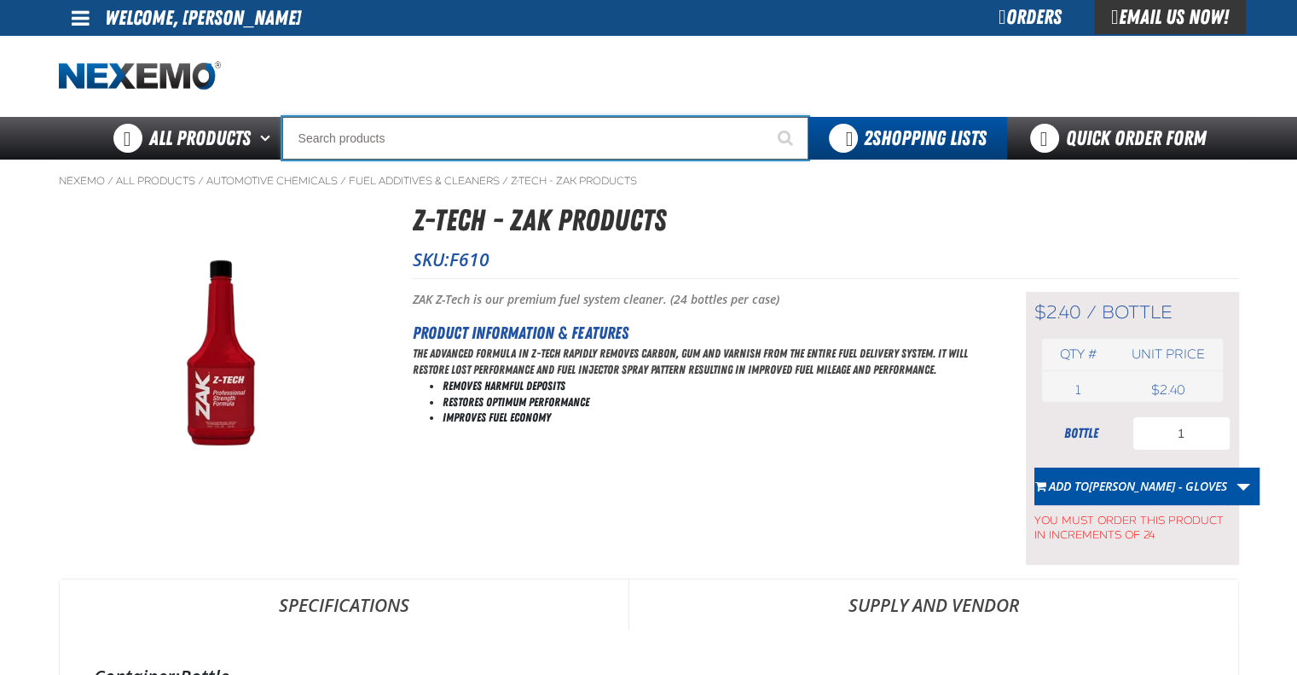
click at [476, 146] on input "Search" at bounding box center [545, 138] width 526 height 43
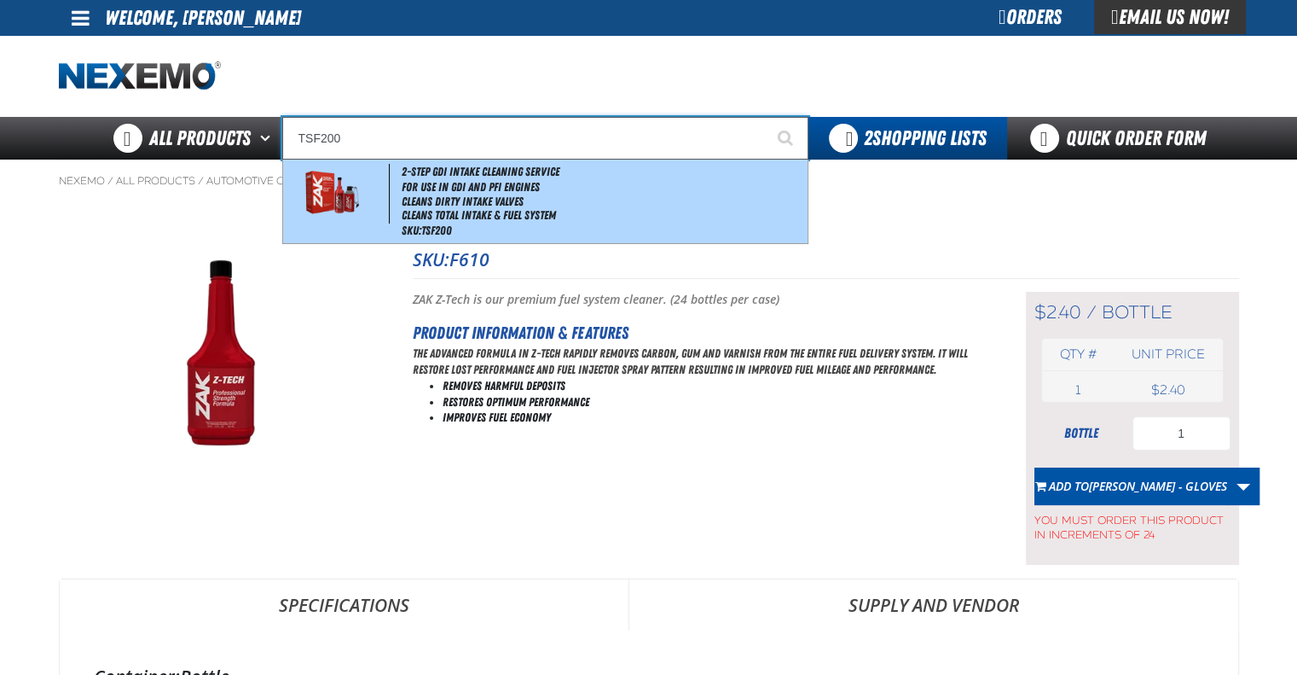
click at [461, 187] on li "For Use in GDI and PFI Engines" at bounding box center [603, 187] width 403 height 14
type input "2-Step GDI Intake Cleaning Service"
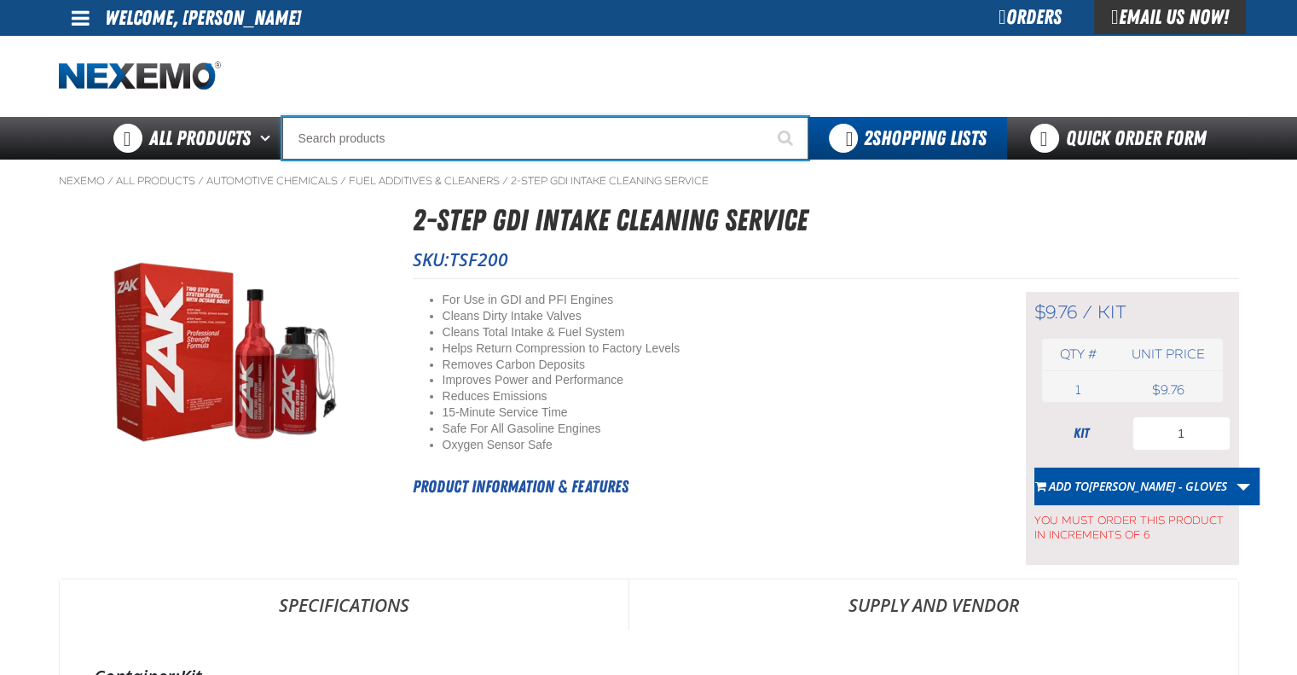
click at [468, 126] on input "Search" at bounding box center [545, 138] width 526 height 43
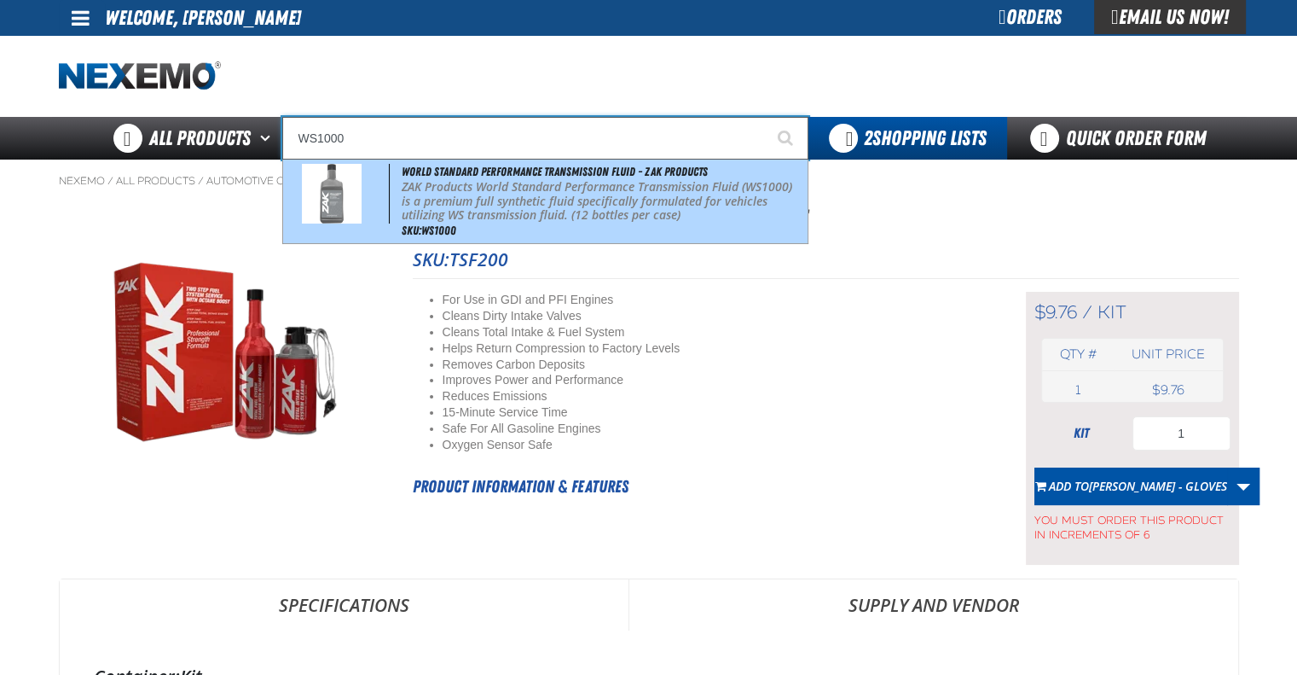
click at [444, 203] on p "ZAK Products World Standard Performance Transmission Fluid (WS1000) is a premiu…" at bounding box center [603, 201] width 403 height 43
type input "World Standard Performance Transmission Fluid - ZAK Products"
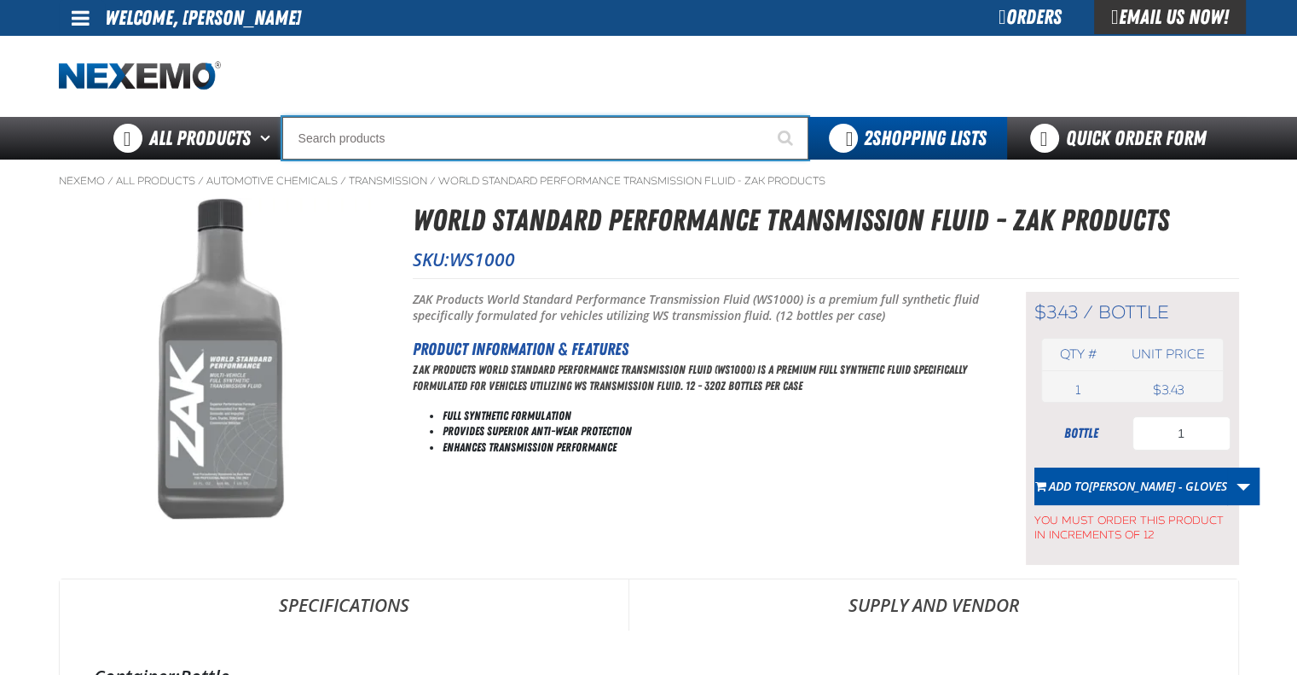
click at [501, 142] on input "Search" at bounding box center [545, 138] width 526 height 43
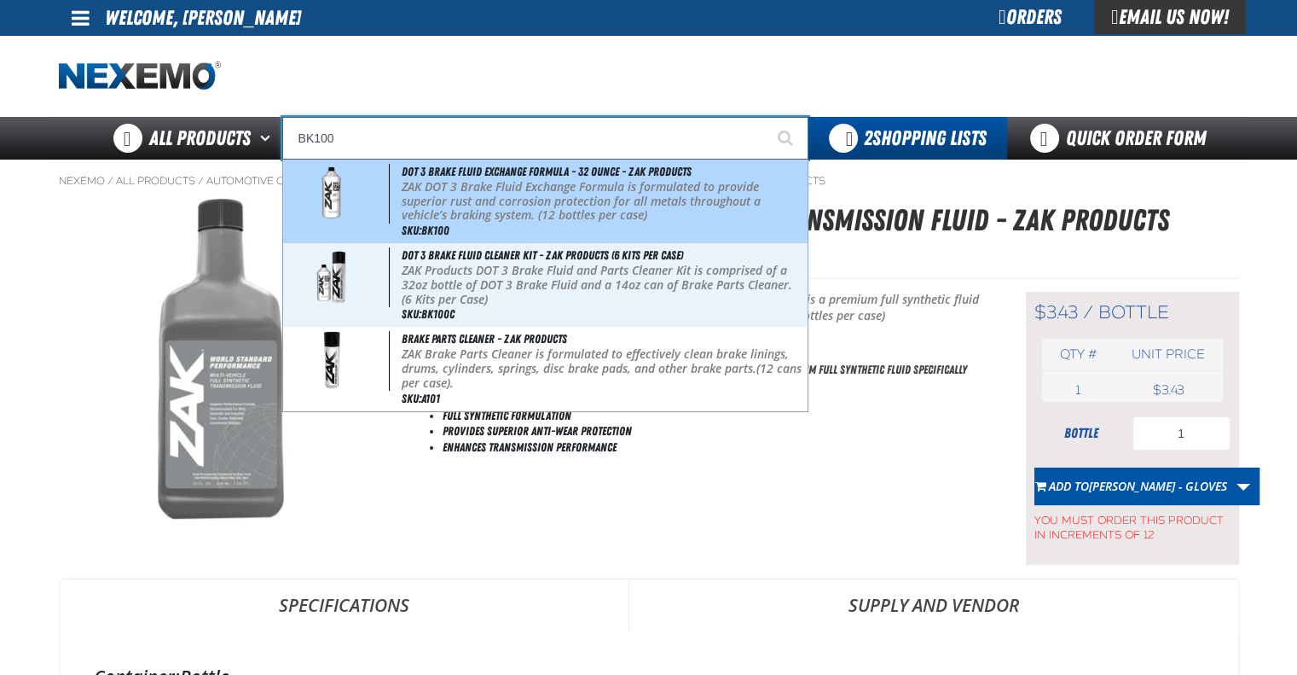
click at [552, 222] on p "ZAK DOT 3 Brake Fluid Exchange Formula is formulated to provide superior rust a…" at bounding box center [603, 201] width 403 height 43
type input "DOT 3 Brake Fluid Exchange Formula - 32 Ounce - ZAK Products"
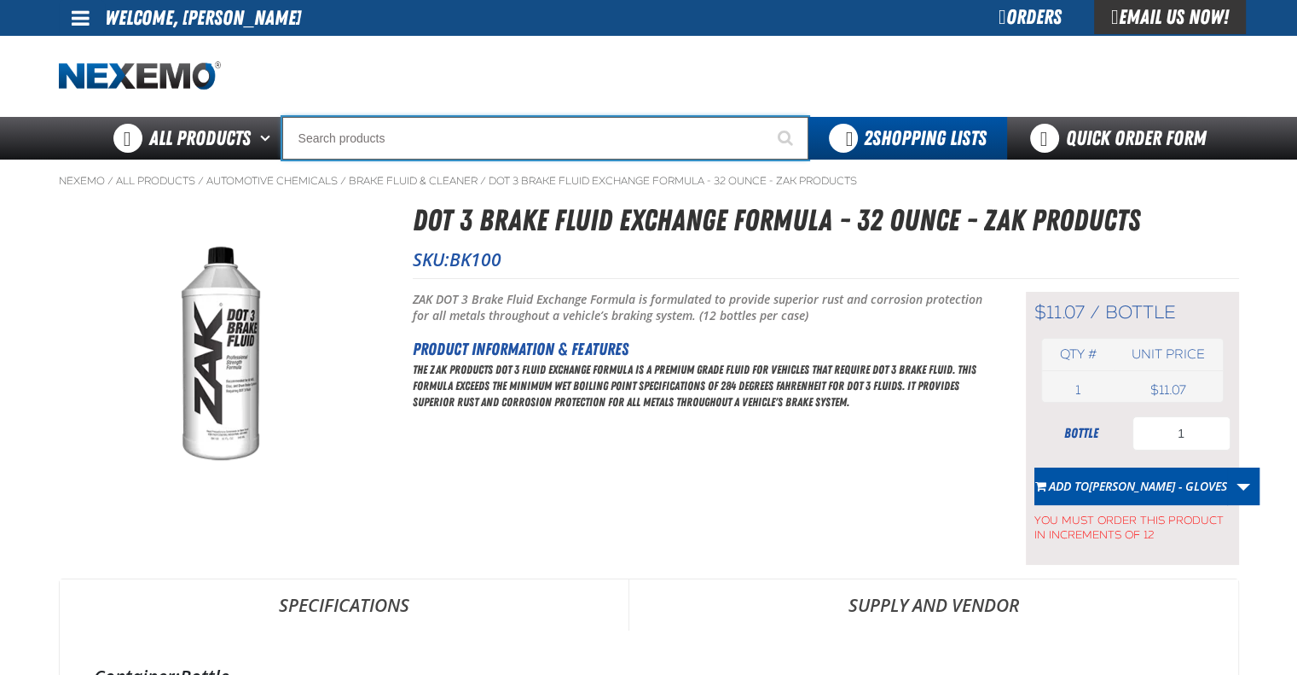
click at [505, 134] on input "Search" at bounding box center [545, 138] width 526 height 43
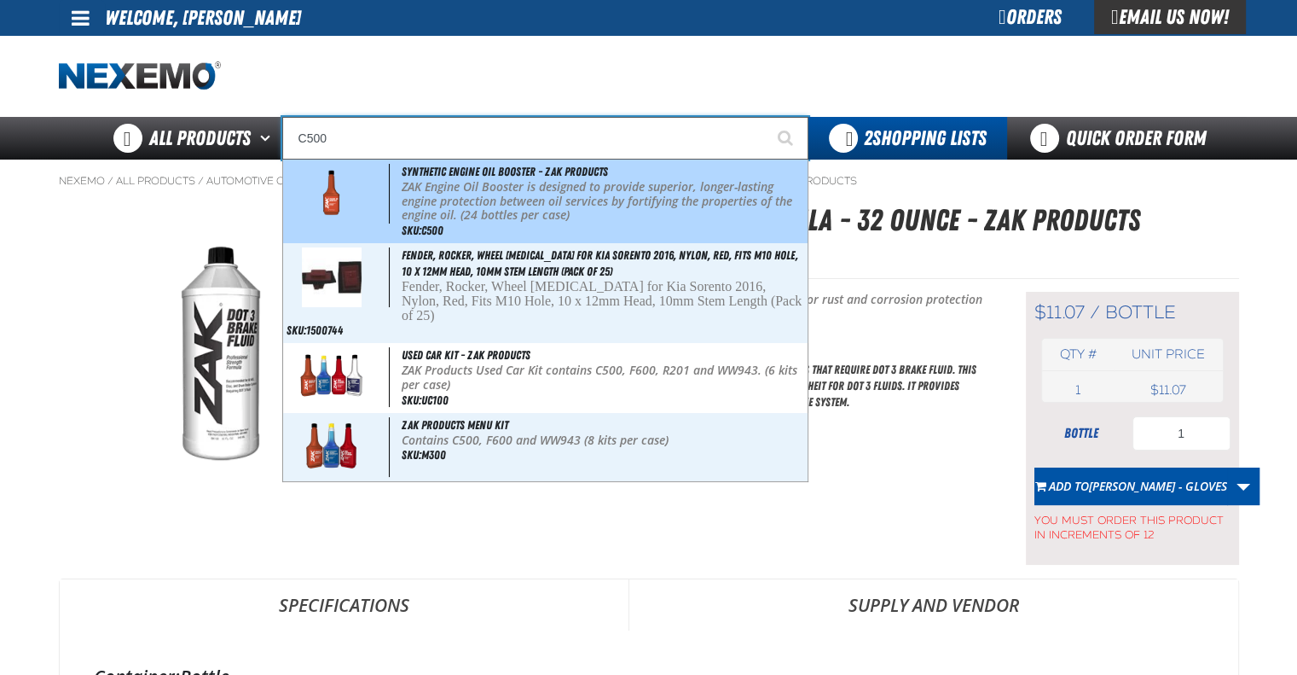
click at [505, 178] on span "Synthetic Engine Oil Booster - ZAK Products" at bounding box center [505, 172] width 206 height 14
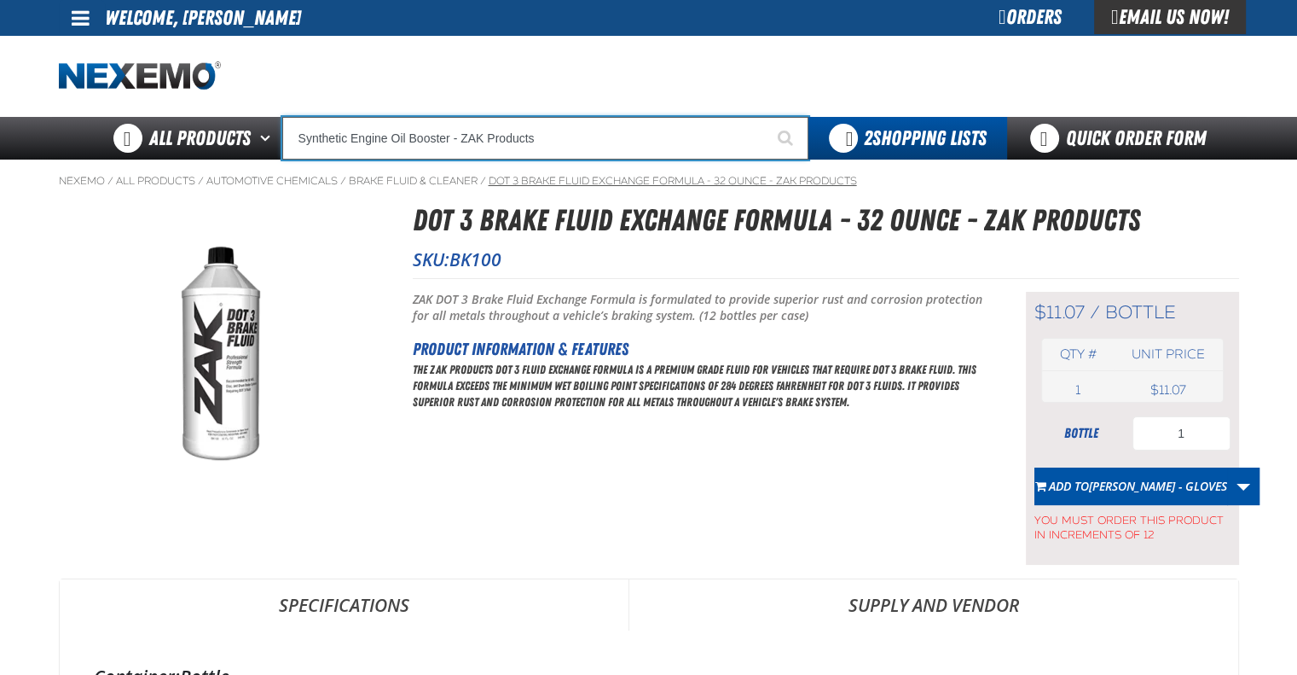
type input "Synthetic Engine Oil Booster - ZAK Products"
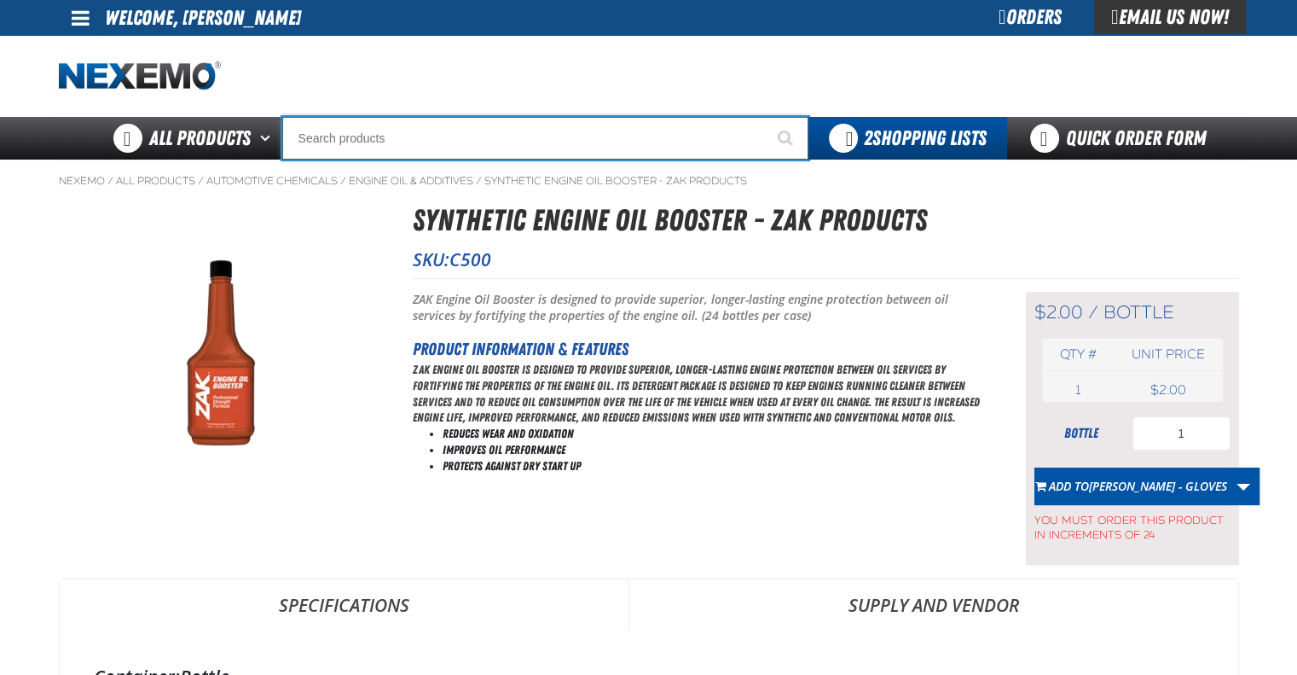
click at [484, 148] on input "Search" at bounding box center [545, 138] width 526 height 43
type input "N2"
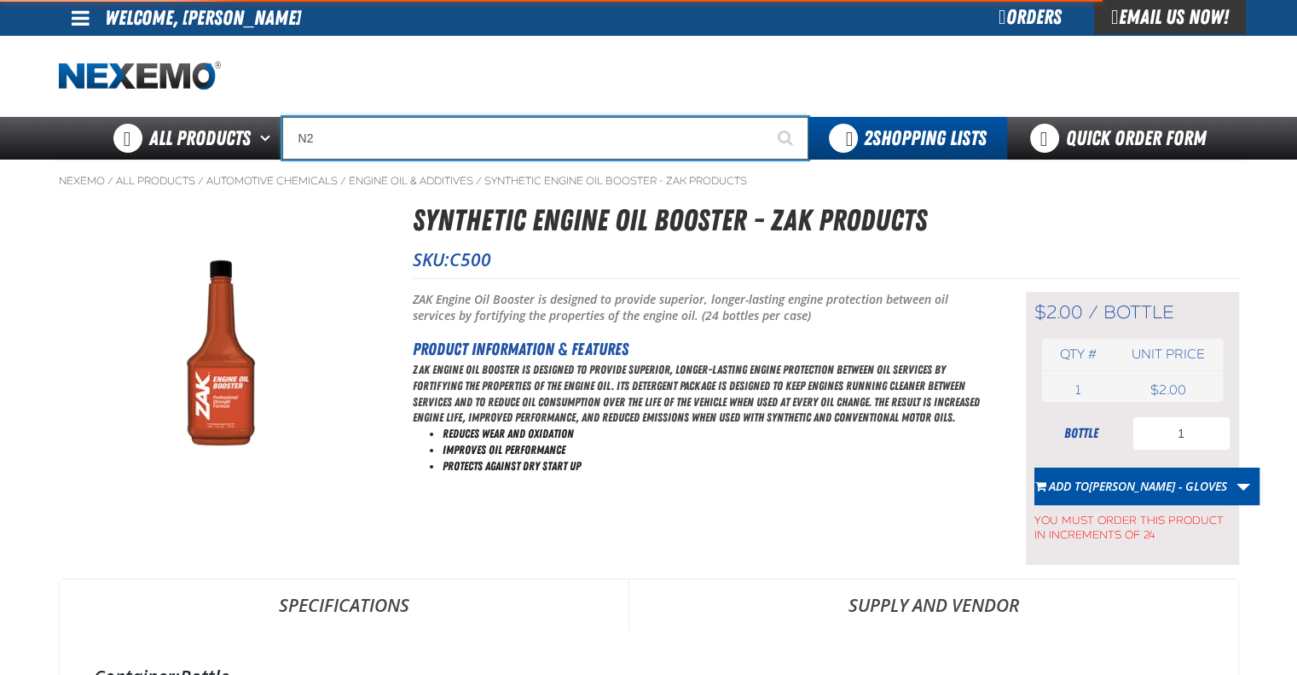
type input "N2 Nitrogen Installation Kits"
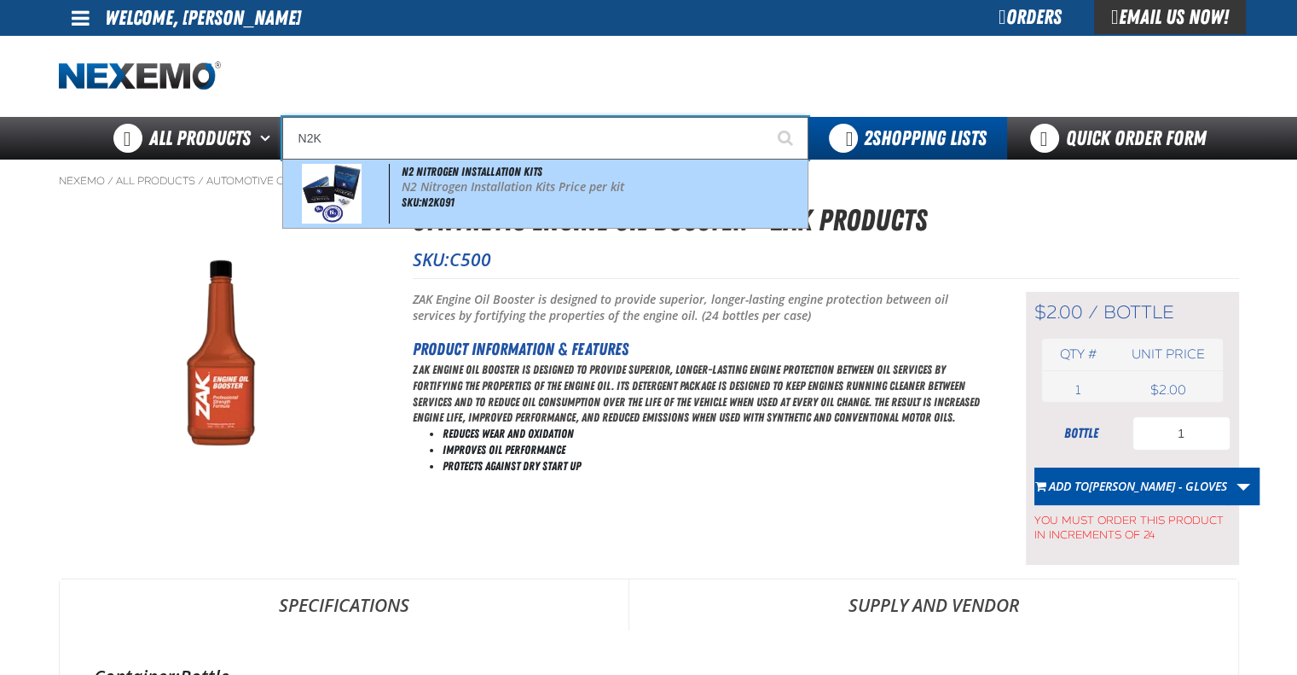
click at [496, 178] on span "N2 Nitrogen Installation Kits" at bounding box center [472, 172] width 141 height 14
type input "N2 Nitrogen Installation Kits"
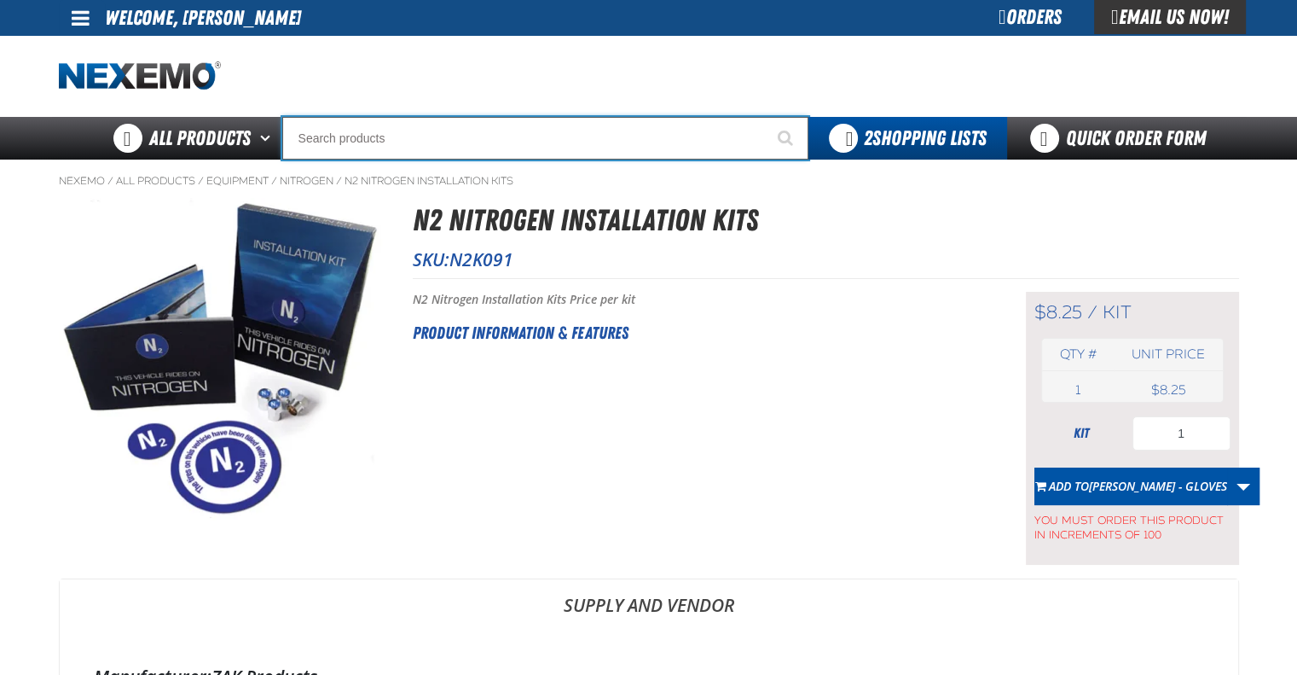
click at [521, 149] on input "Search" at bounding box center [545, 138] width 526 height 43
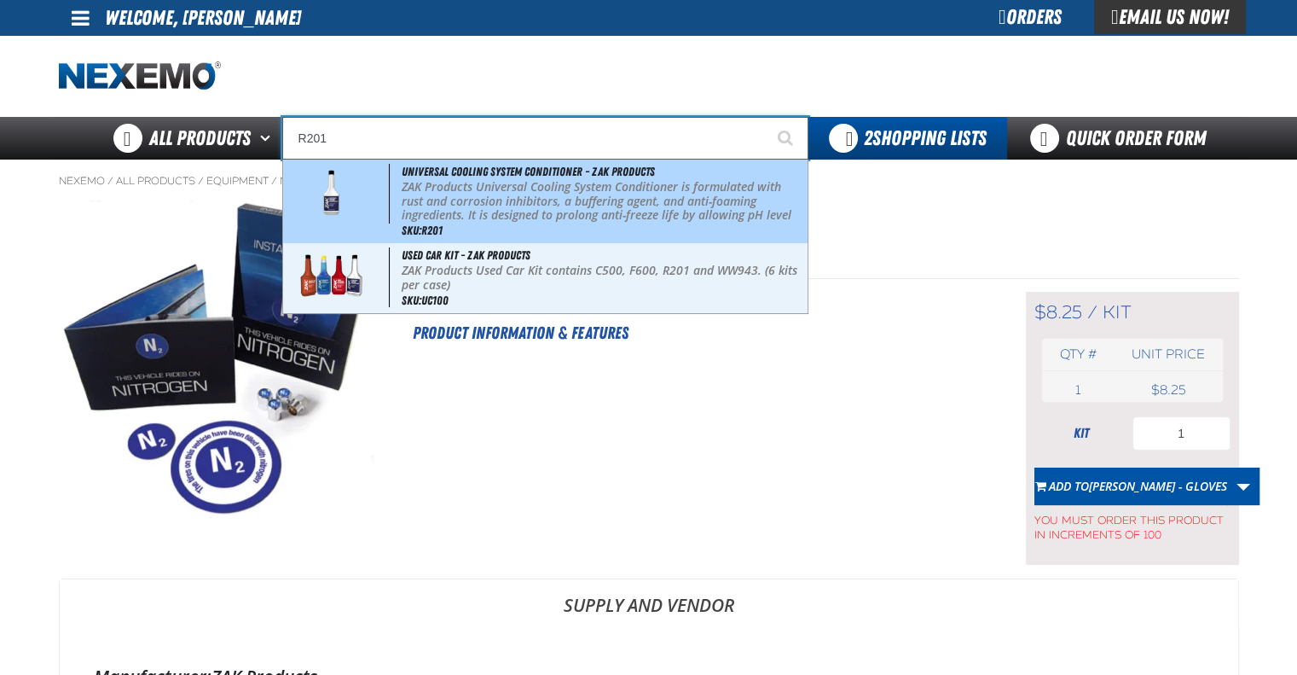
click at [523, 207] on p "ZAK Products Universal Cooling System Conditioner is formulated with rust and c…" at bounding box center [603, 216] width 403 height 72
type input "Universal Cooling System Conditioner - ZAK Products"
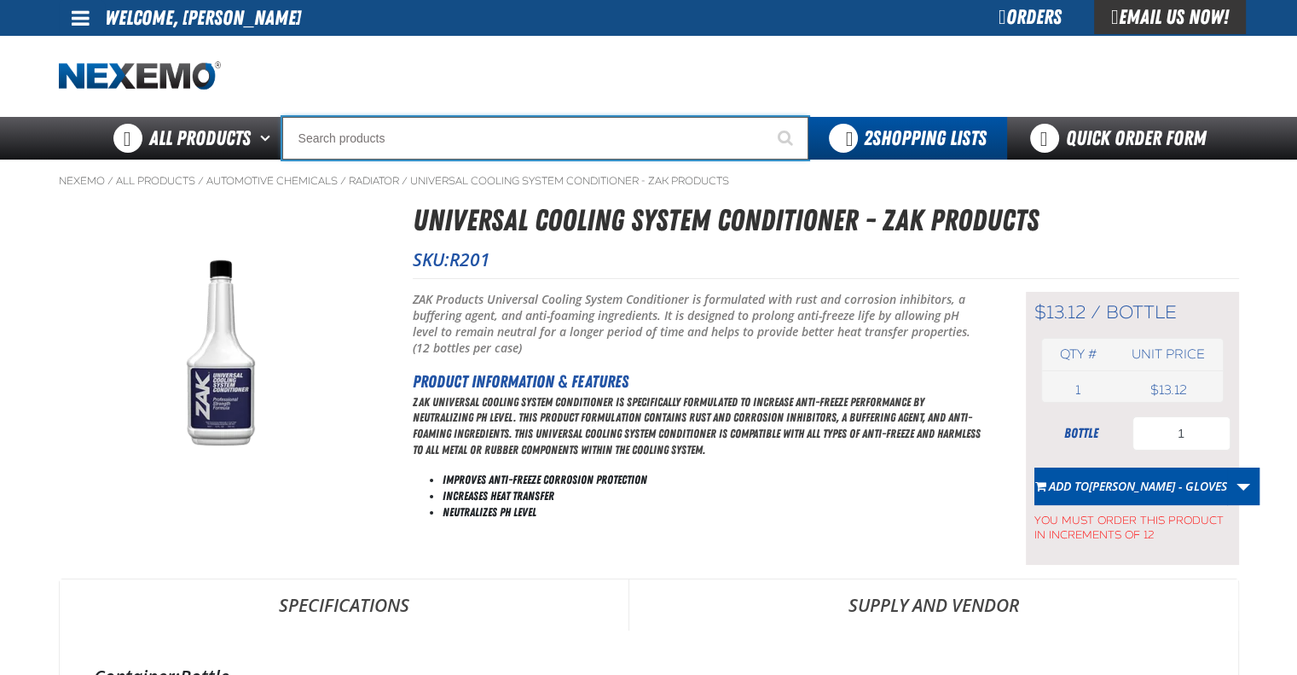
click at [495, 139] on input "Search" at bounding box center [545, 138] width 526 height 43
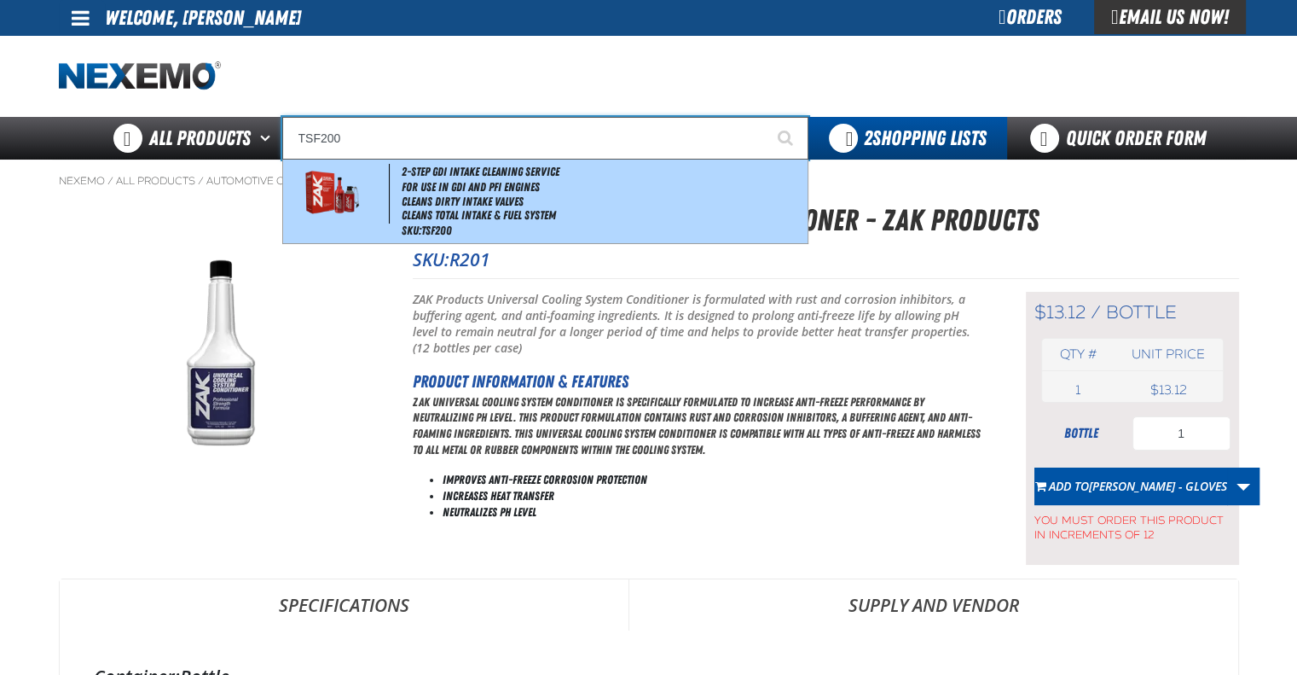
click at [498, 177] on span "2-Step GDI Intake Cleaning Service" at bounding box center [481, 172] width 158 height 14
type input "2-Step GDI Intake Cleaning Service"
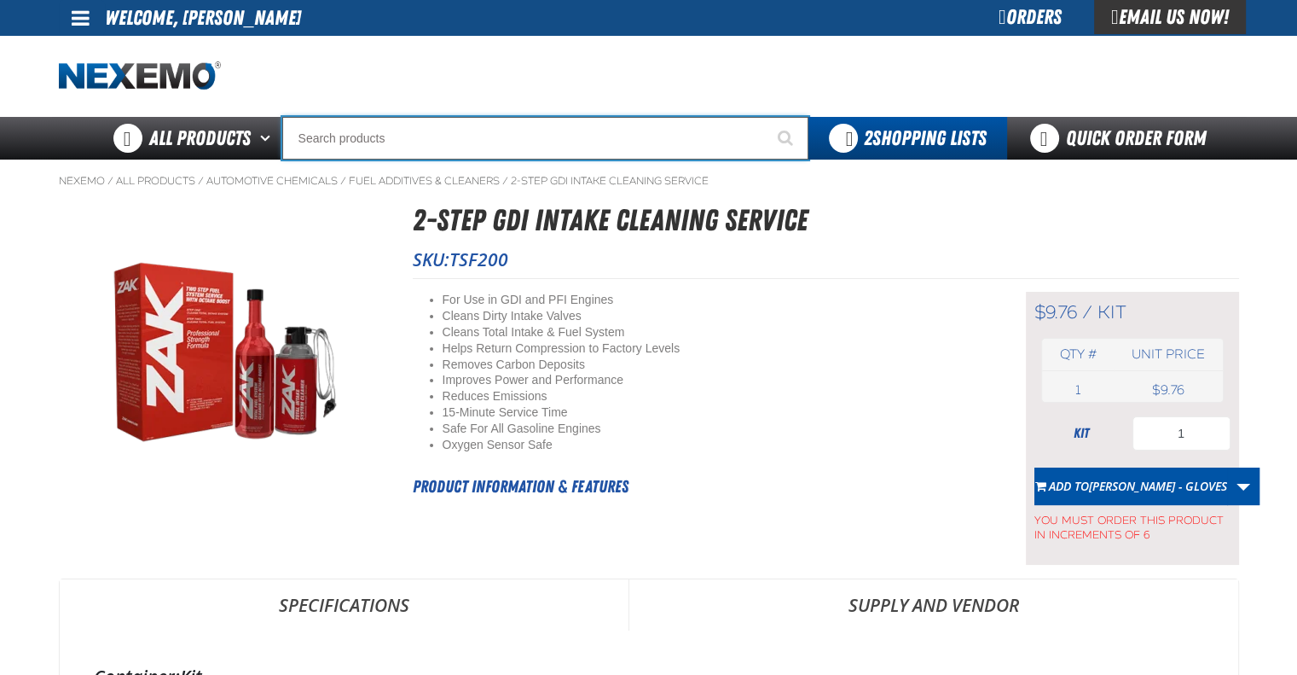
click at [464, 145] on input "Search" at bounding box center [545, 138] width 526 height 43
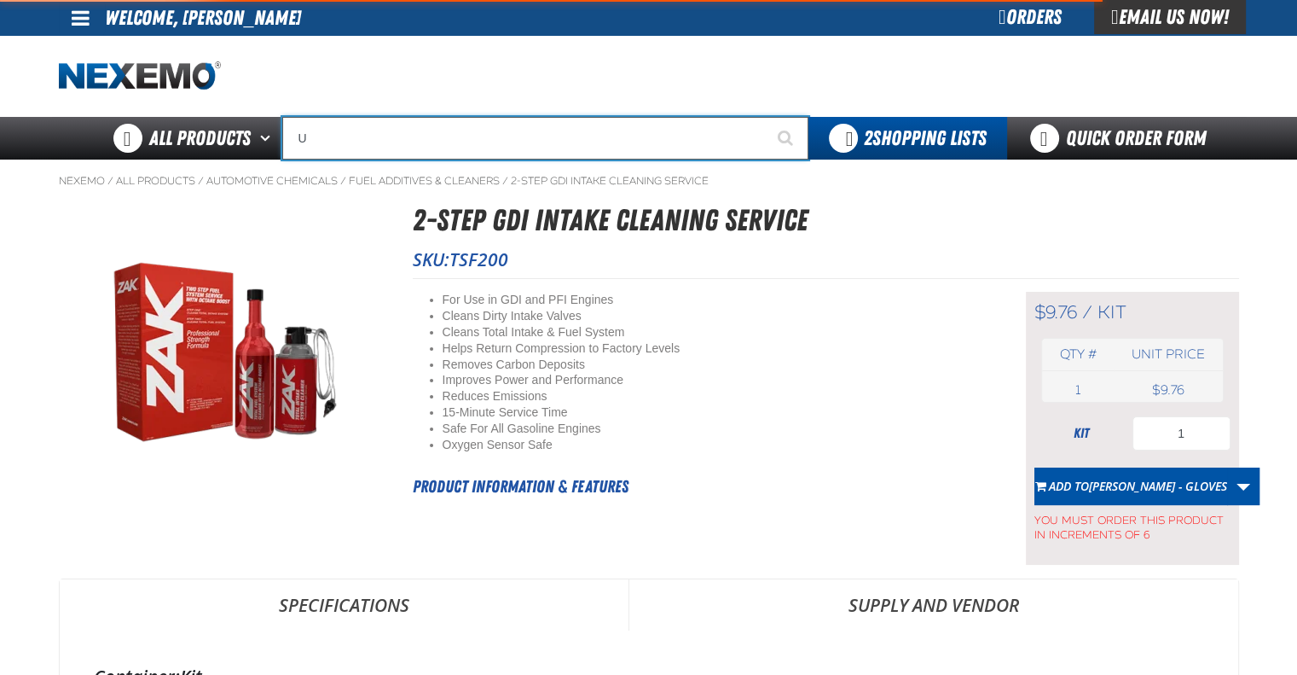
type input "UC"
type input "UC RED"
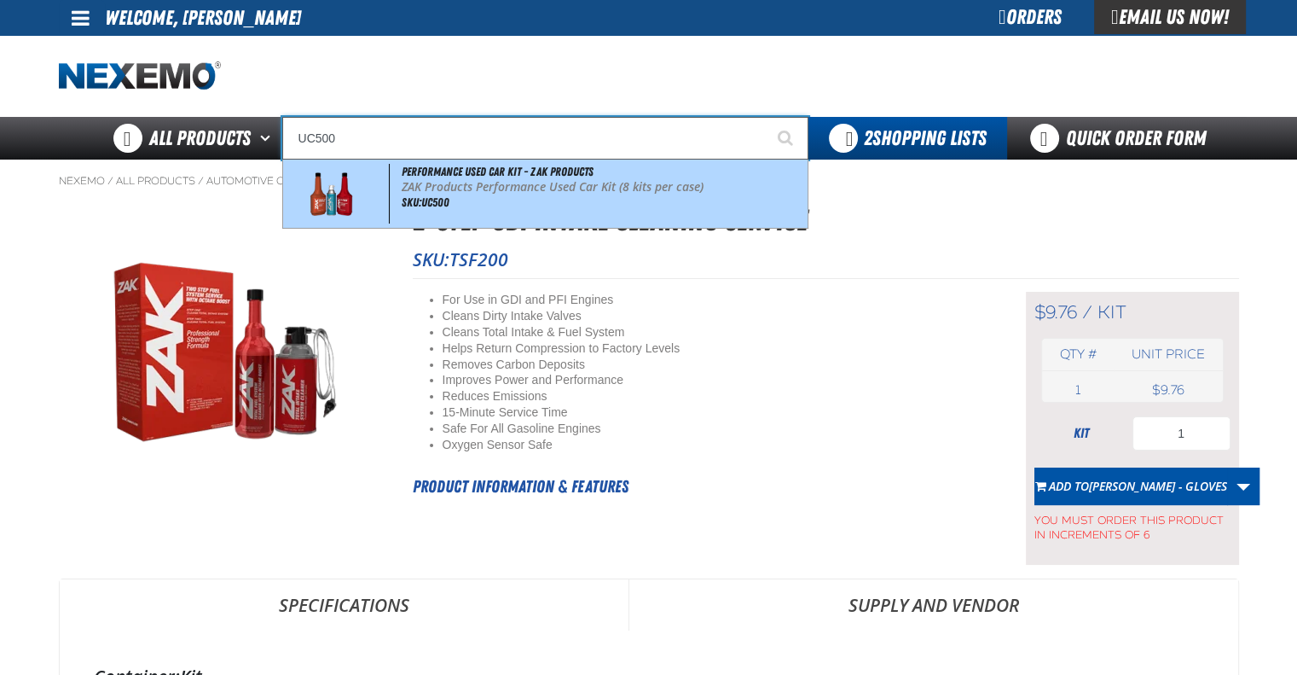
click at [481, 197] on div "Performance Used Car Kit - ZAK Products ZAK Products Performance Used Car Kit (…" at bounding box center [545, 193] width 525 height 68
type input "Performance Used Car Kit - ZAK Products"
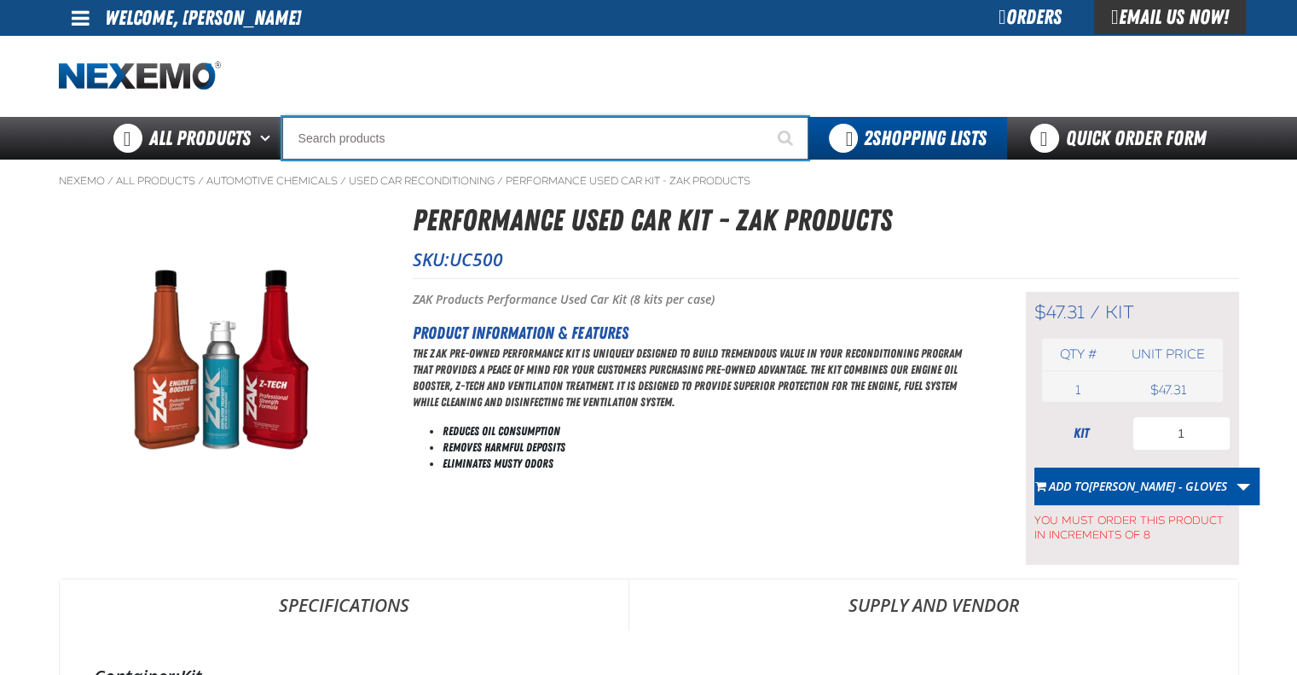
click at [474, 136] on input "Search" at bounding box center [545, 138] width 526 height 43
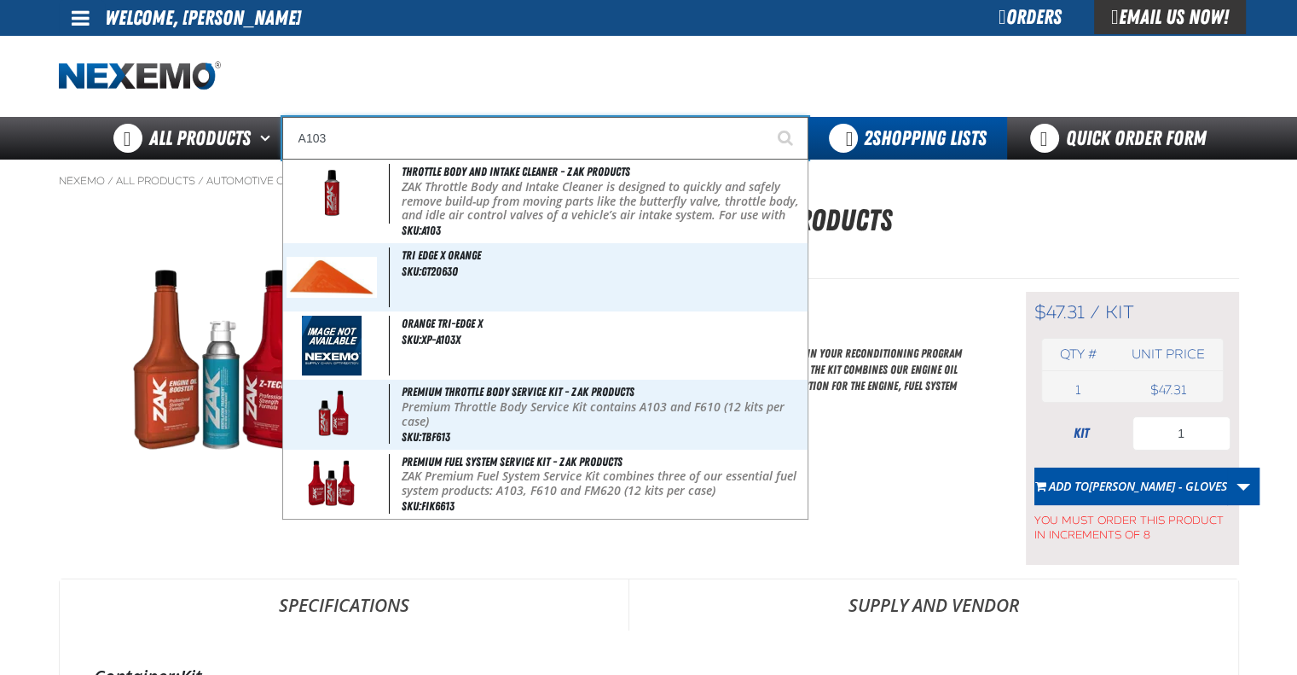
type input "A103"
click at [766, 117] on button "Start Searching" at bounding box center [787, 138] width 43 height 43
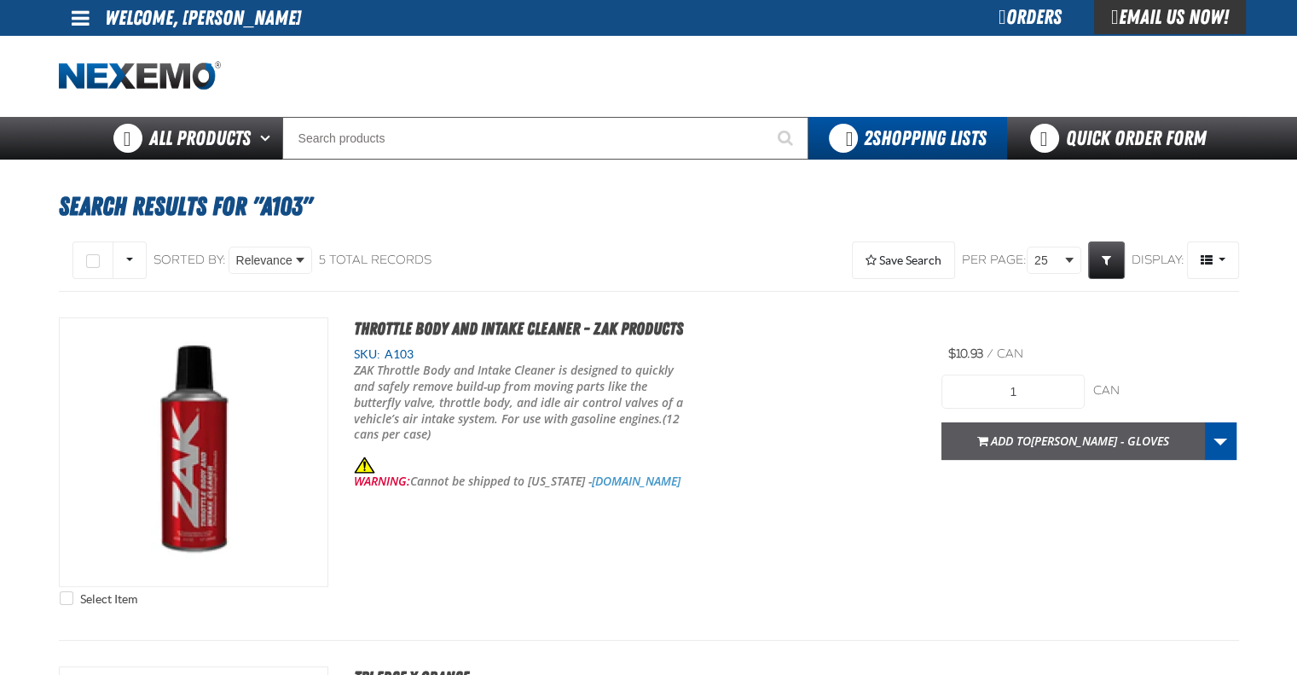
click at [1003, 440] on span "Add to BRAD PERKINS - GLOVES" at bounding box center [1080, 440] width 178 height 16
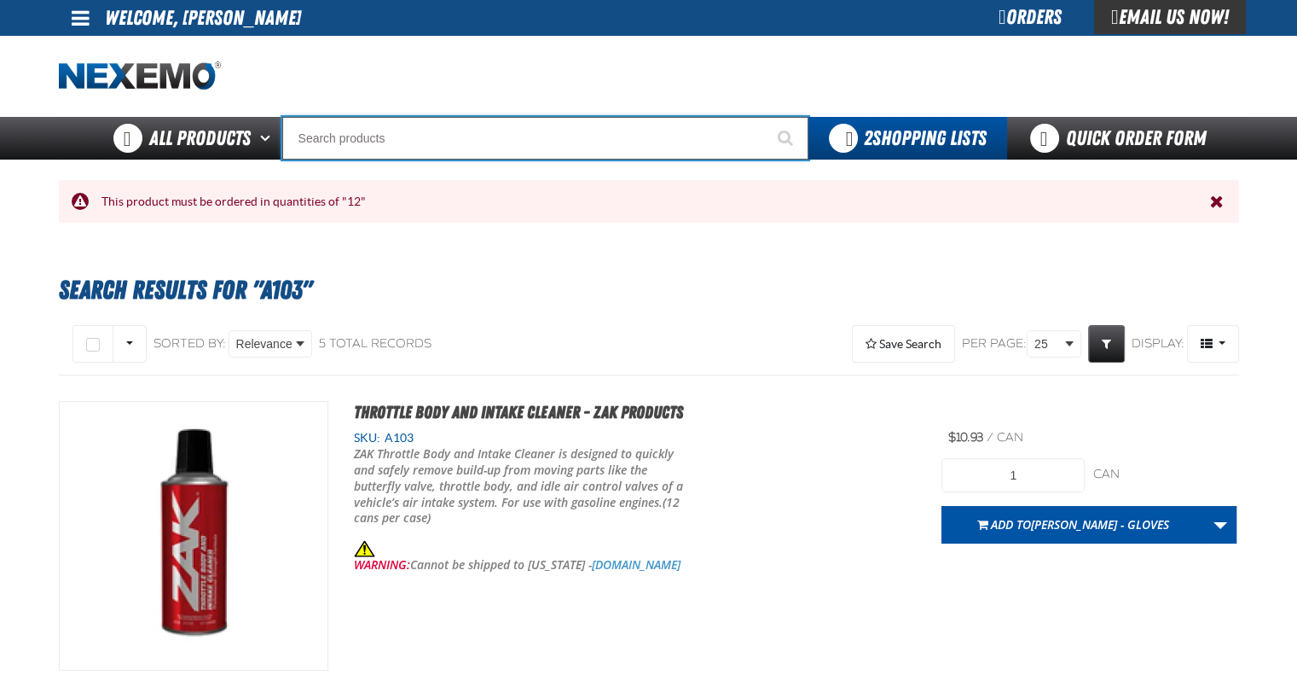
click at [558, 136] on input "Search" at bounding box center [545, 138] width 526 height 43
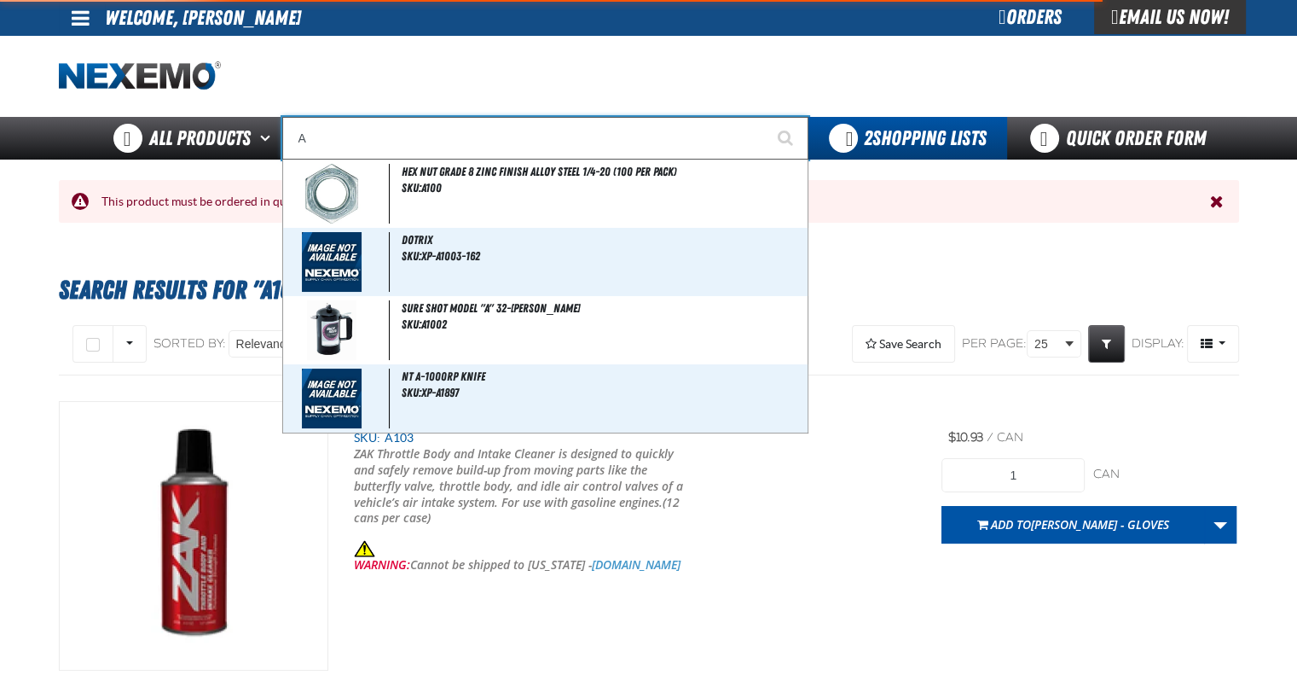
type input "AC"
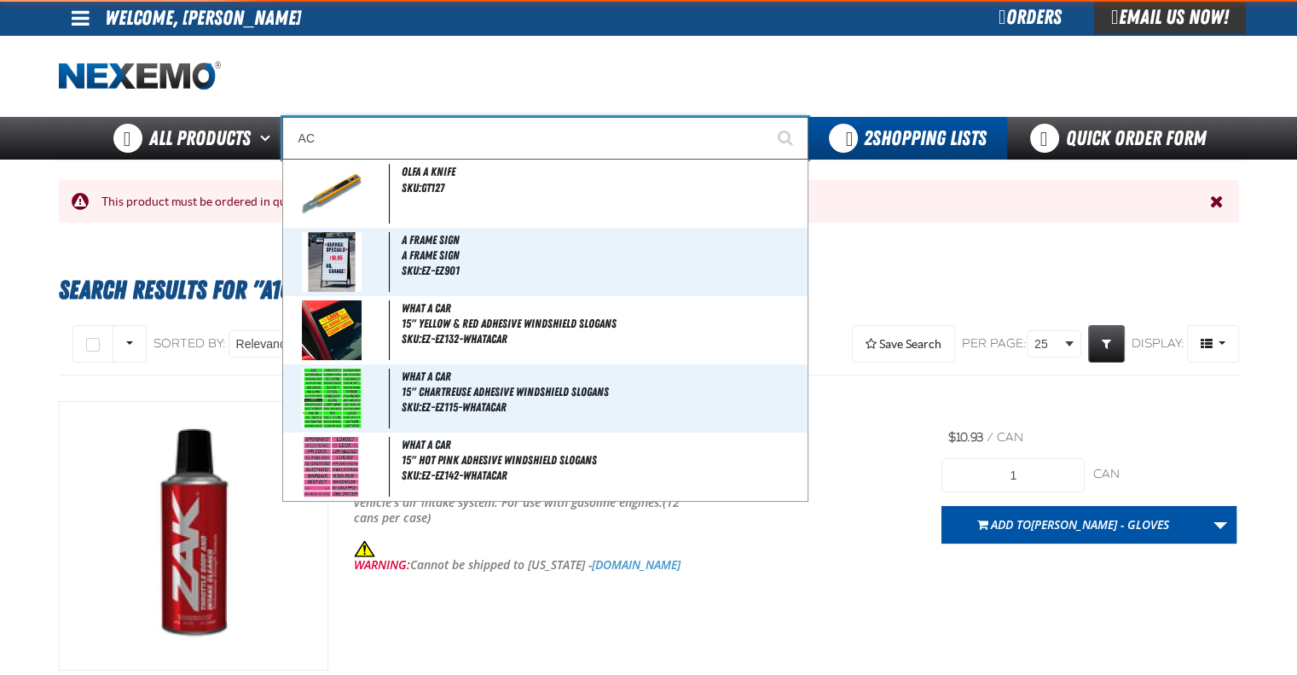
type input "AC Power Booster - ZAK Products"
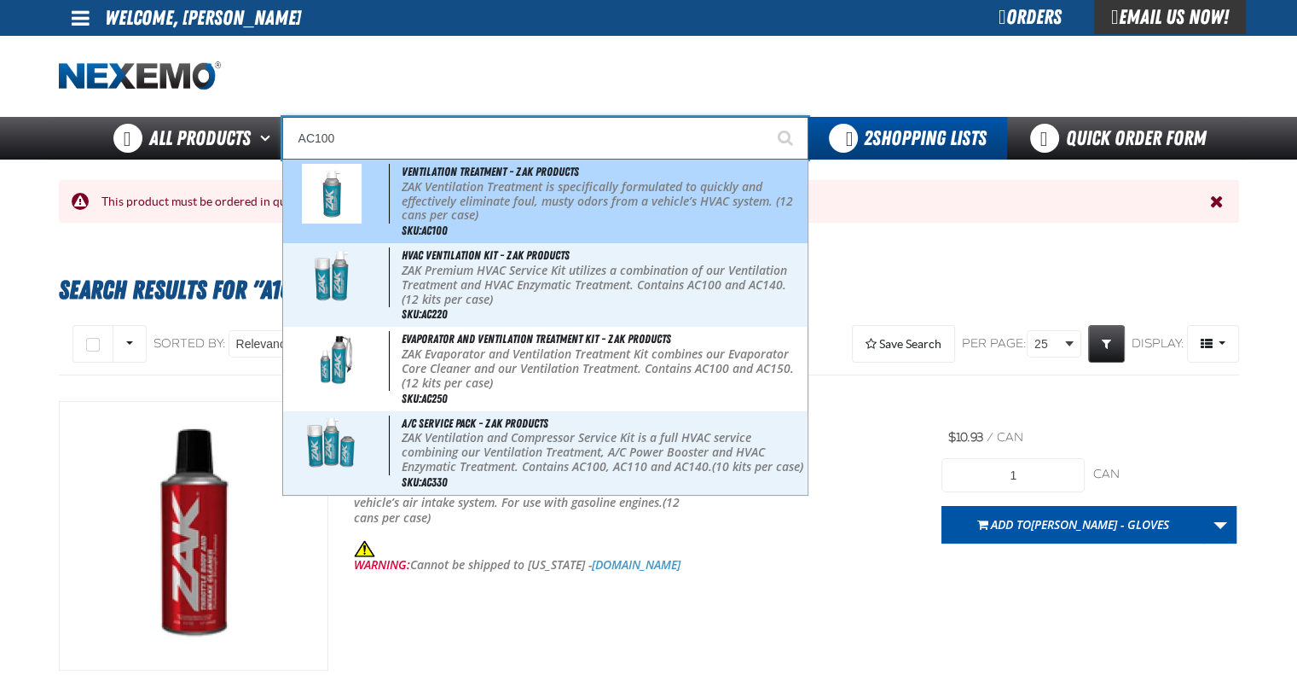
click at [565, 206] on p "ZAK Ventilation Treatment is specifically formulated to quickly and effectively…" at bounding box center [603, 201] width 403 height 43
type input "Ventilation Treatment - ZAK Products"
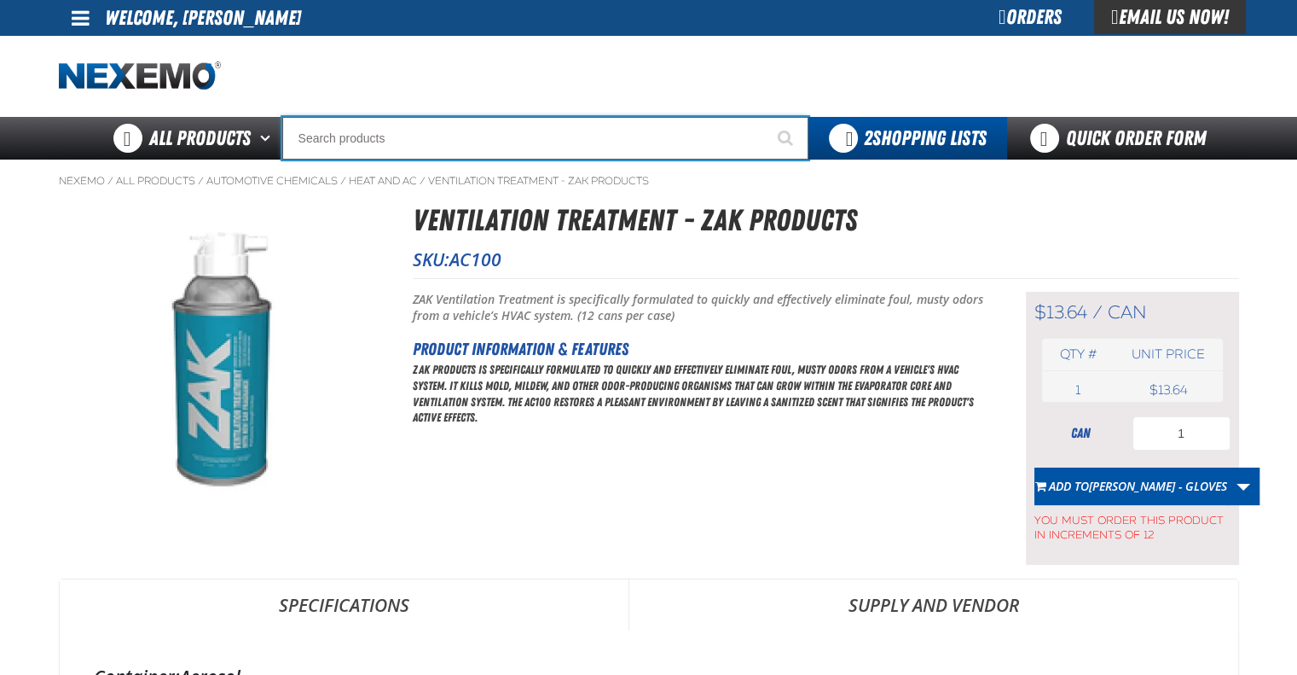
click at [455, 128] on input "Search" at bounding box center [545, 138] width 526 height 43
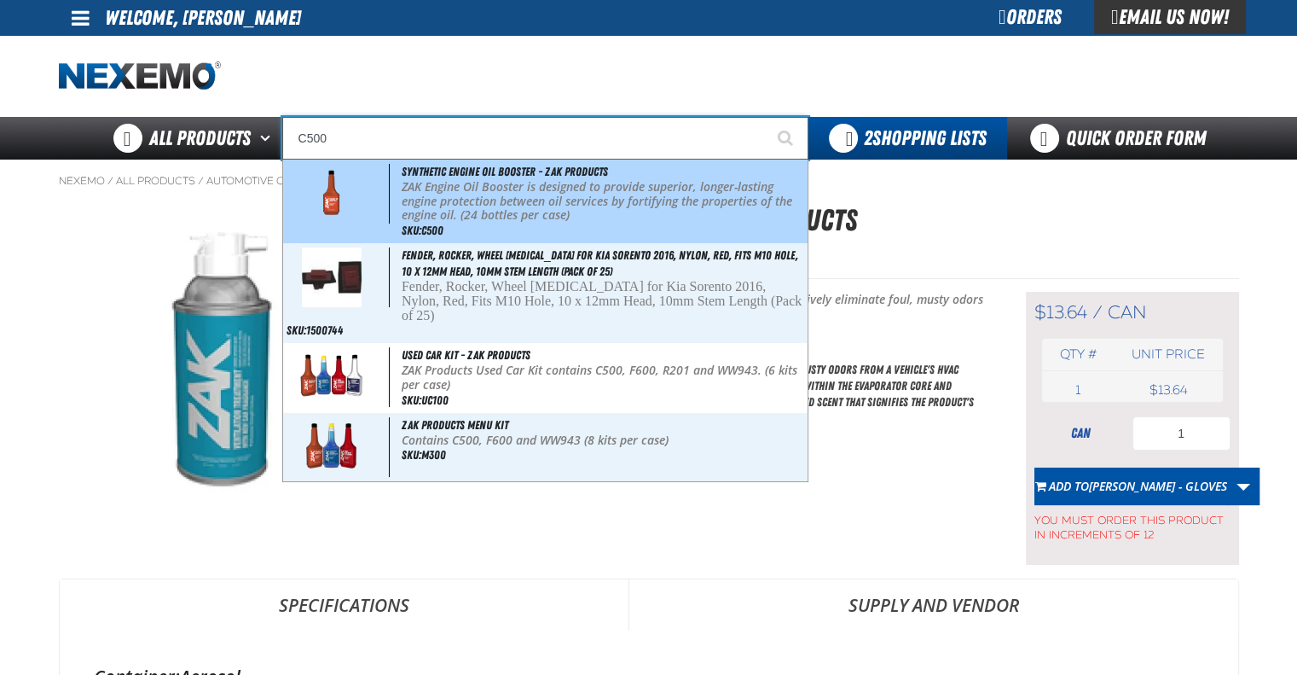
click at [467, 180] on p "ZAK Engine Oil Booster is designed to provide superior, longer-lasting engine p…" at bounding box center [603, 201] width 403 height 43
type input "Synthetic Engine Oil Booster - ZAK Products"
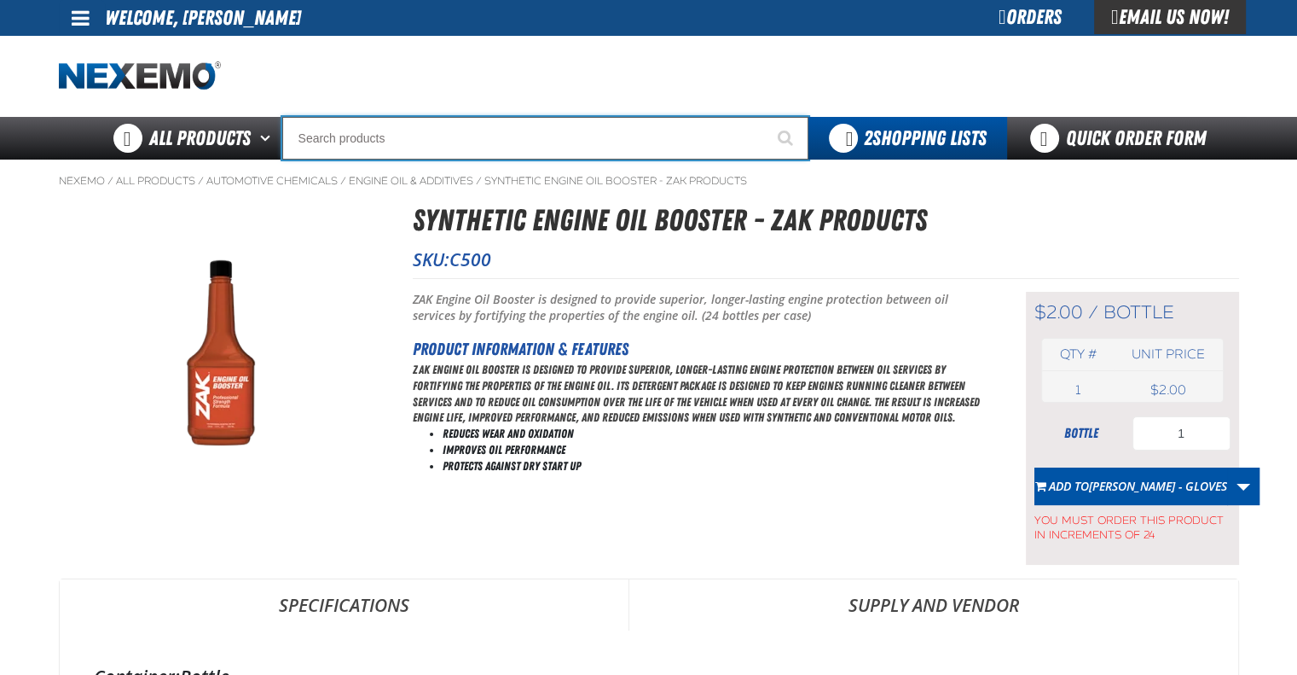
click at [349, 149] on input "Search" at bounding box center [545, 138] width 526 height 43
type input "UC"
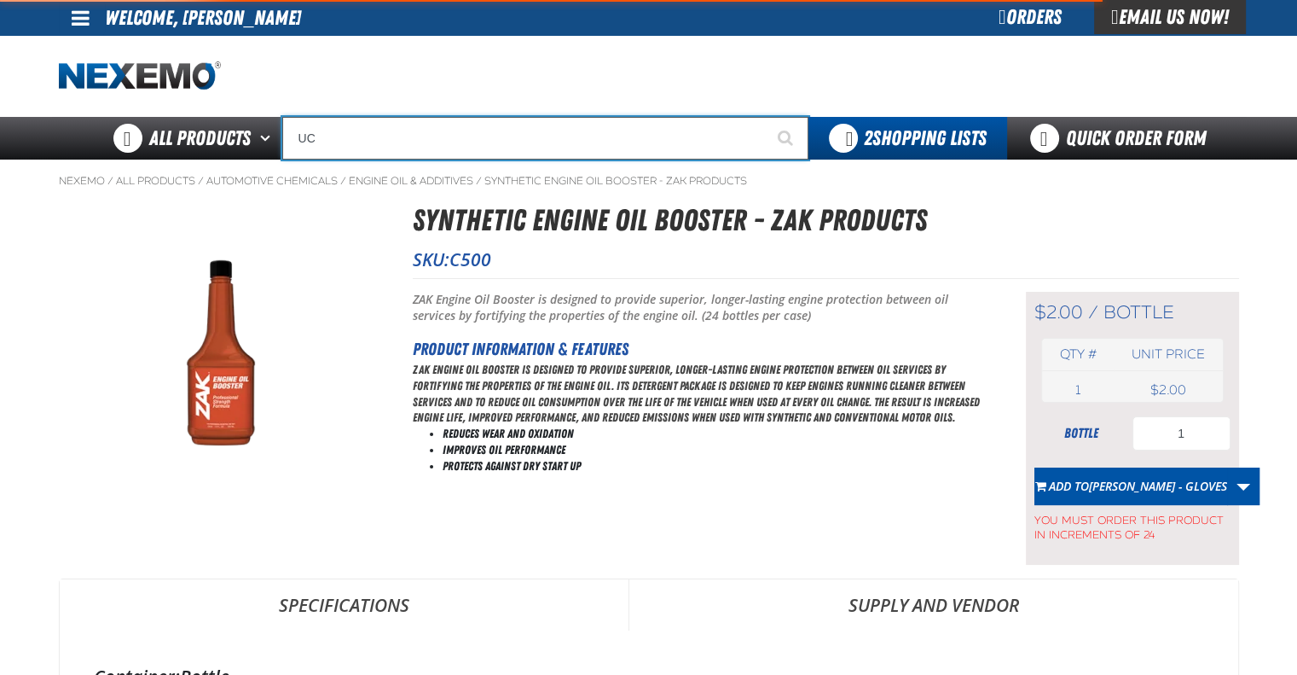
type input "UC RED"
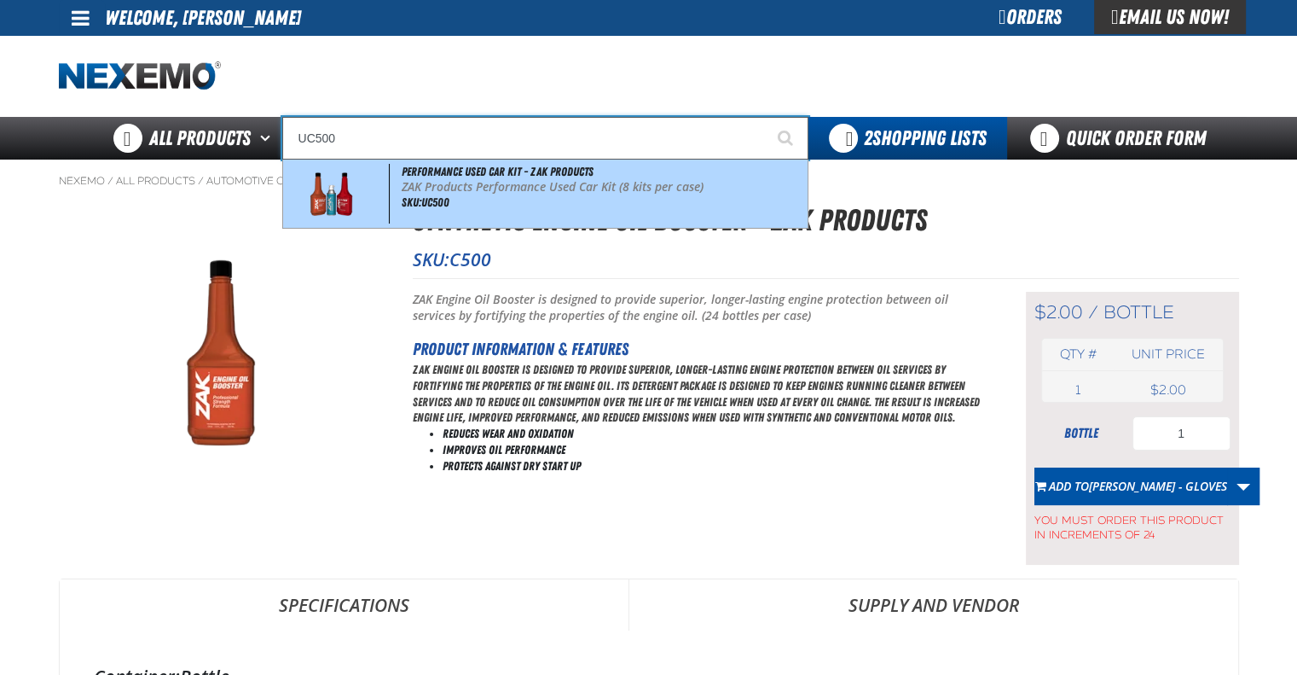
click at [428, 207] on span "SKU:UC500" at bounding box center [426, 202] width 48 height 14
type input "Performance Used Car Kit - ZAK Products"
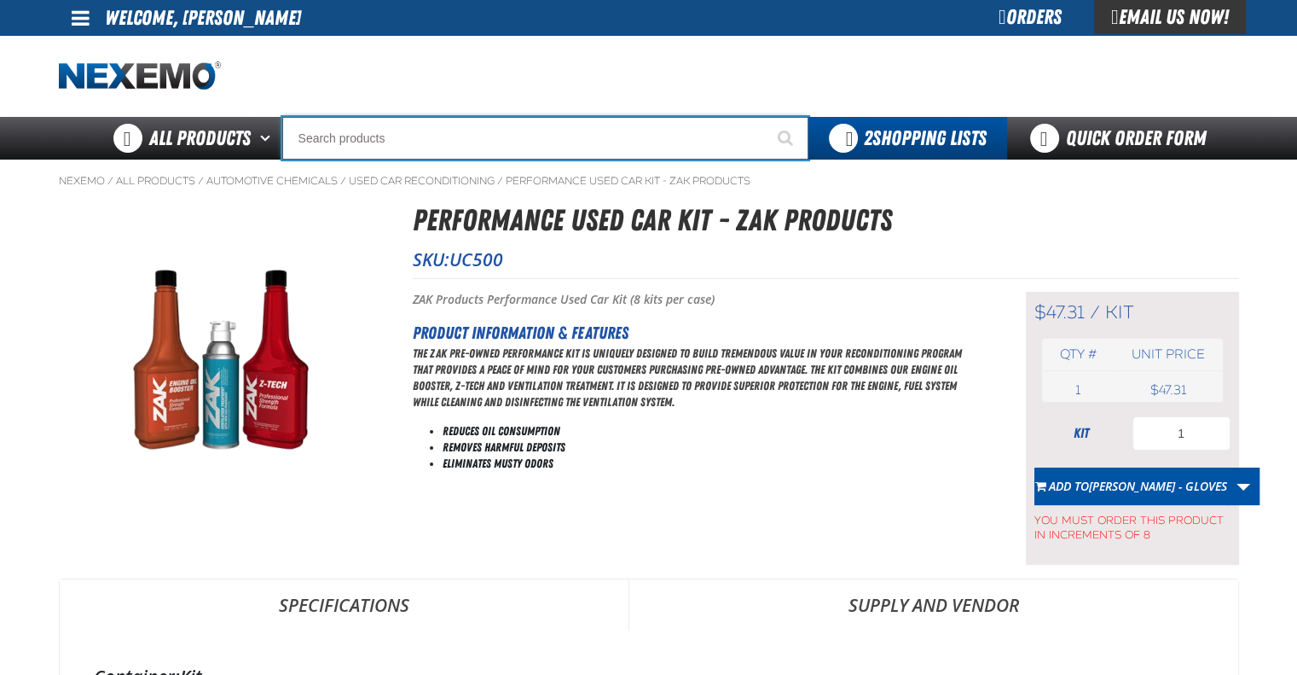
click at [412, 148] on input "Search" at bounding box center [545, 138] width 526 height 43
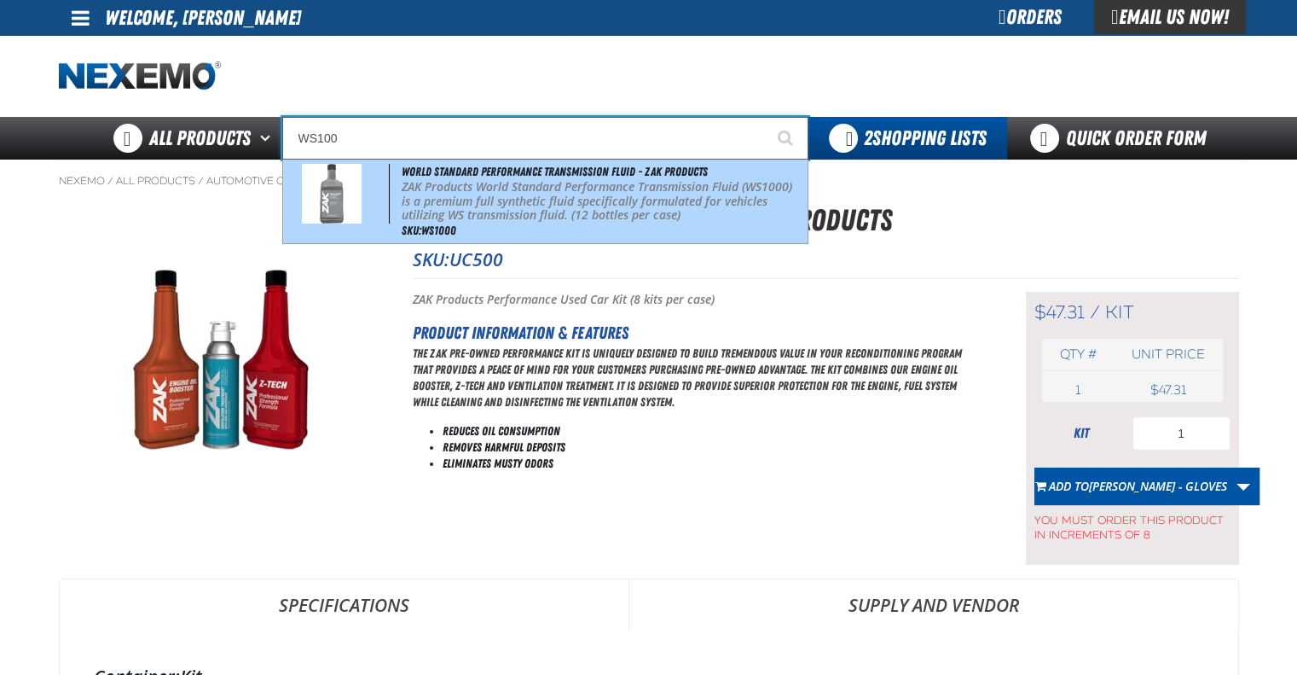
click at [437, 177] on span "World Standard Performance Transmission Fluid - ZAK Products" at bounding box center [555, 172] width 306 height 14
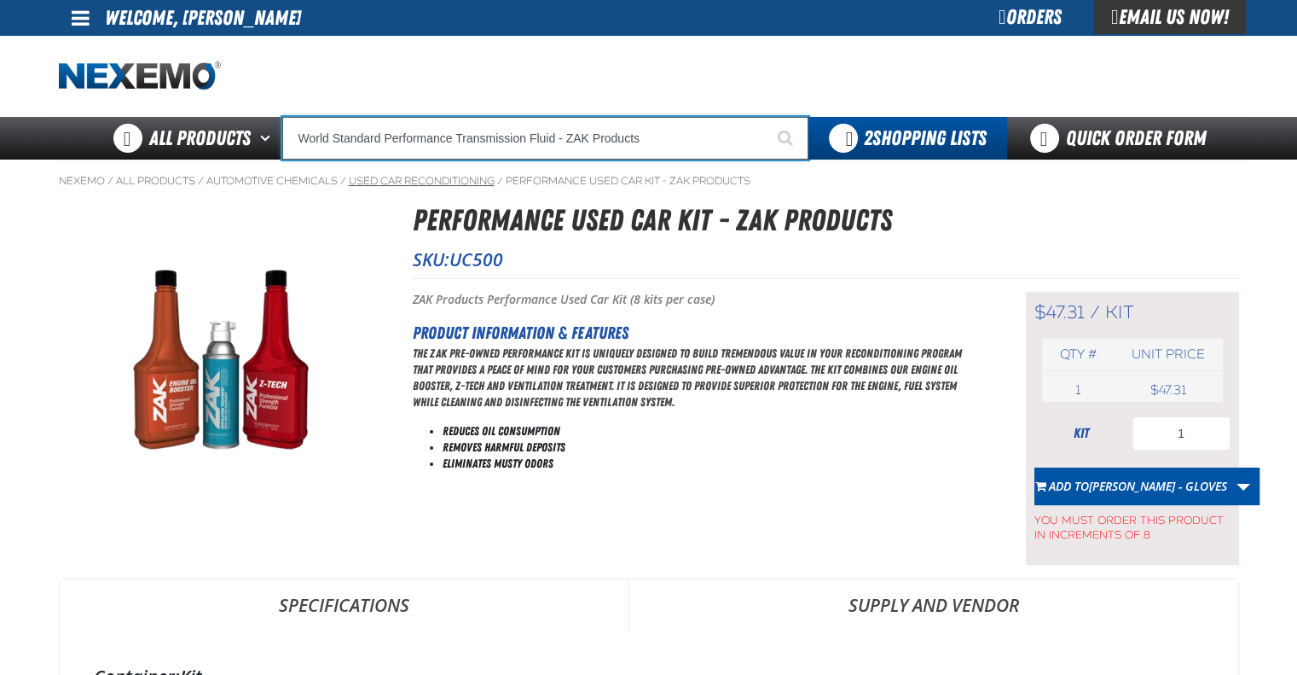
type input "World Standard Performance Transmission Fluid - ZAK Products"
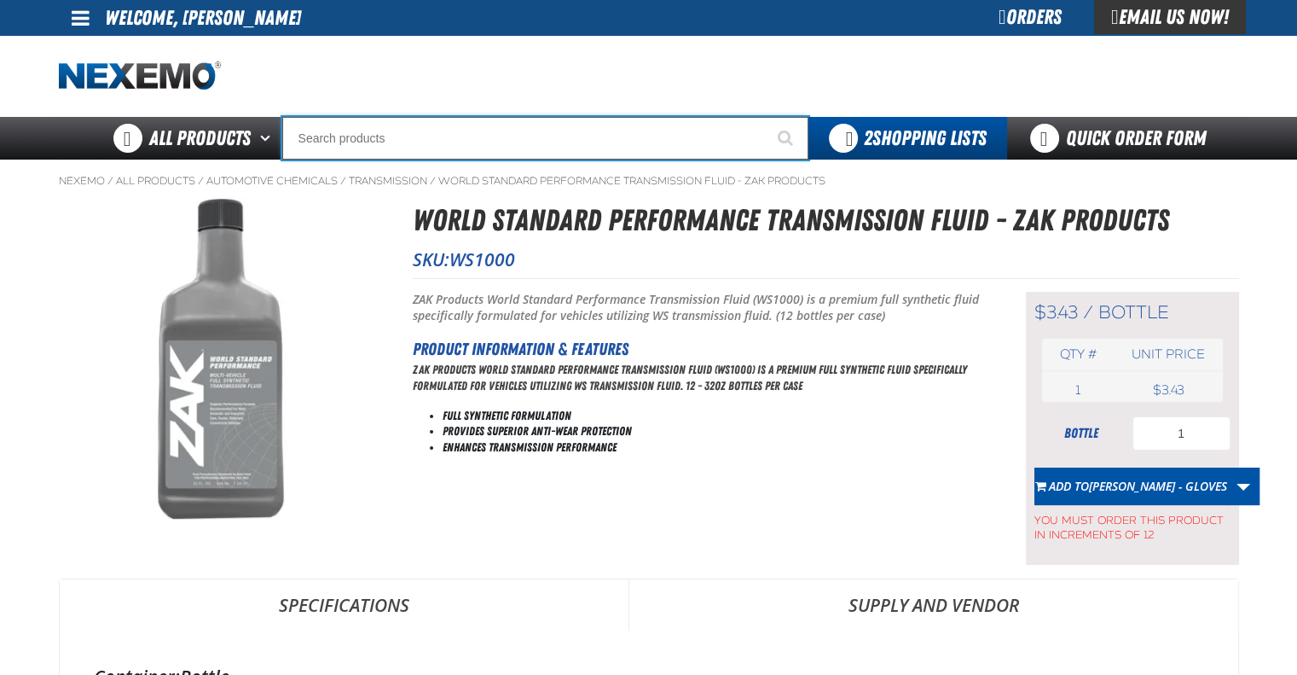
click at [388, 130] on input "Search" at bounding box center [545, 138] width 526 height 43
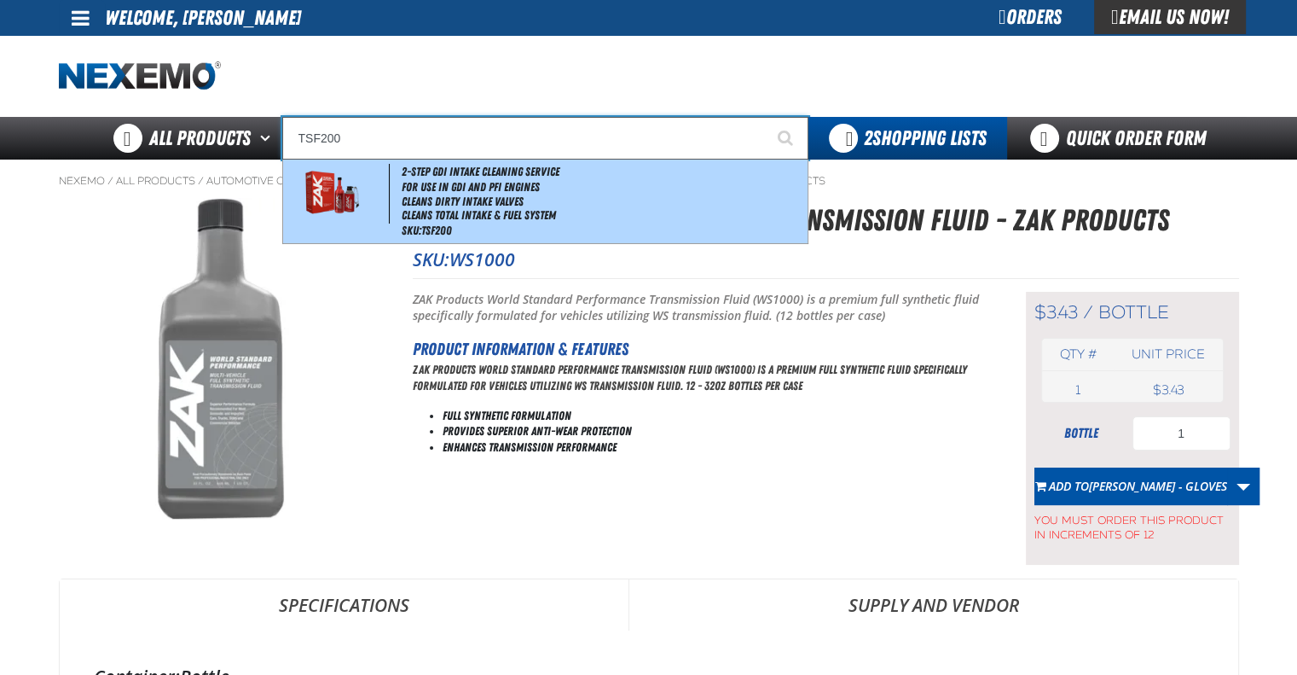
click at [440, 173] on span "2-Step GDI Intake Cleaning Service" at bounding box center [481, 172] width 158 height 14
type input "2-Step GDI Intake Cleaning Service"
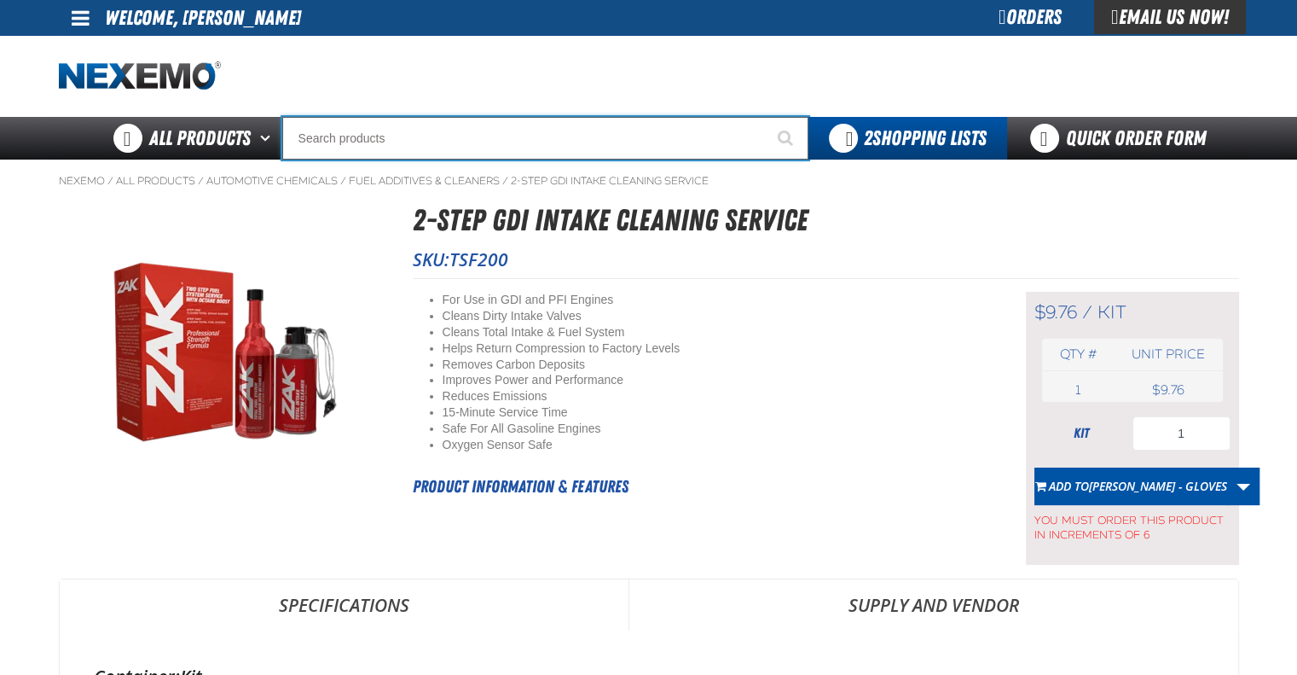
click at [474, 136] on input "Search" at bounding box center [545, 138] width 526 height 43
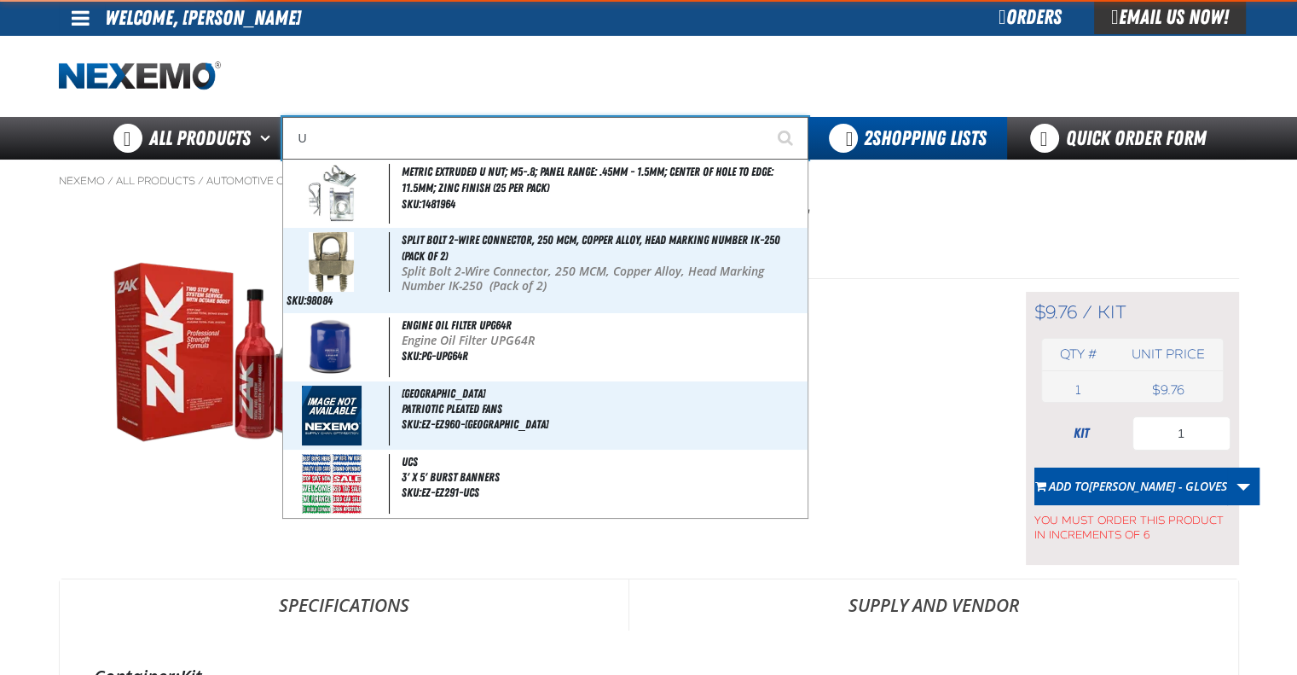
type input "UC"
type input "UC RED"
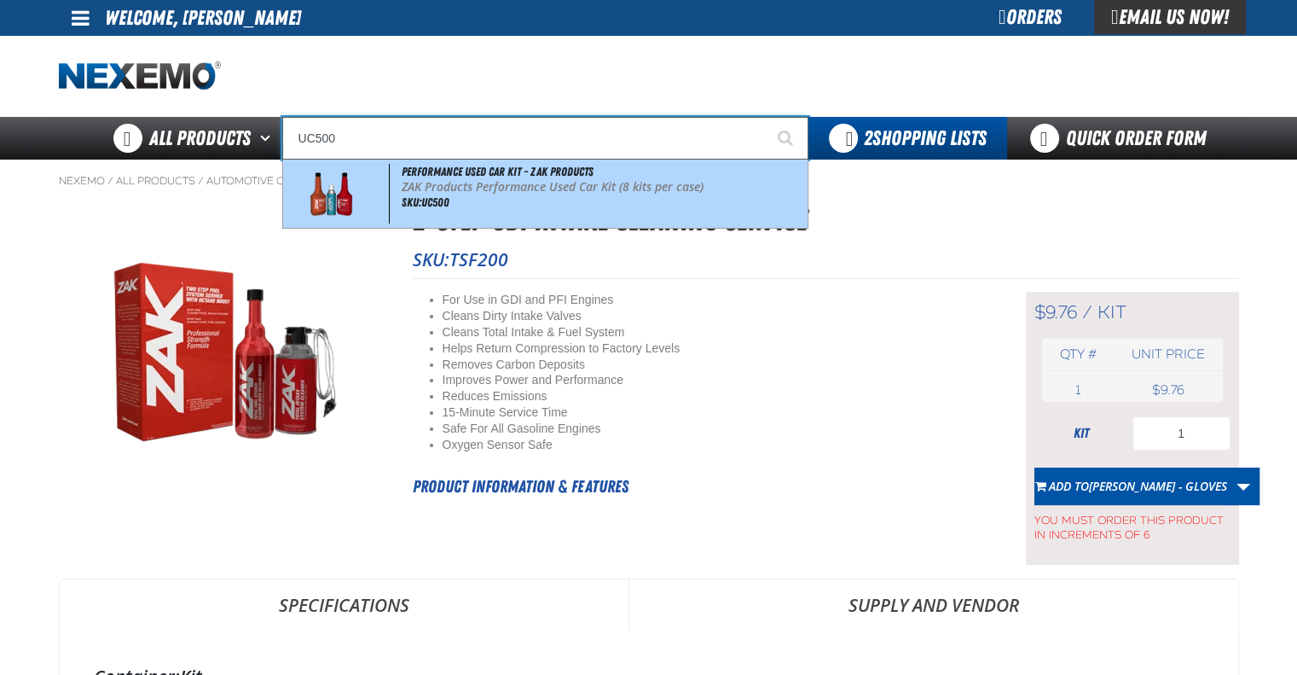
click at [478, 165] on div "Performance Used Car Kit - ZAK Products ZAK Products Performance Used Car Kit (…" at bounding box center [545, 193] width 525 height 68
type input "Performance Used Car Kit - ZAK Products"
